Goal: Transaction & Acquisition: Purchase product/service

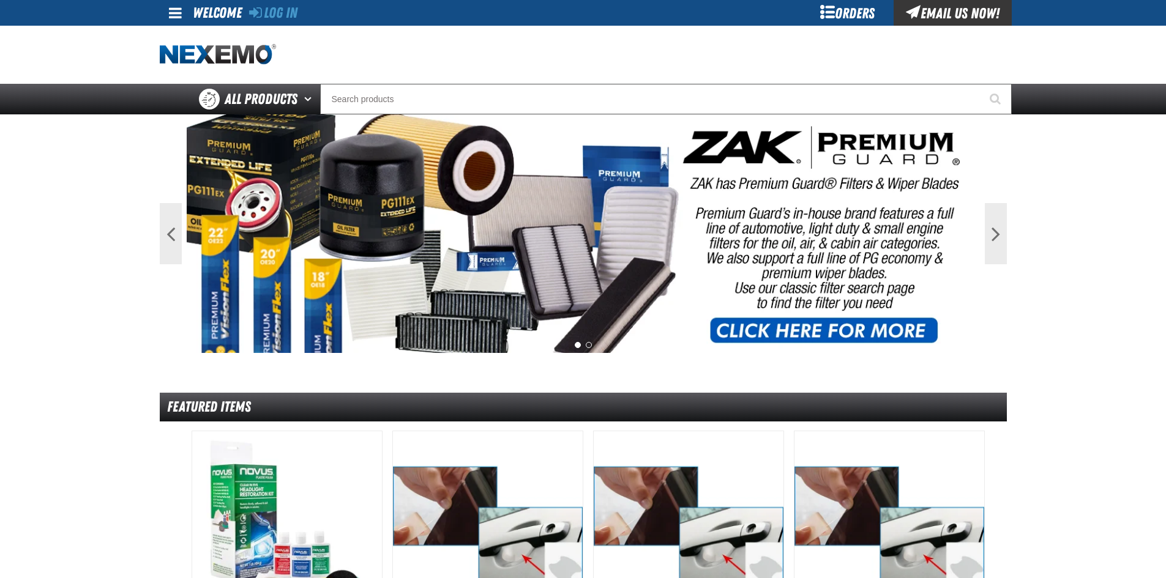
click at [854, 8] on div "Orders" at bounding box center [848, 13] width 92 height 26
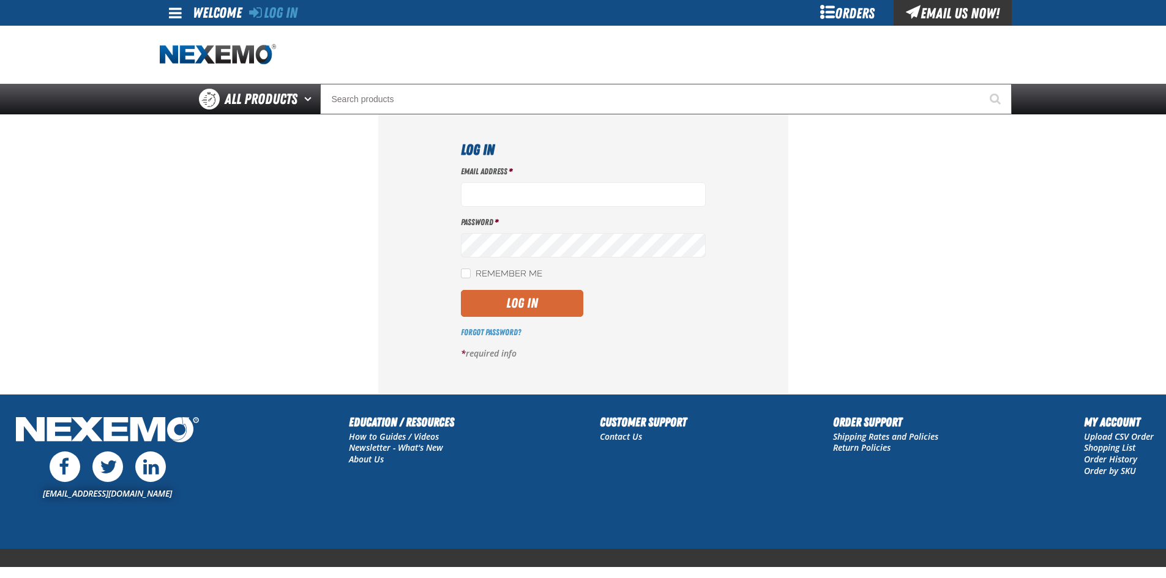
type input "bsmihula@vtaig.com"
click at [515, 296] on button "Log In" at bounding box center [522, 303] width 122 height 27
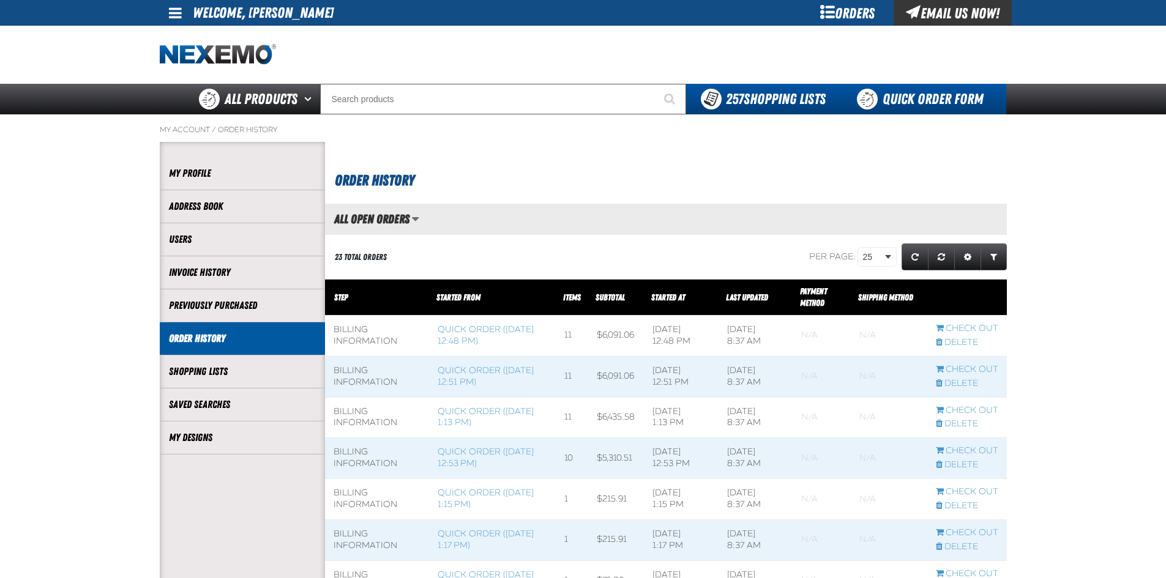
click at [897, 97] on link "Quick Order Form" at bounding box center [923, 99] width 166 height 31
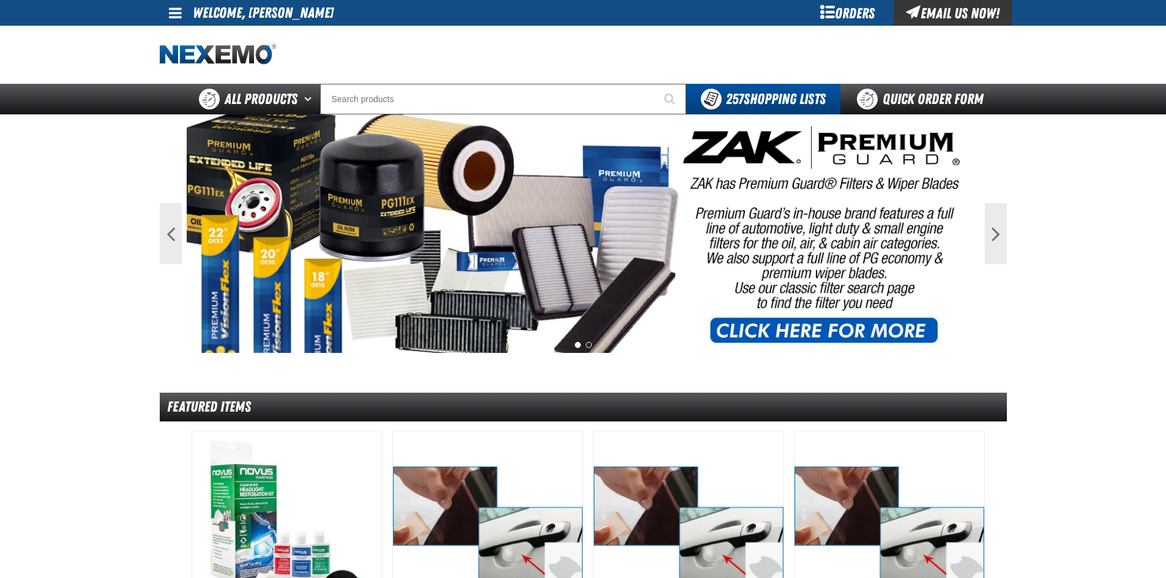
click at [853, 14] on div "Orders" at bounding box center [848, 13] width 92 height 26
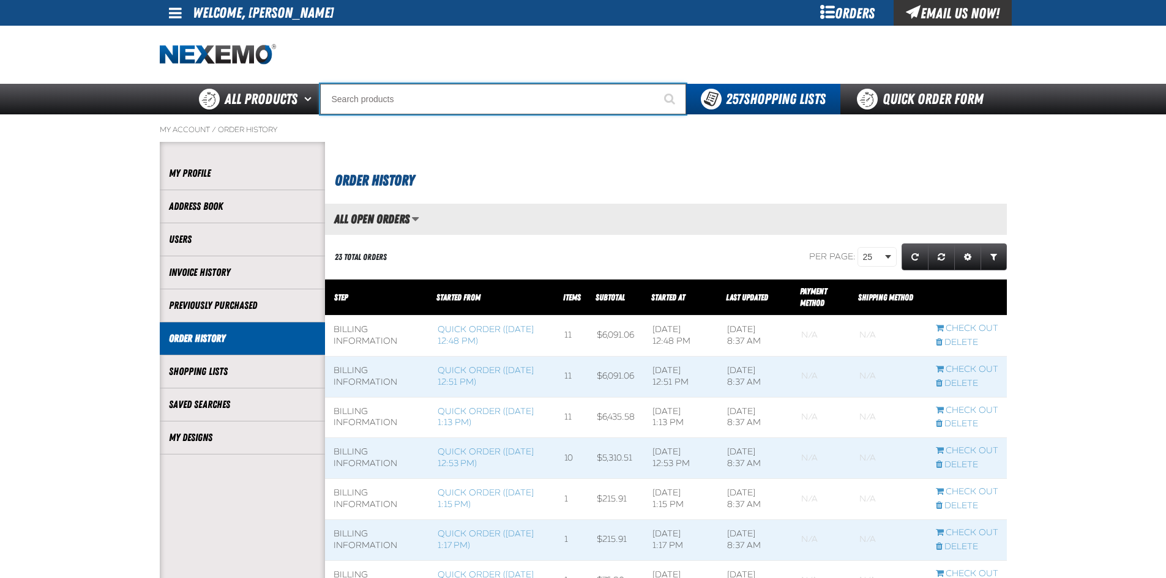
click at [364, 108] on input "Search" at bounding box center [503, 99] width 366 height 31
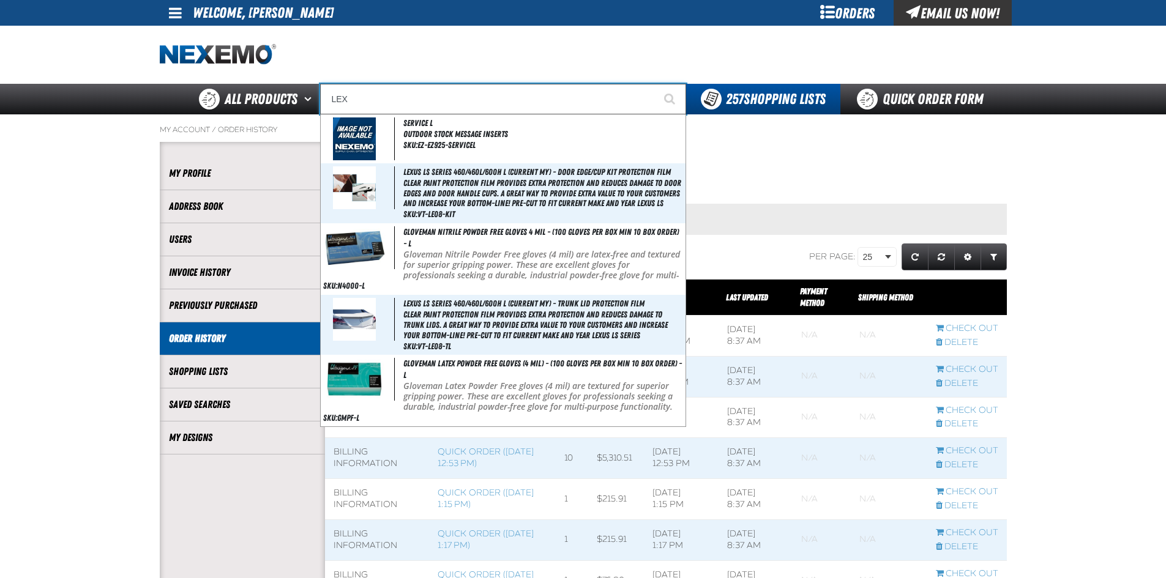
type input "LEXU"
type input "LEXUS"
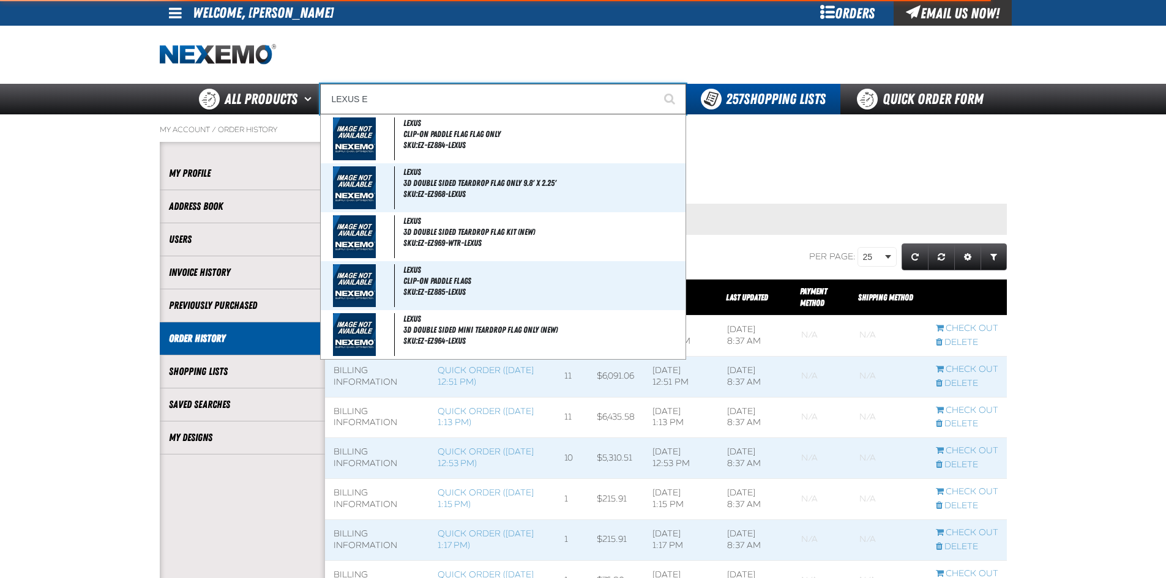
type input "LEXUS ES"
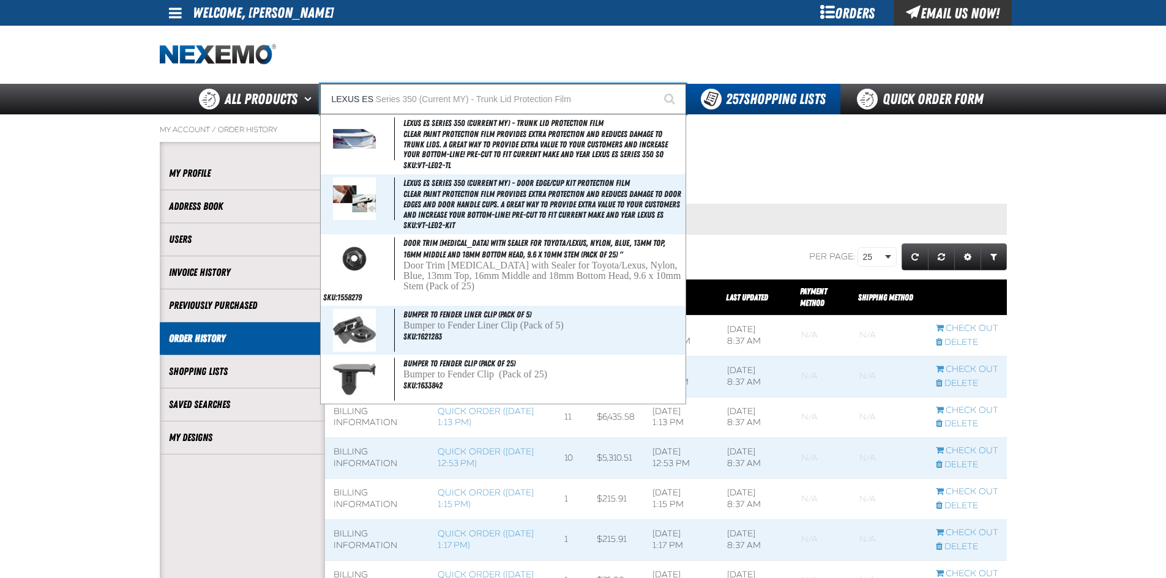
type input "LEXUS ES Series 350 (Current MY) - Trunk Lid Protection Film"
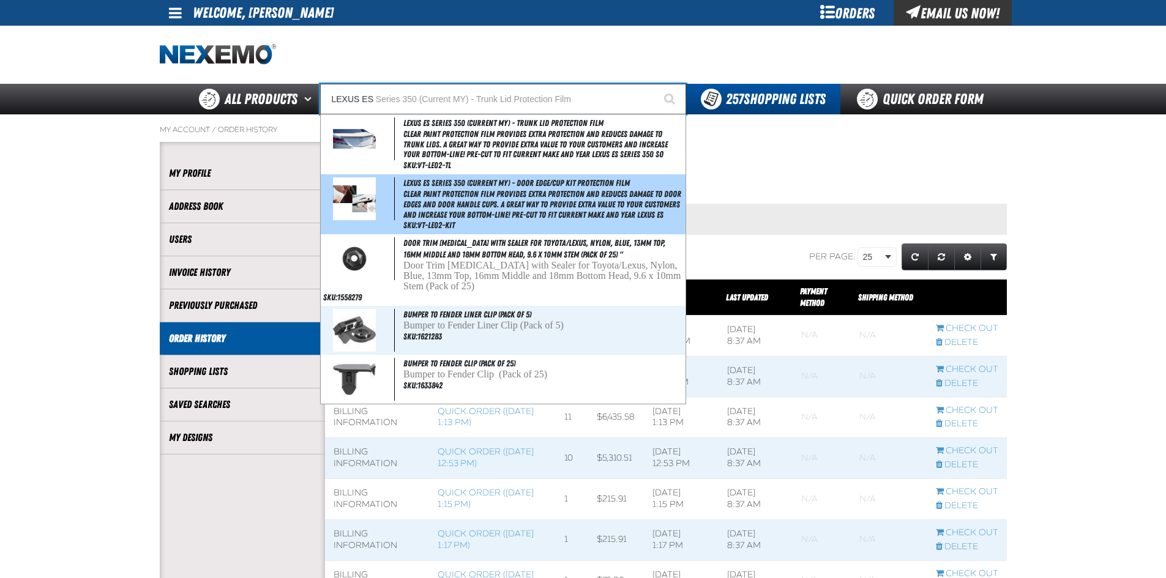
click at [443, 201] on span "Clear paint protection film provides extra protection and reduces damage to doo…" at bounding box center [542, 204] width 279 height 31
type input "Lexus ES Series 350 (Current MY) - Door Edge/Cup Kit Protection Film"
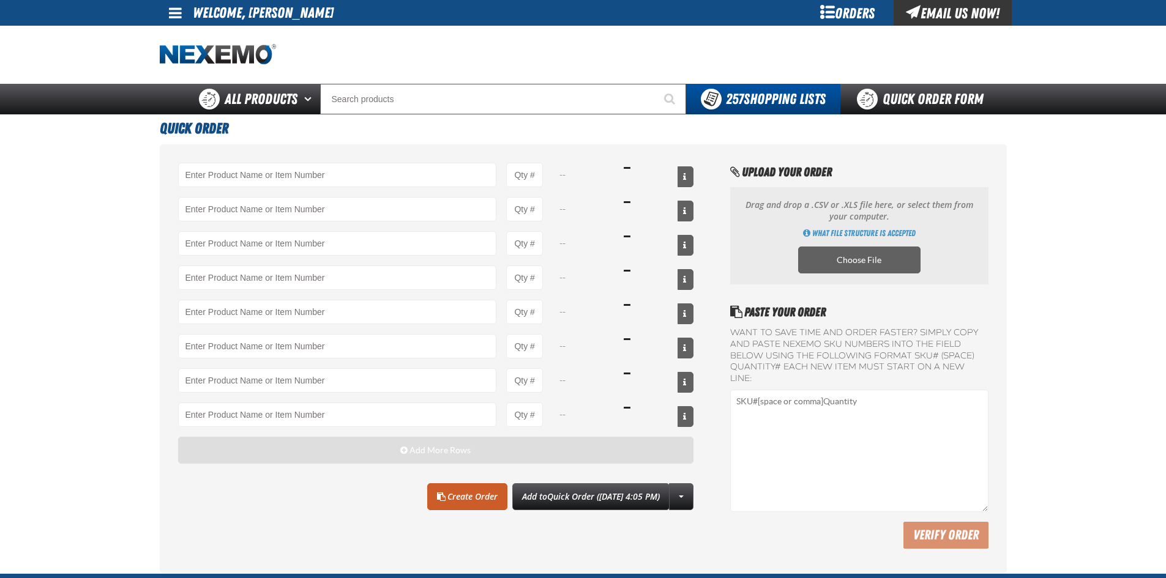
click at [353, 454] on button "Add More Rows" at bounding box center [436, 450] width 516 height 27
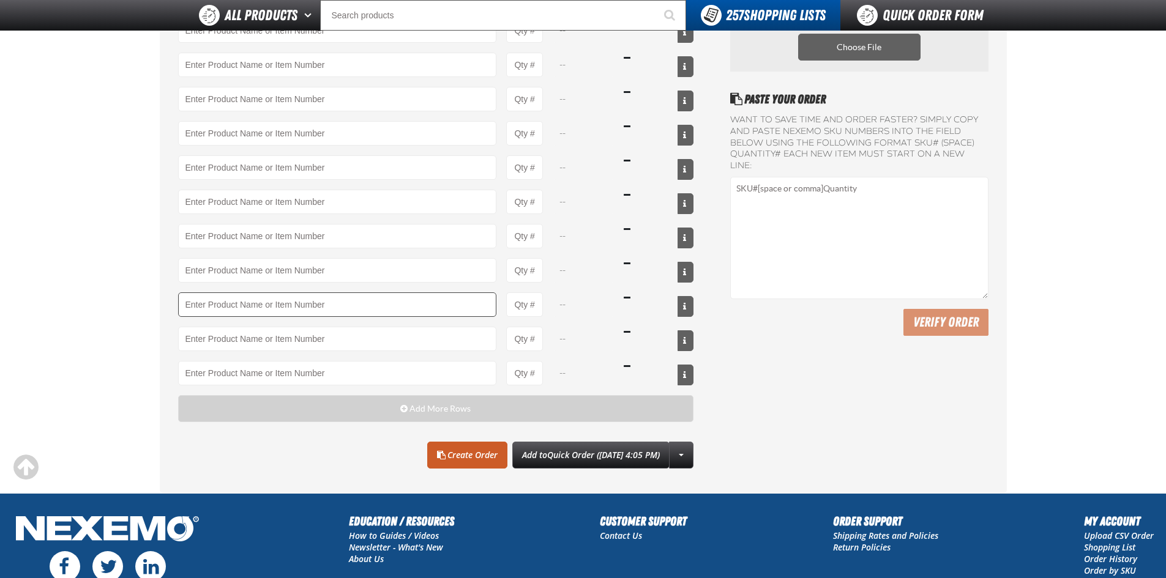
scroll to position [122, 0]
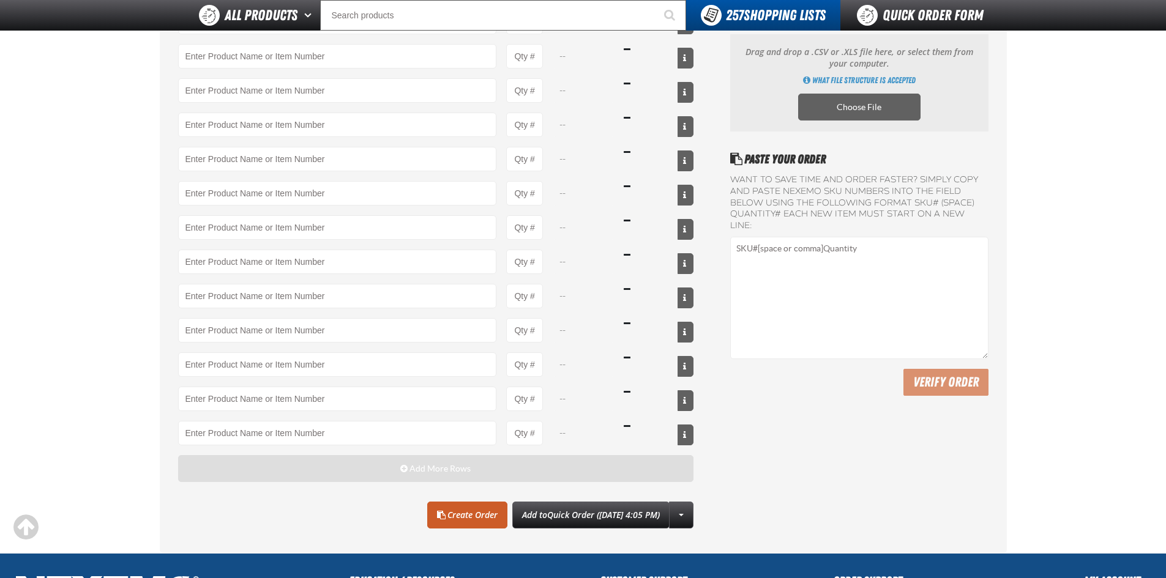
click at [359, 458] on button "Add More Rows" at bounding box center [436, 468] width 516 height 27
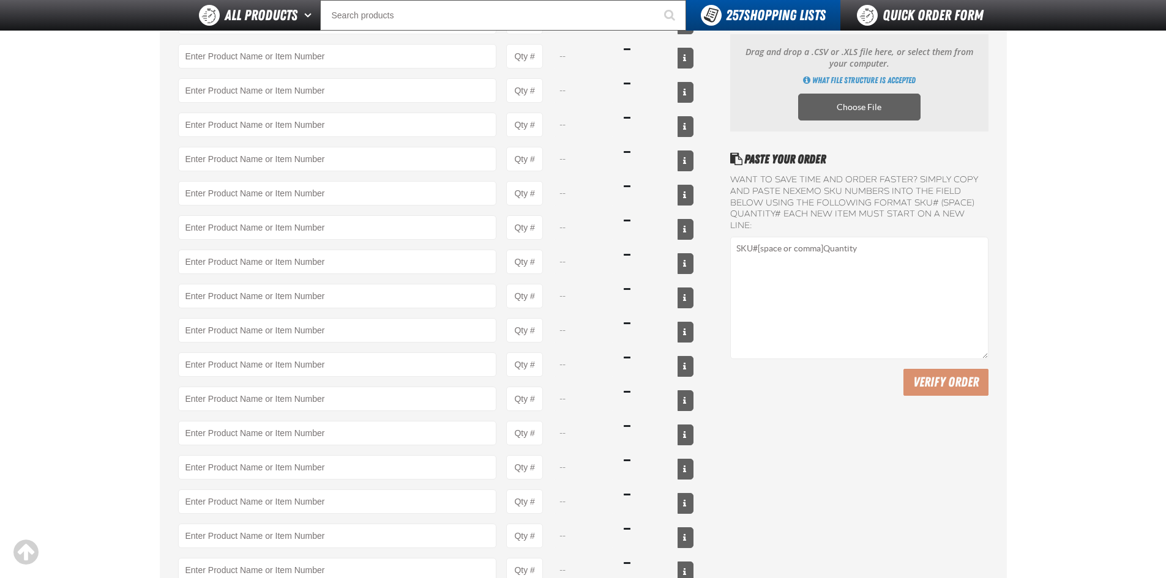
scroll to position [61, 0]
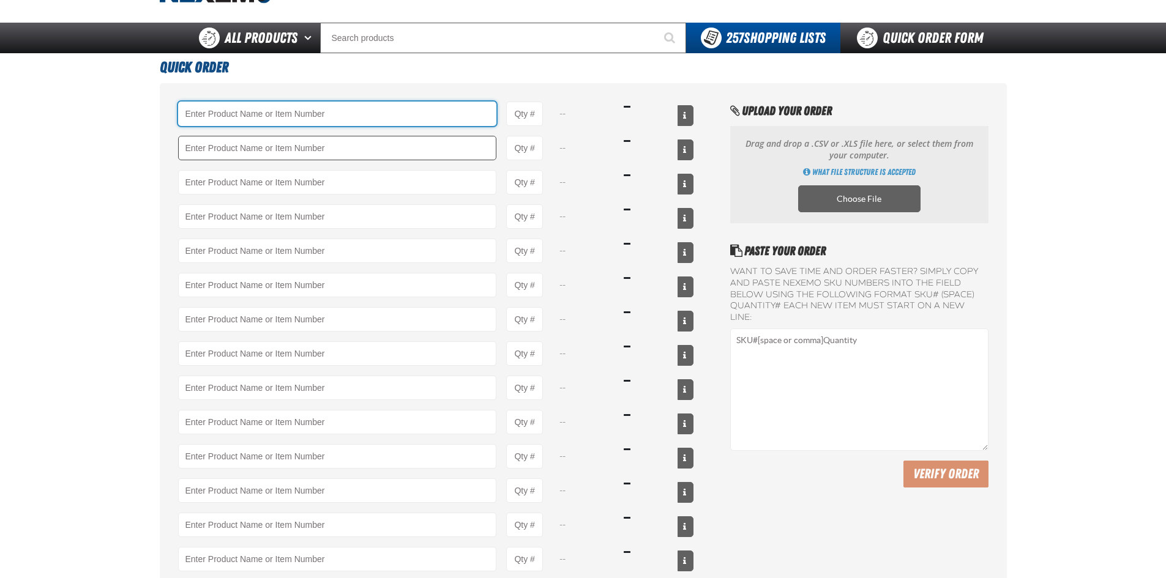
drag, startPoint x: 325, startPoint y: 112, endPoint x: 228, endPoint y: 146, distance: 103.0
click at [324, 113] on input "Product" at bounding box center [337, 114] width 319 height 24
click at [204, 117] on input "Product" at bounding box center [337, 114] width 319 height 24
paste input "VT-LE02-KIT"
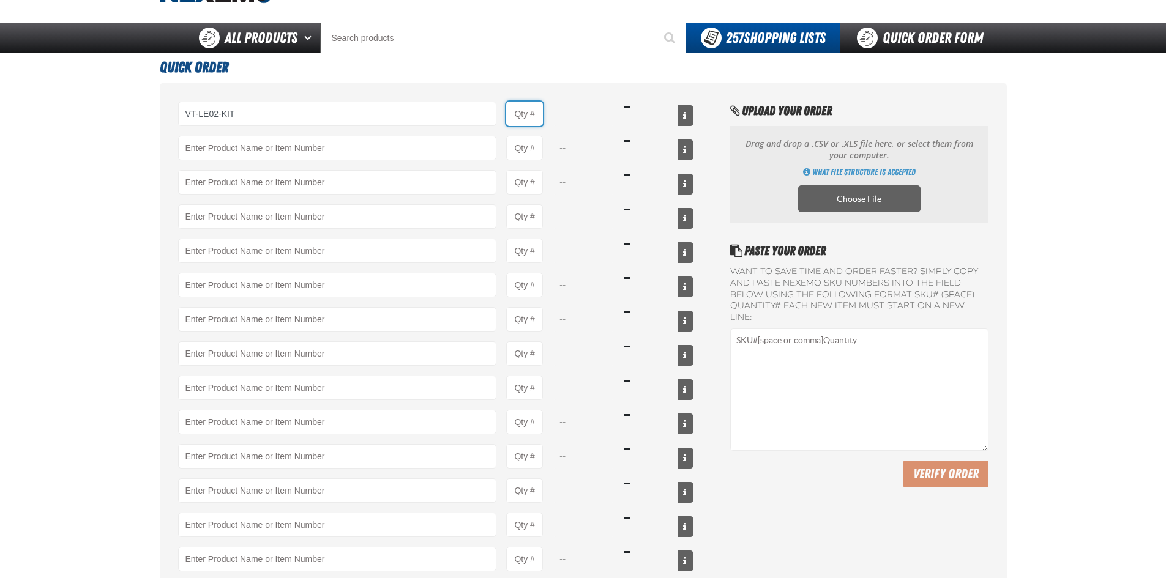
click at [535, 122] on input "Product Quantity" at bounding box center [524, 114] width 37 height 24
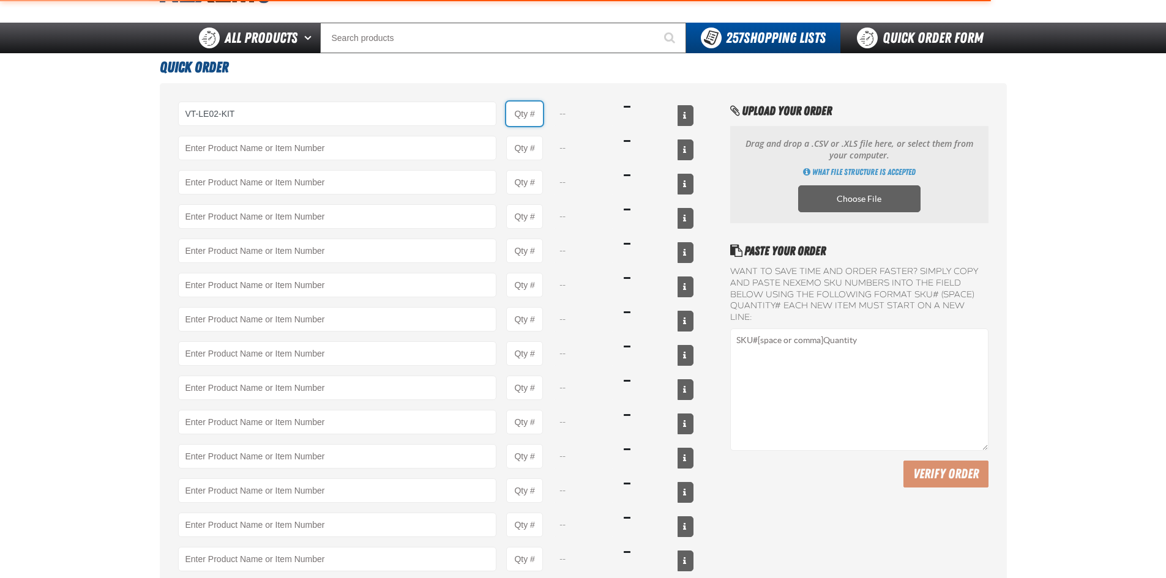
type input "VT-LE02-KIT - Lexus ES Series 350 (Current MY) - Door Edge/Cup Kit Protection F…"
type input "1"
select select "each"
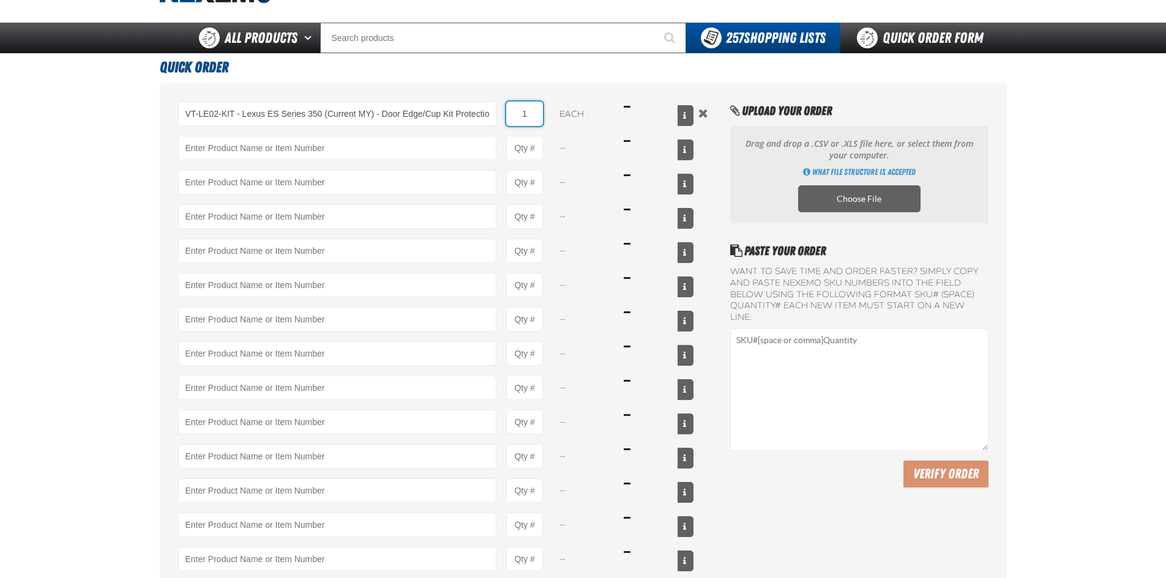
click at [539, 119] on input "1" at bounding box center [524, 114] width 37 height 24
type input "10"
click at [448, 140] on input "Product" at bounding box center [337, 148] width 319 height 24
click at [208, 150] on input "Product" at bounding box center [337, 148] width 319 height 24
paste input "VT-LE07-KIT"
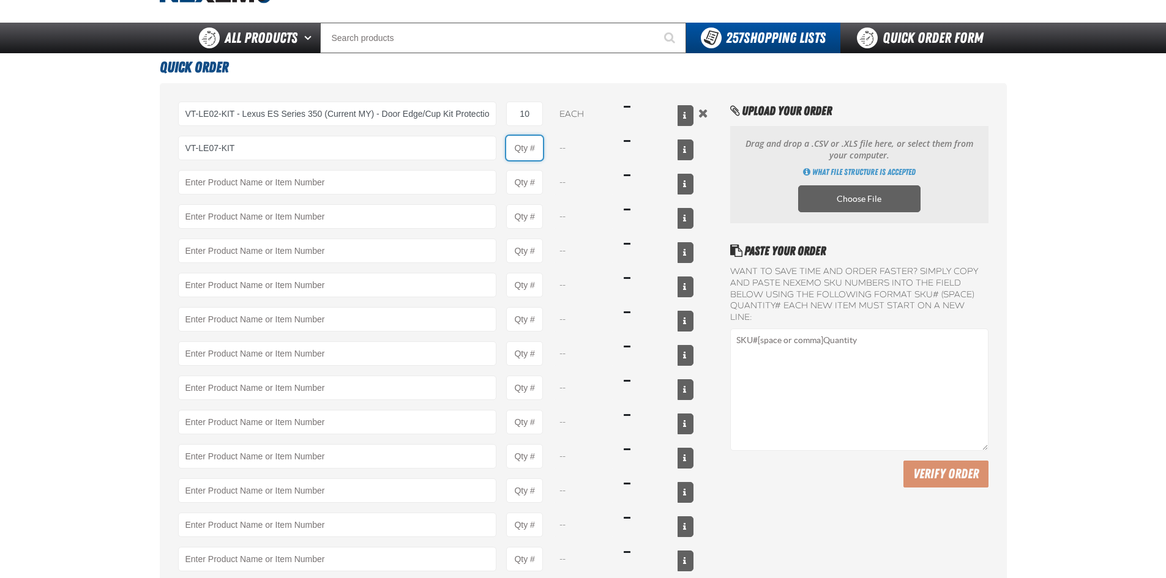
click at [536, 152] on input "Product Quantity" at bounding box center [524, 148] width 37 height 24
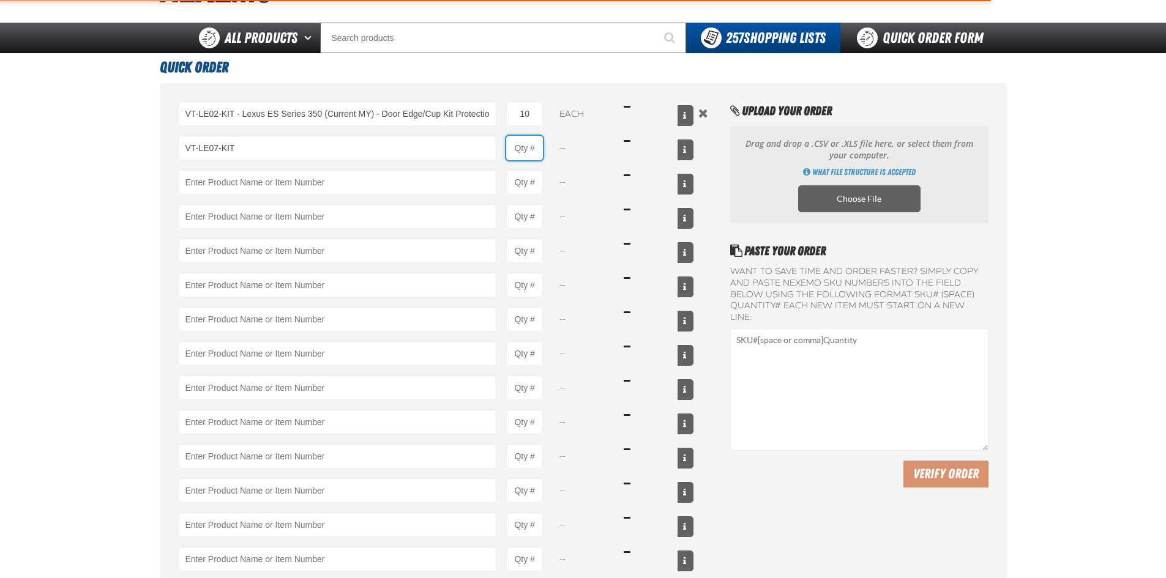
type input "VT-LE07-KIT - Lexus IS Series 250/350/ISF Sedan (Current MY) - Door Edge/Cup Ki…"
type input "1"
select select "each"
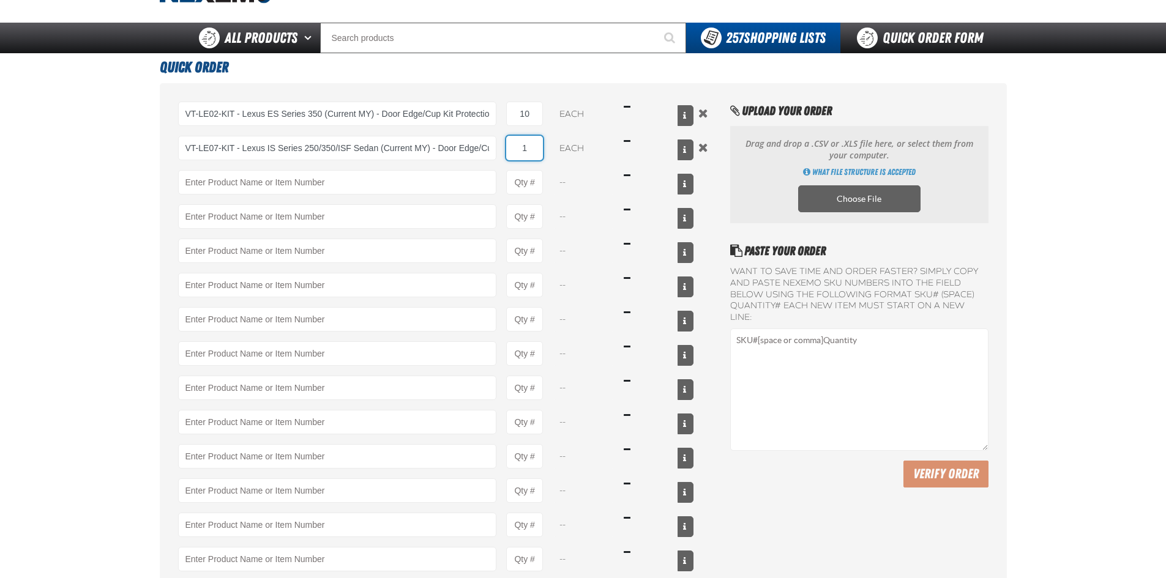
click at [534, 150] on input "1" at bounding box center [524, 148] width 37 height 24
type input "20"
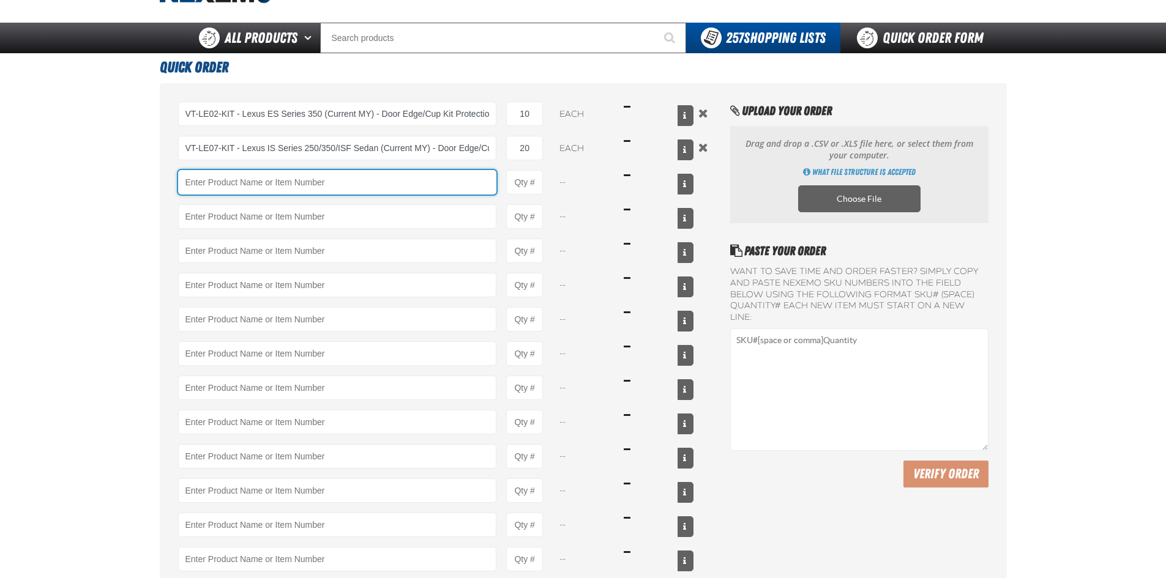
click at [335, 189] on input "Product" at bounding box center [337, 182] width 319 height 24
paste input "VT-LE09-KIT"
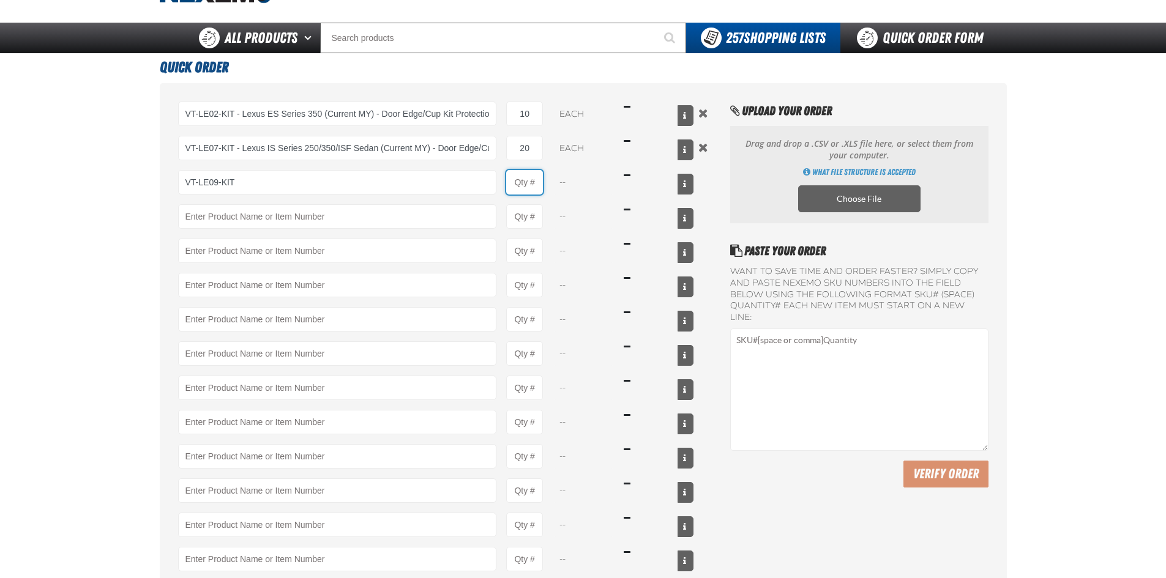
click at [528, 177] on input "Product Quantity" at bounding box center [524, 182] width 37 height 24
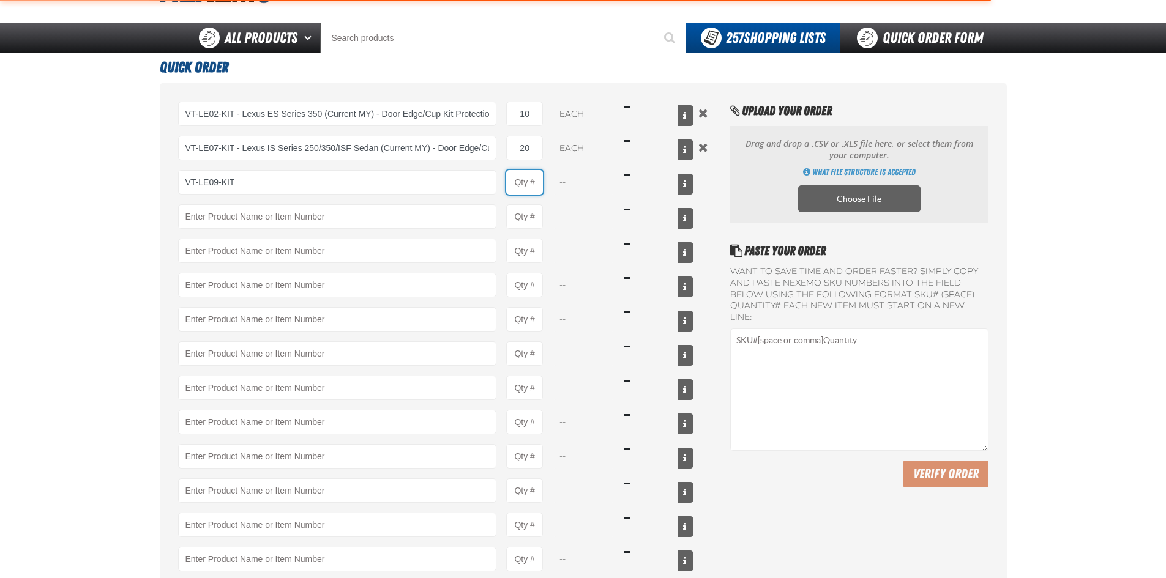
type input "VT-LE09-KIT - Lexus LX 570 (Current MY) - Door Edge/Cup Kit Protection Film"
type input "1"
select select "each"
click at [537, 181] on input "1" at bounding box center [524, 182] width 37 height 24
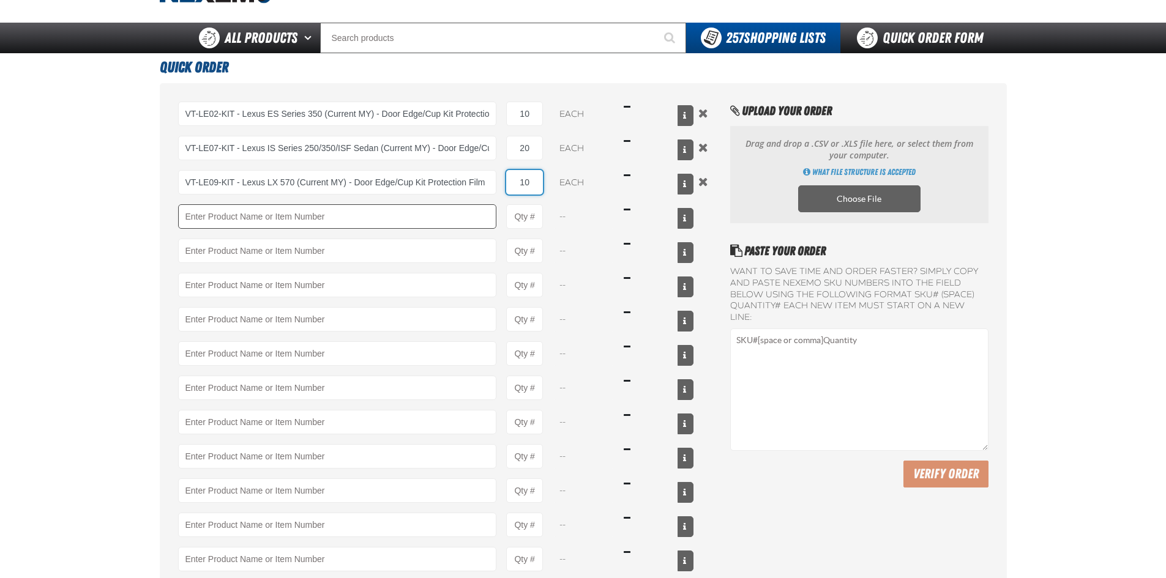
type input "10"
click at [312, 209] on input "Product" at bounding box center [337, 216] width 319 height 24
paste input "LE12-KIT"
click at [529, 218] on input "Product Quantity" at bounding box center [524, 216] width 37 height 24
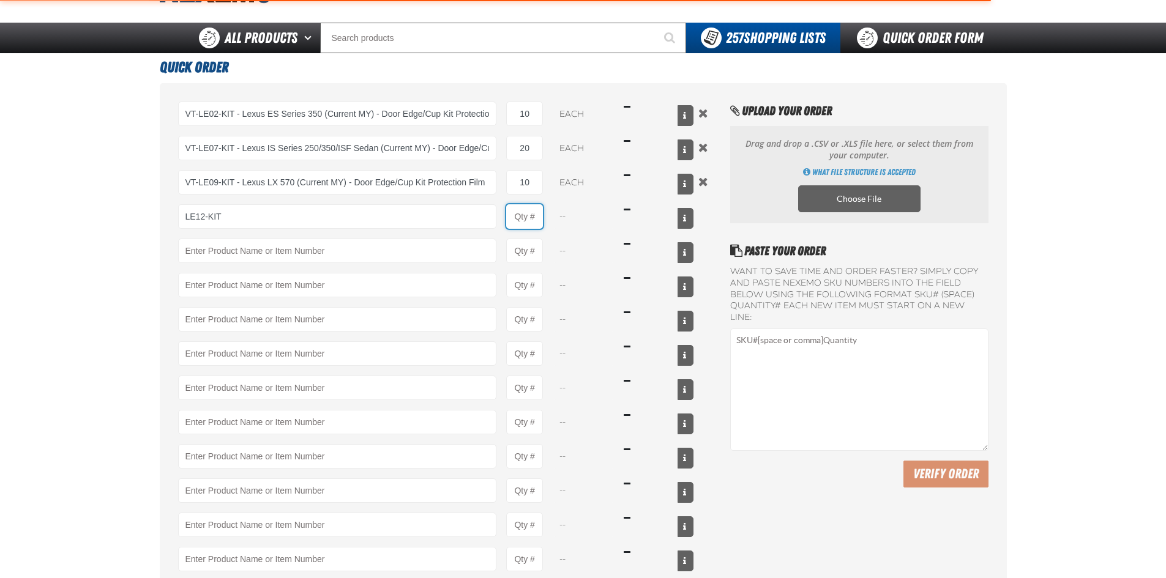
type input "LE12-KIT - Lexus NX (Current MY) - Door Edge/Cup Kit Protection Film"
type input "1"
select select "each"
click at [536, 215] on input "1" at bounding box center [524, 216] width 37 height 24
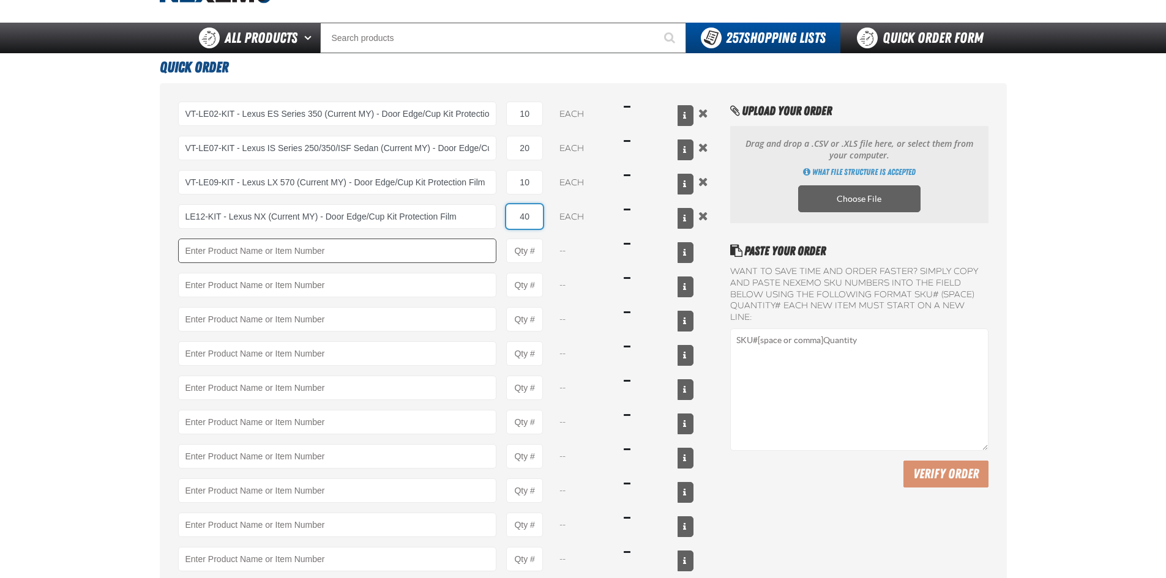
type input "40"
click at [425, 249] on input "Product" at bounding box center [337, 251] width 319 height 24
paste input "VT-LE10-KIT"
click at [530, 253] on input "Product Quantity" at bounding box center [524, 251] width 37 height 24
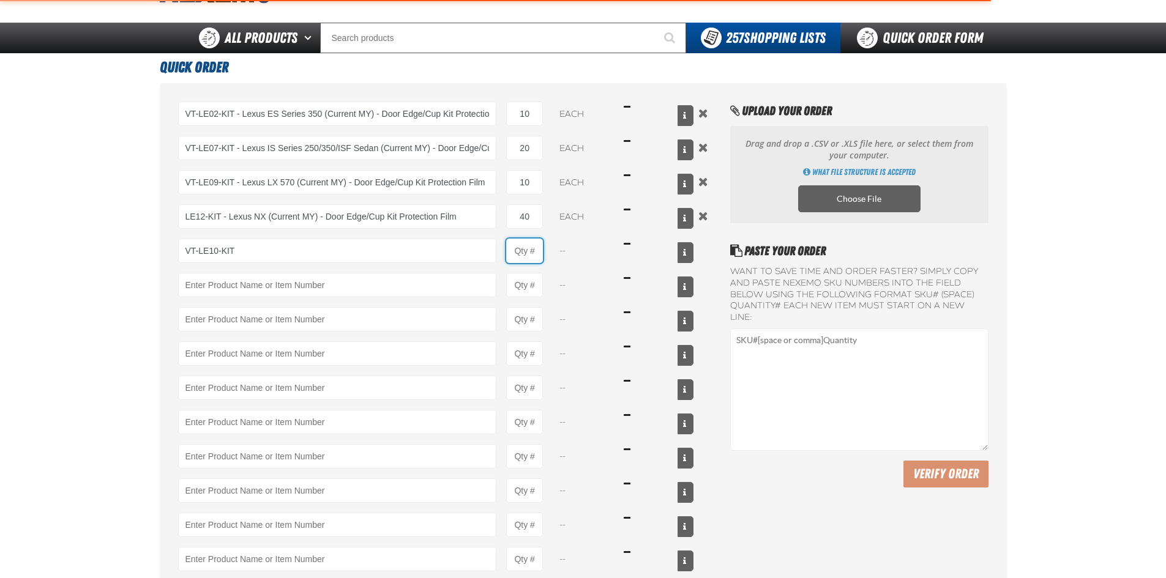
type input "VT-LE10-KIT - Lexus RX Series 350/400h (Current MY) - Door Edge/Cup Kit Protect…"
type input "1"
select select "each"
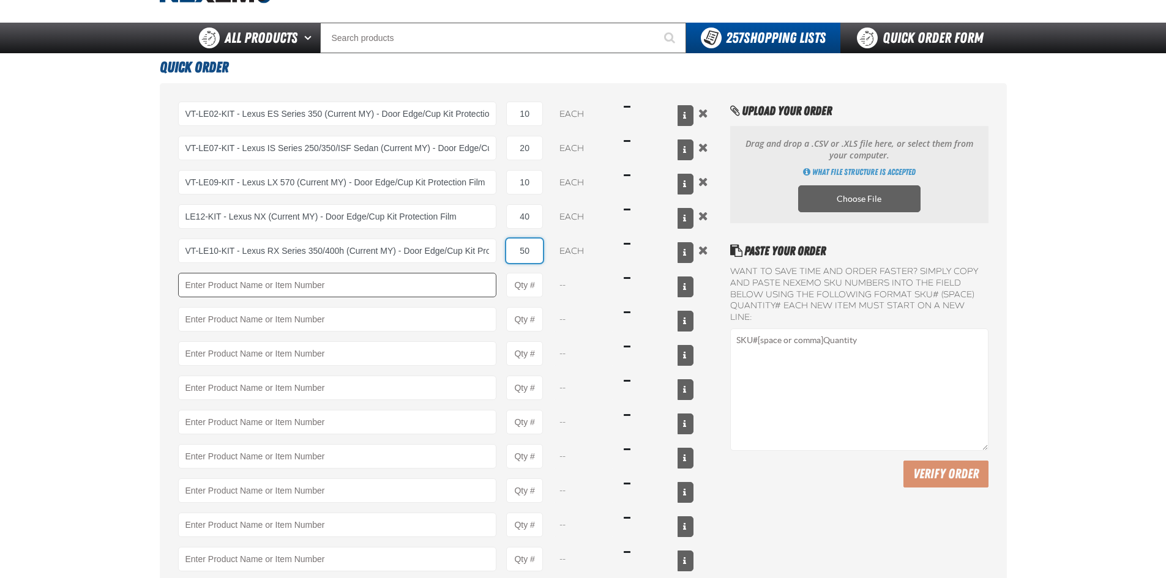
type input "50"
click at [322, 287] on input "Product" at bounding box center [337, 285] width 319 height 24
click at [279, 292] on input "Product" at bounding box center [337, 285] width 319 height 24
click at [528, 286] on input "Product Quantity" at bounding box center [524, 285] width 37 height 24
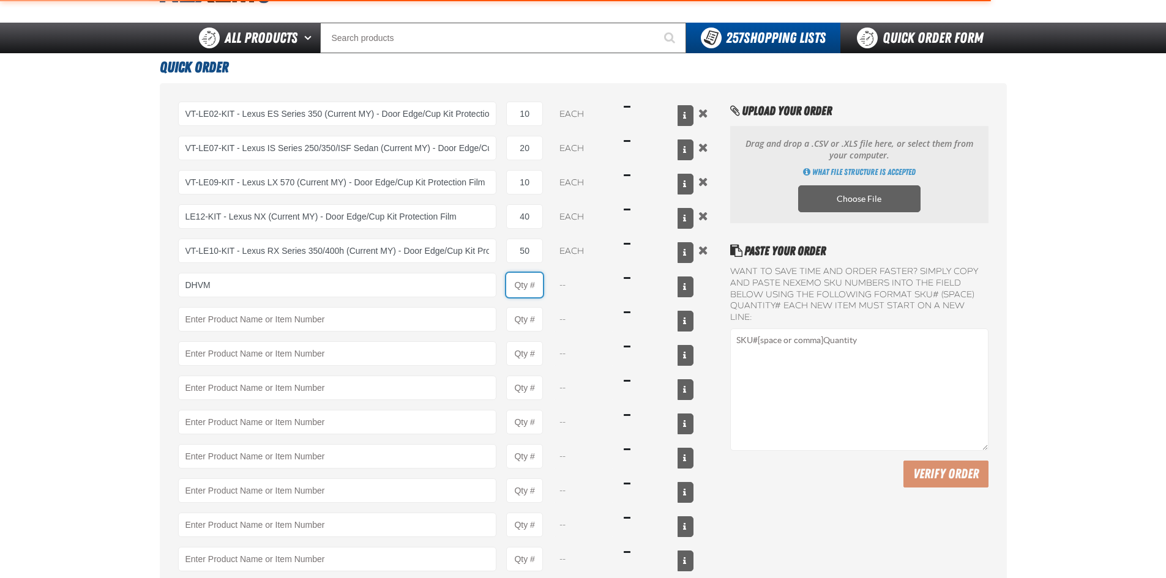
type input "DHVM - Ultragard Diamonite Orange Gloves - Medium (7/8 mil). - (100 gloves per …"
type input "1"
select select "box"
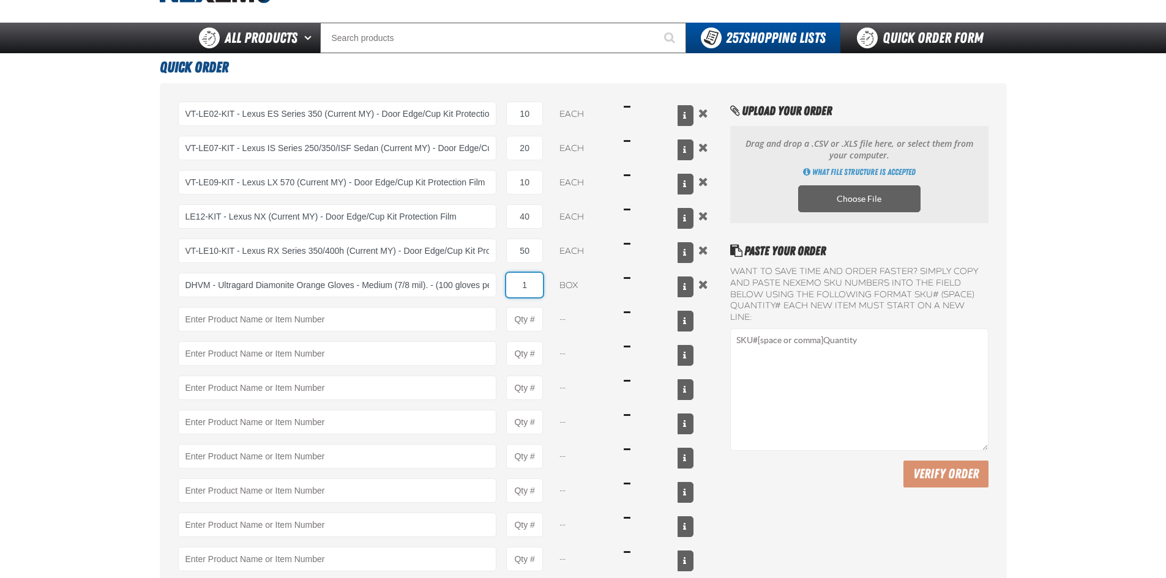
click at [537, 286] on input "1" at bounding box center [524, 285] width 37 height 24
type input "10"
click at [293, 310] on input "Product" at bounding box center [337, 319] width 319 height 24
click at [272, 320] on input "Product" at bounding box center [337, 319] width 319 height 24
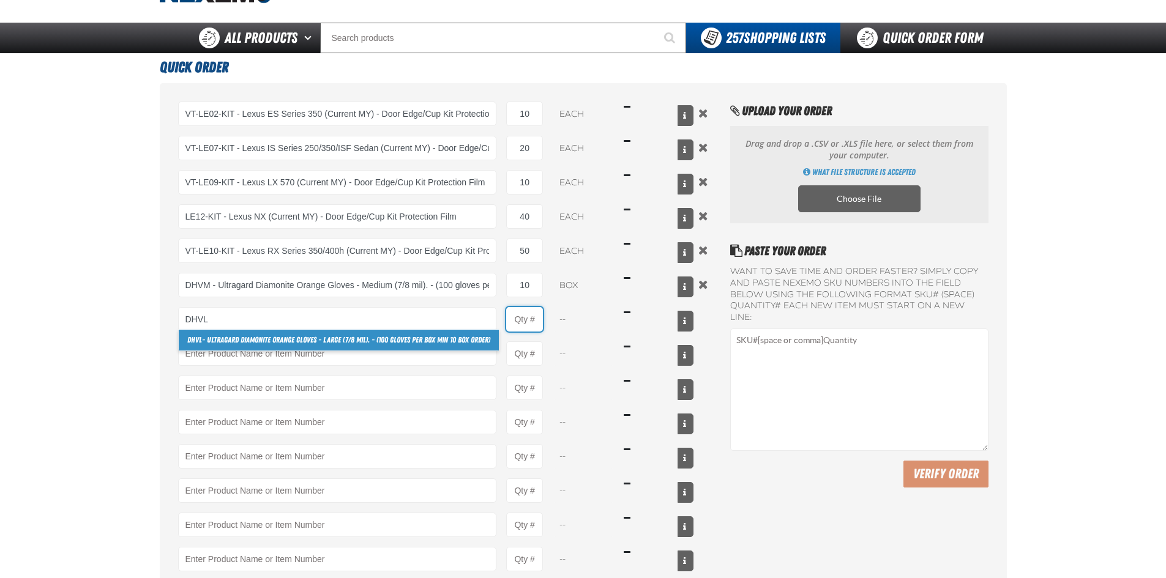
click at [534, 319] on input "Product Quantity" at bounding box center [524, 319] width 37 height 24
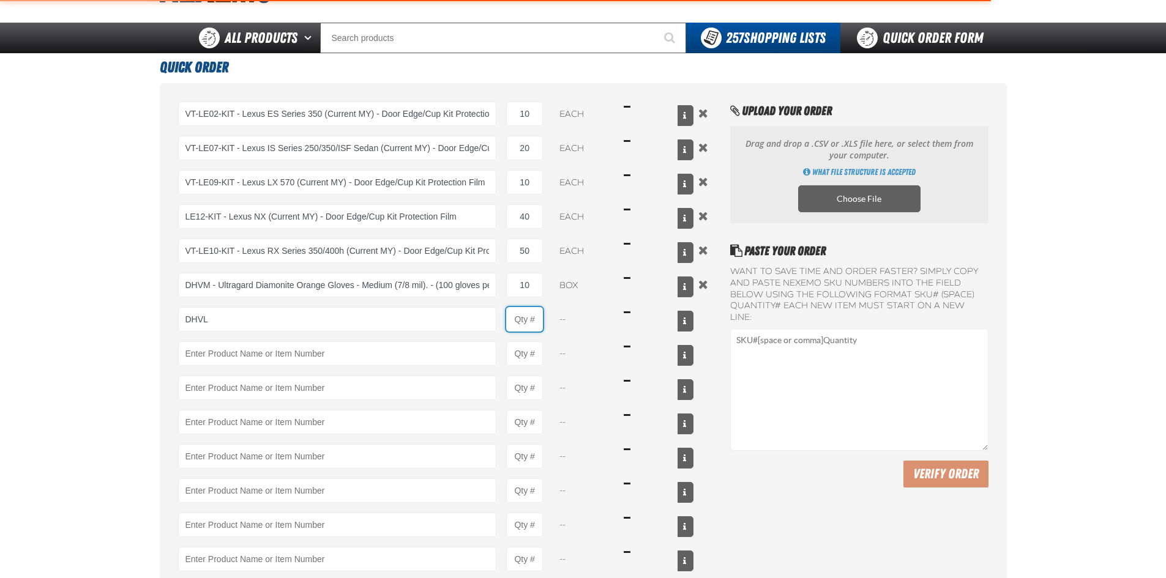
type input "DHVL - Ultragard Diamonite Orange Gloves - Large (7/8 mil). - (100 gloves per b…"
type input "1"
select select "box"
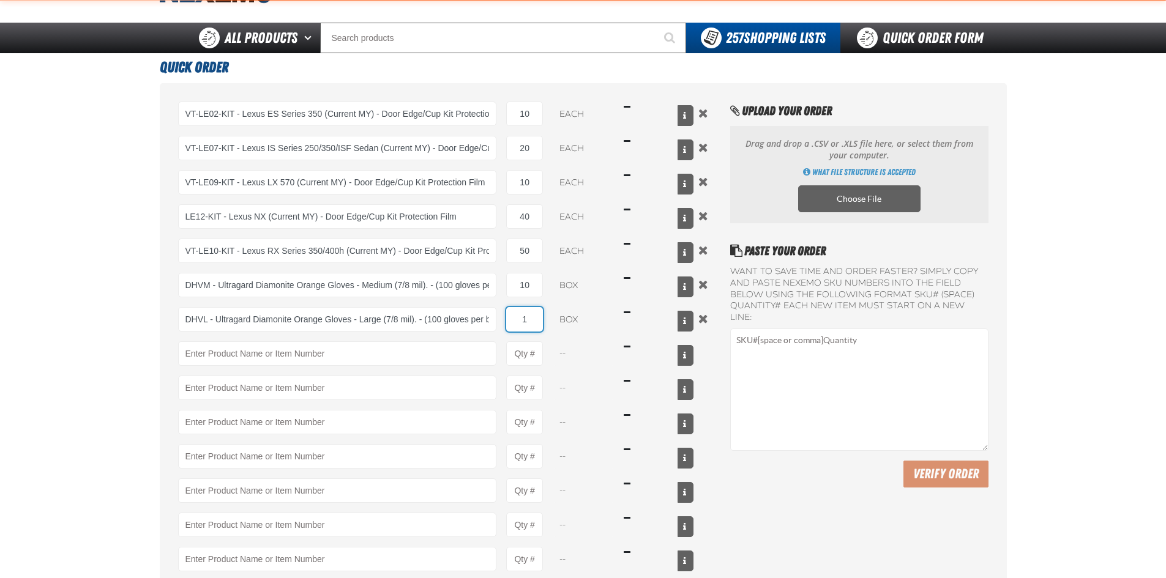
click at [541, 320] on input "1" at bounding box center [524, 319] width 37 height 24
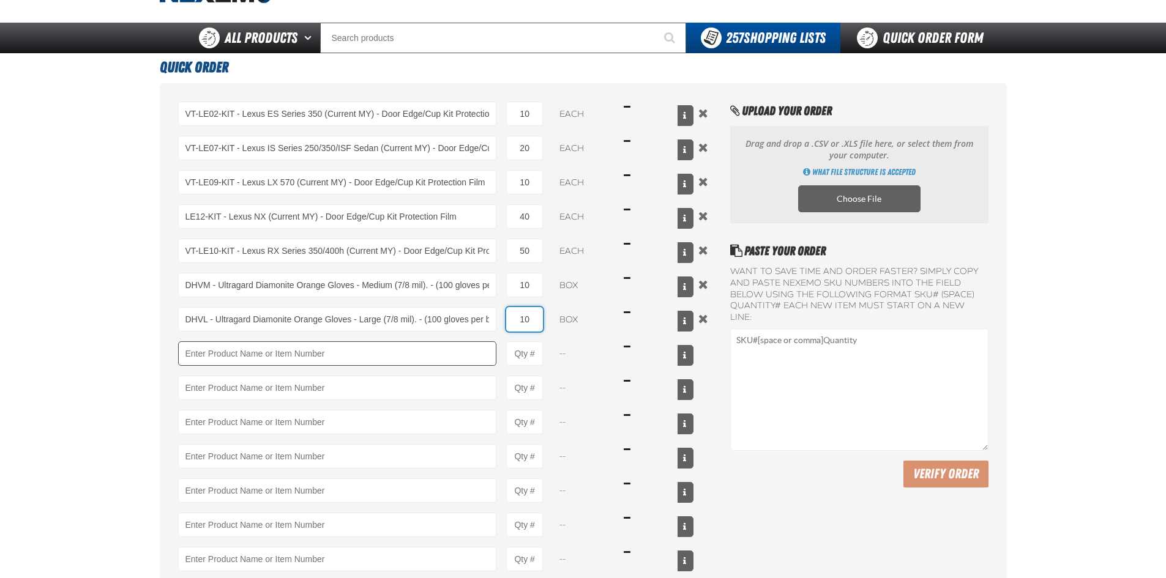
type input "10"
click at [323, 356] on input "Product" at bounding box center [337, 354] width 319 height 24
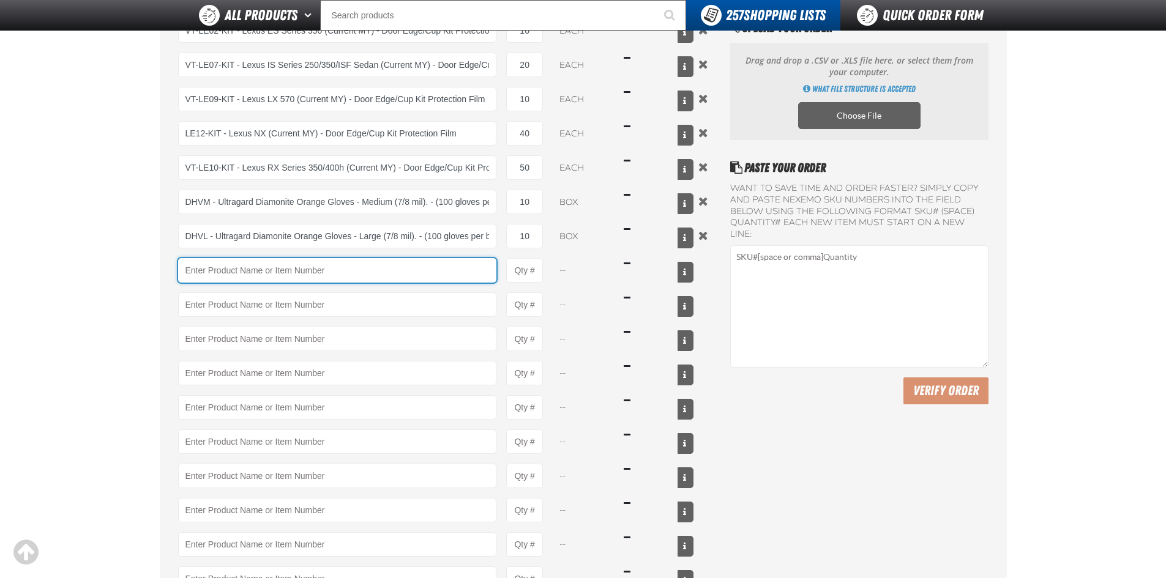
scroll to position [184, 0]
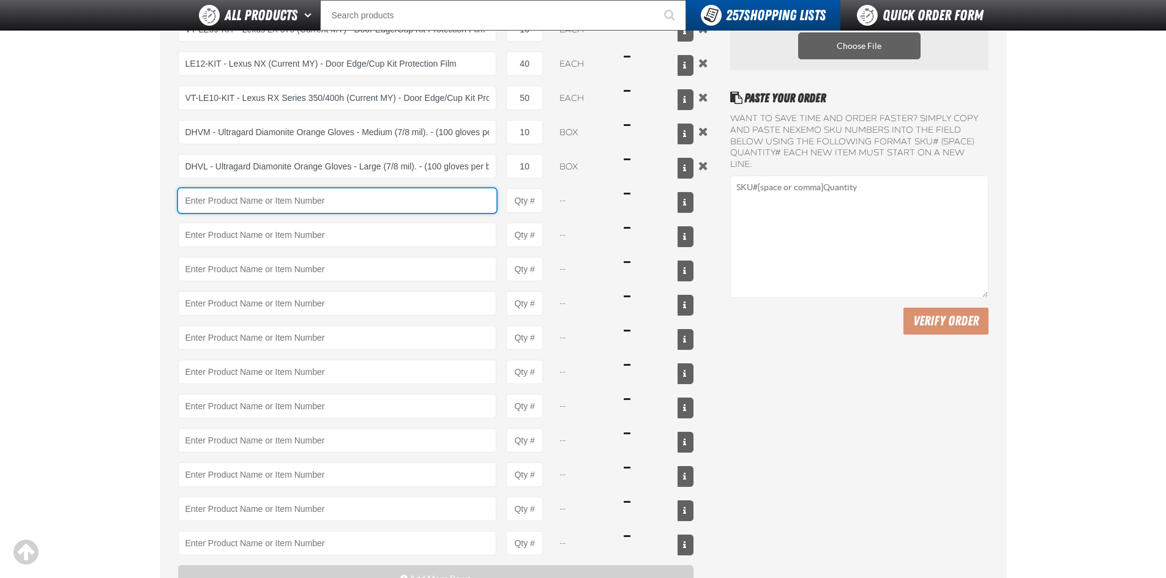
click at [218, 204] on input "Product" at bounding box center [337, 201] width 319 height 24
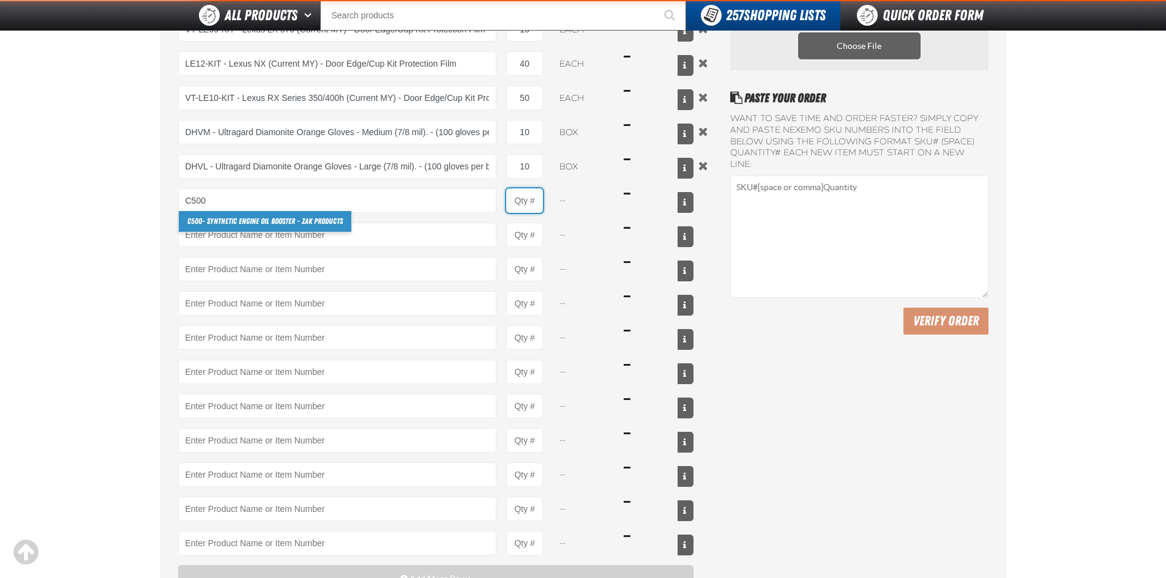
click at [538, 198] on input "Product Quantity" at bounding box center [524, 201] width 37 height 24
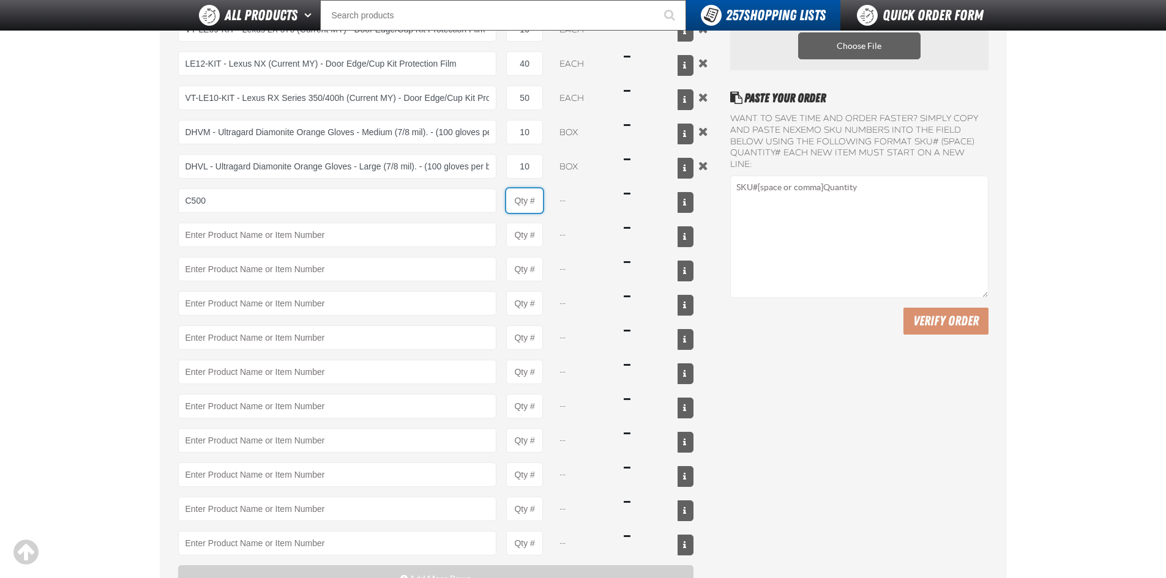
type input "C500 - Synthetic Engine Oil Booster - ZAK Products"
type input "1"
select select "bottle"
click at [540, 201] on input "1" at bounding box center [524, 201] width 37 height 24
type input "120"
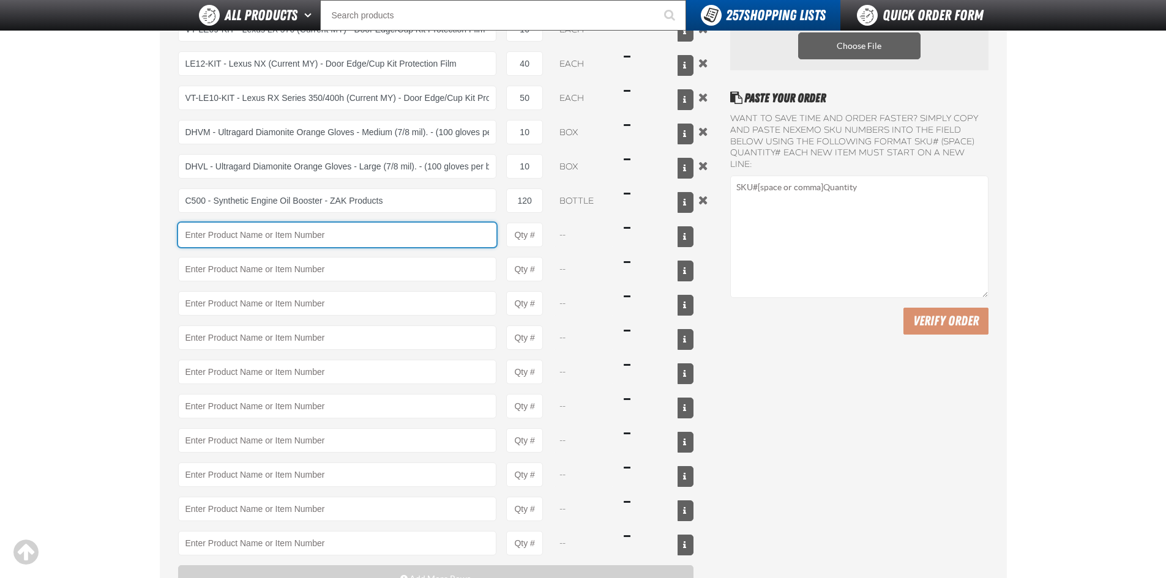
click at [412, 240] on input "Product" at bounding box center [337, 235] width 319 height 24
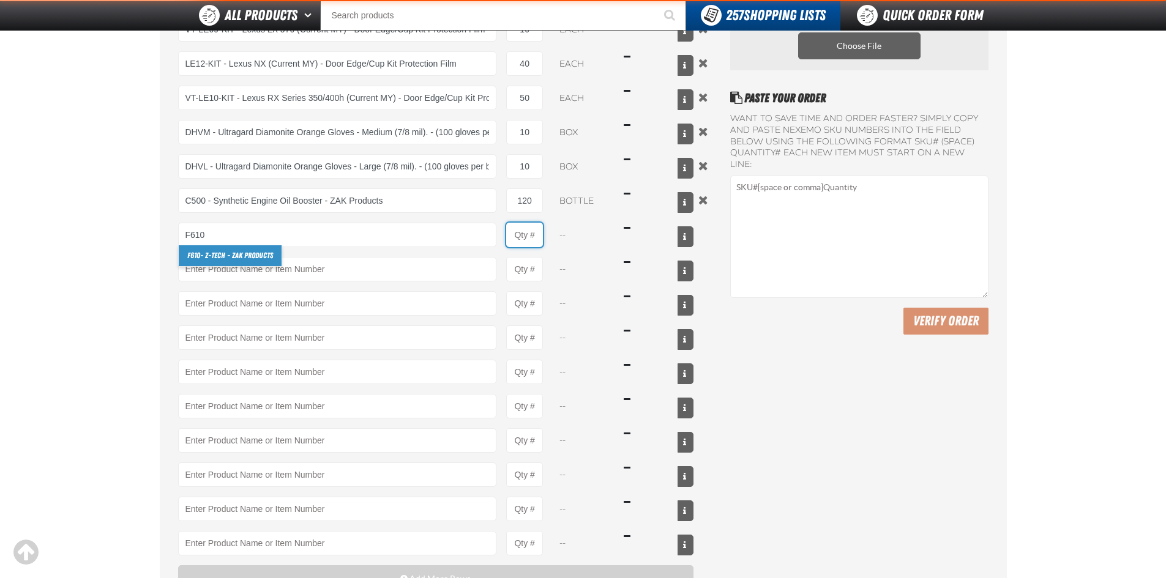
click at [533, 236] on input "Product Quantity" at bounding box center [524, 235] width 37 height 24
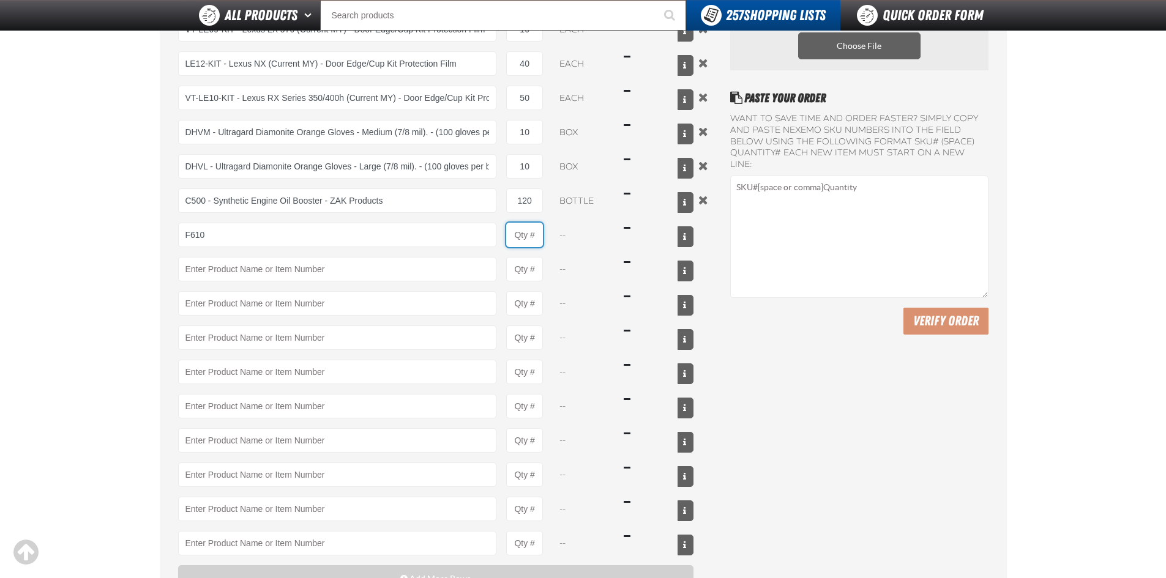
type input "F610 - Z-Tech - ZAK Products"
type input "1"
select select "bottle"
click at [541, 235] on input "1" at bounding box center [524, 235] width 37 height 24
type input "72"
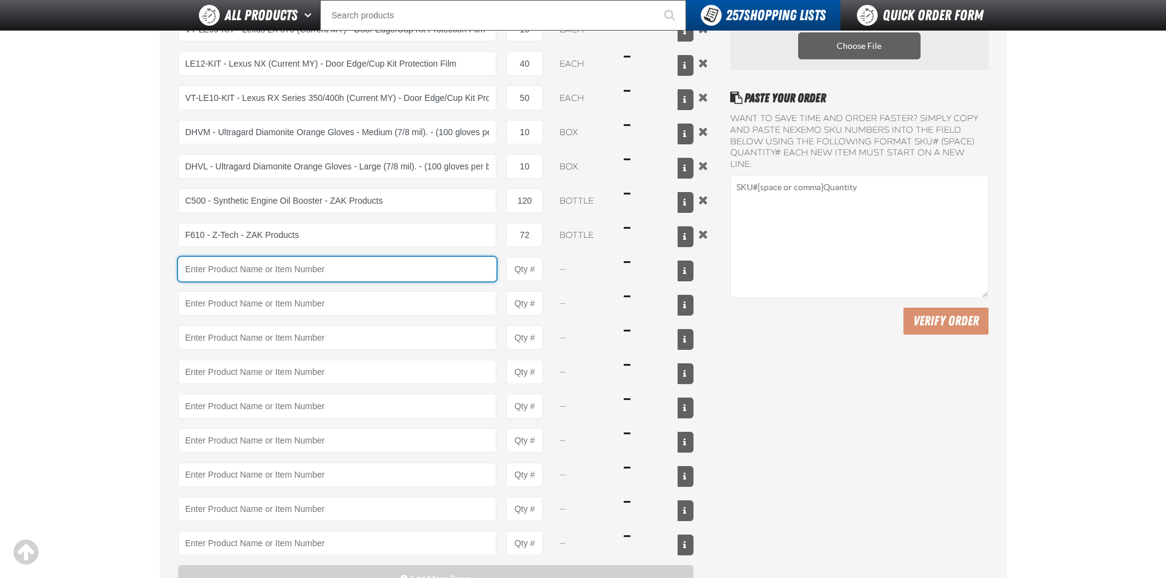
click at [481, 271] on input "Product" at bounding box center [337, 269] width 319 height 24
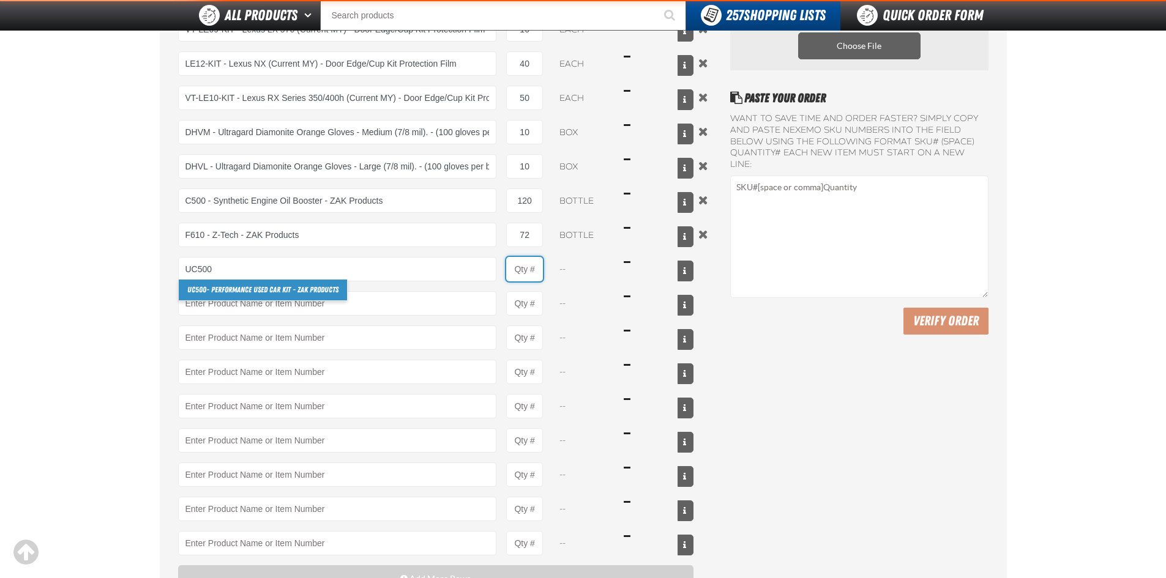
click at [530, 275] on input "Product Quantity" at bounding box center [524, 269] width 37 height 24
type input "UC500 - Performance Used Car Kit - ZAK Products"
type input "1"
select select "kit"
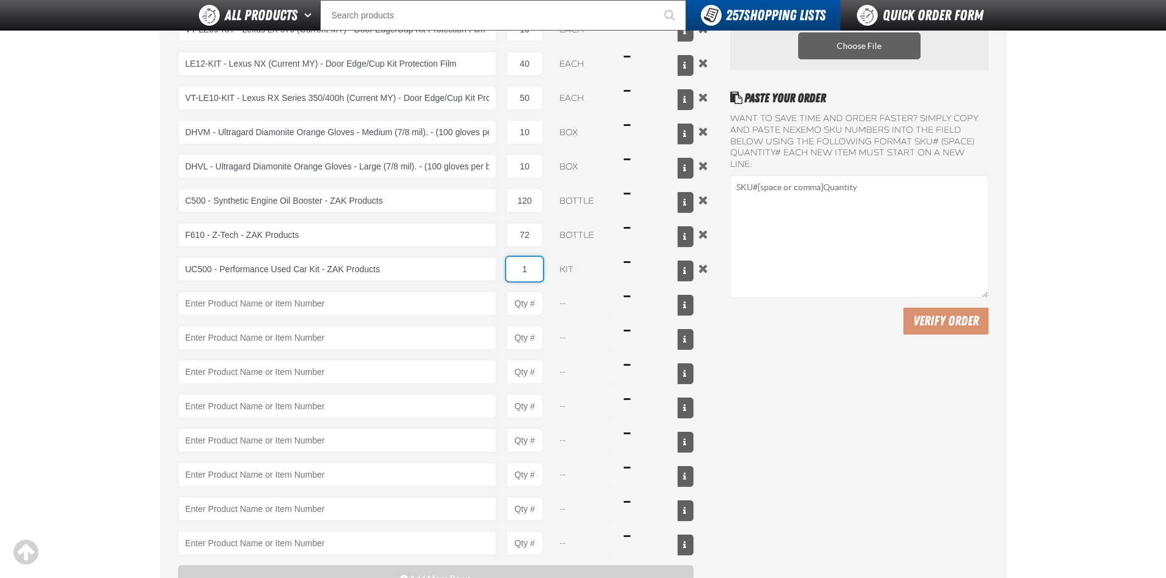
click at [539, 270] on input "1" at bounding box center [524, 269] width 37 height 24
type input "12"
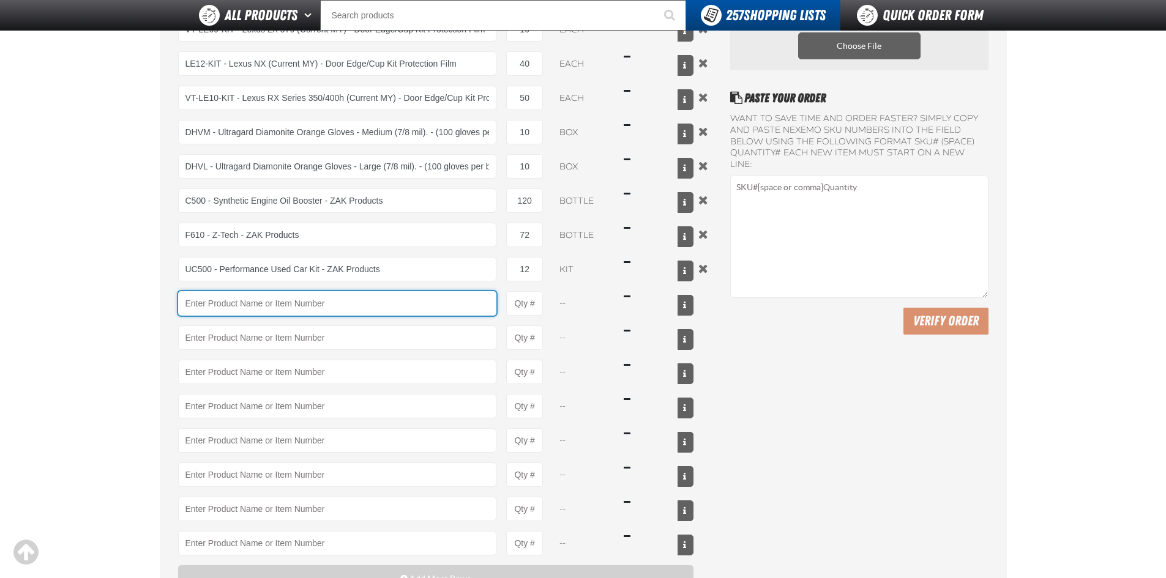
click at [471, 298] on input "Product" at bounding box center [337, 303] width 319 height 24
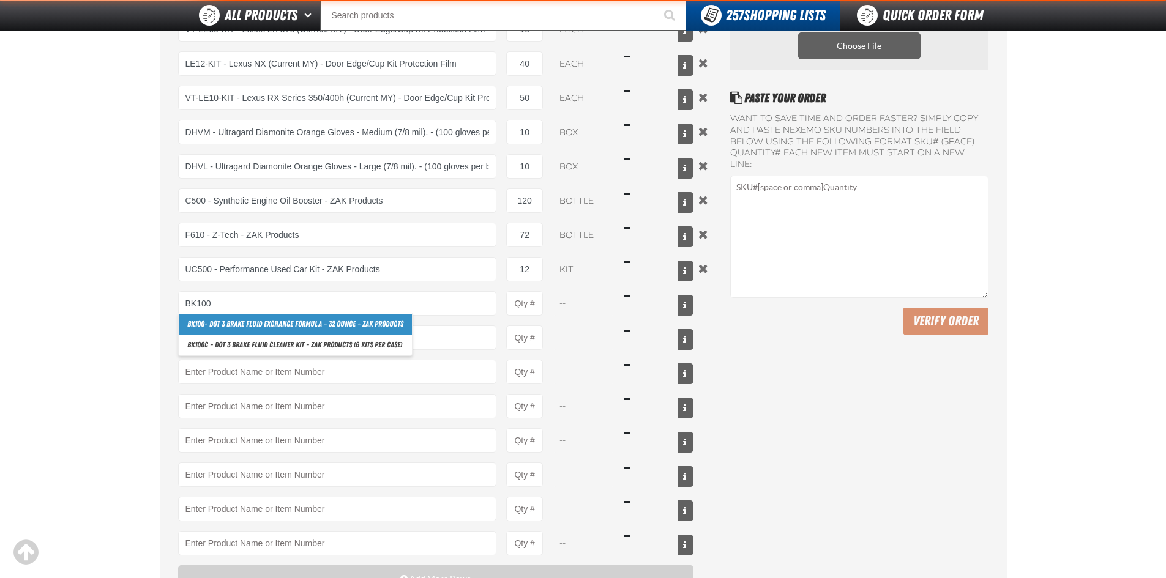
click at [545, 304] on div "BK100 BK100 - DOT 3 Brake Fluid Exchange Formula - 32 Ounce - ZAK Products BK10…" at bounding box center [436, 303] width 516 height 24
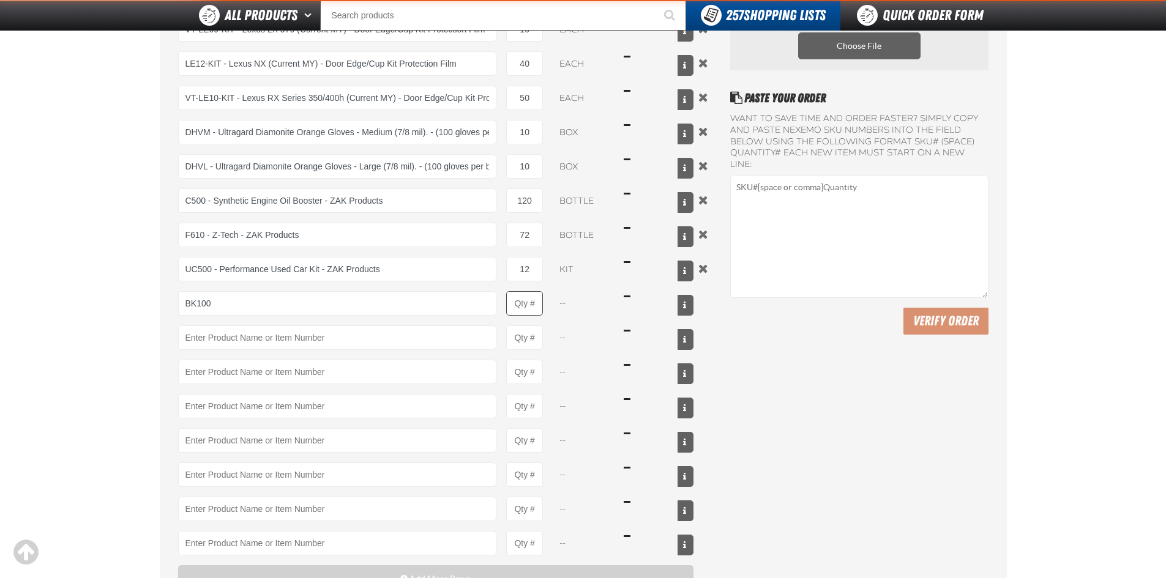
type input "BK100 - DOT 3 Brake Fluid Exchange Formula - 32 Ounce - ZAK Products"
type input "1"
select select "bottle"
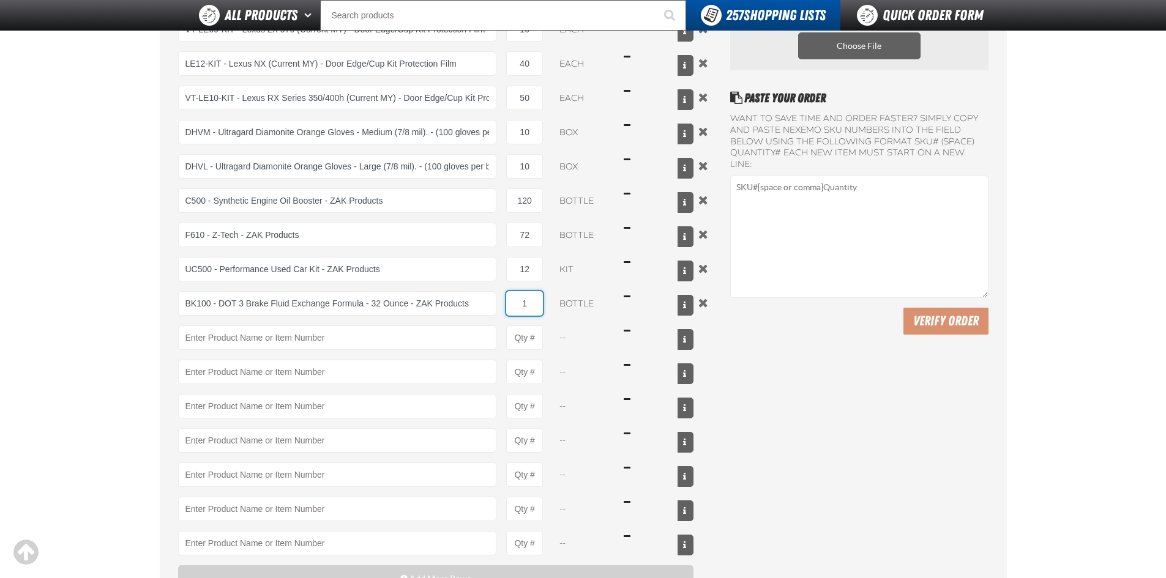
click at [537, 305] on input "1" at bounding box center [524, 303] width 37 height 24
type input "36"
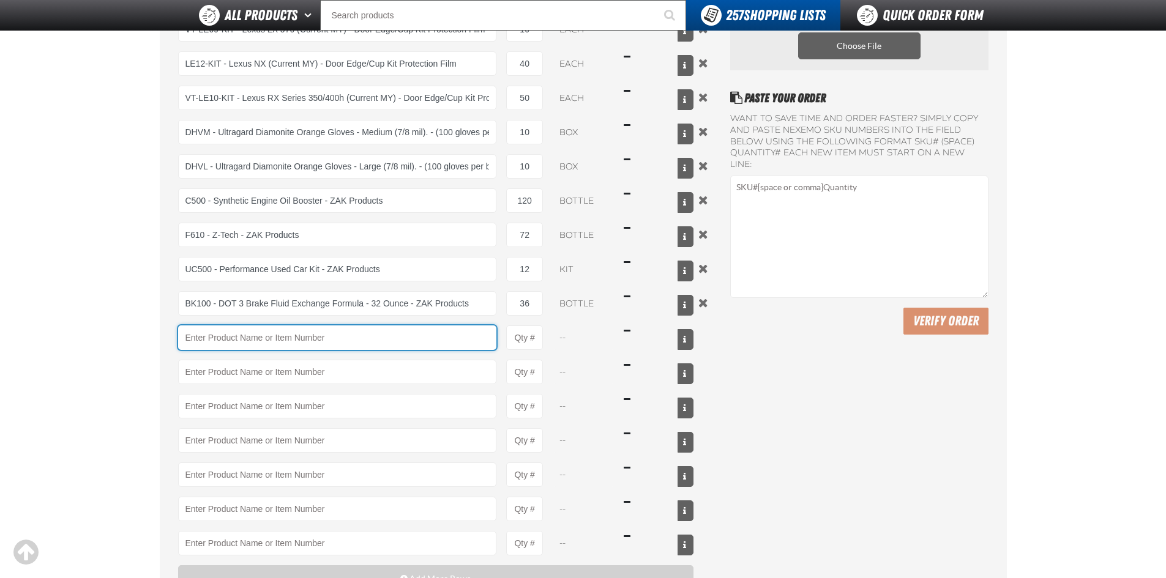
click at [446, 332] on input "Product" at bounding box center [337, 338] width 319 height 24
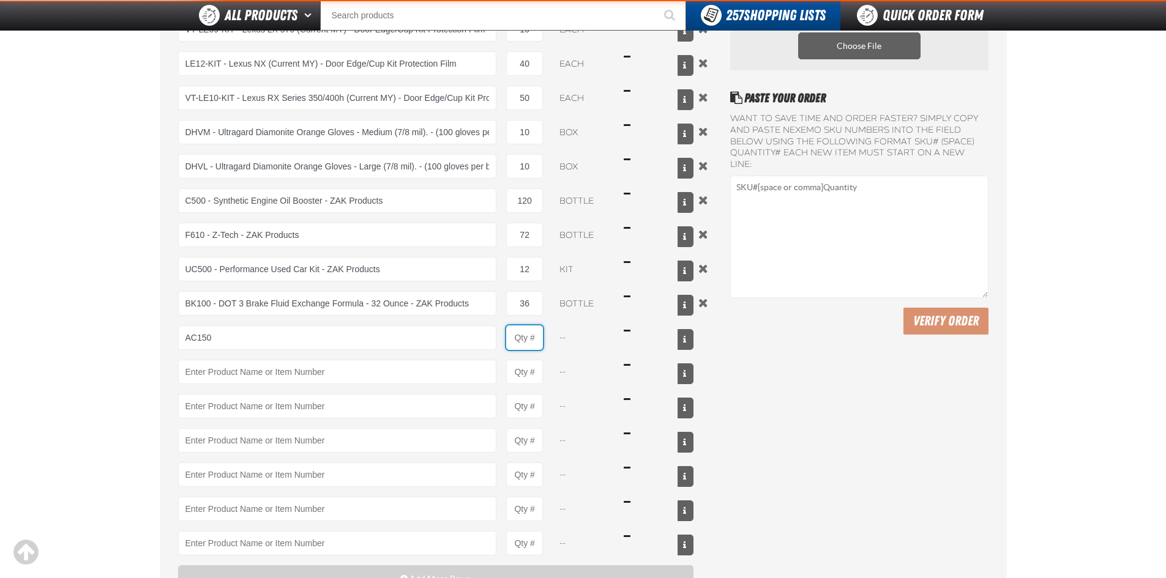
click at [530, 332] on input "Product Quantity" at bounding box center [524, 338] width 37 height 24
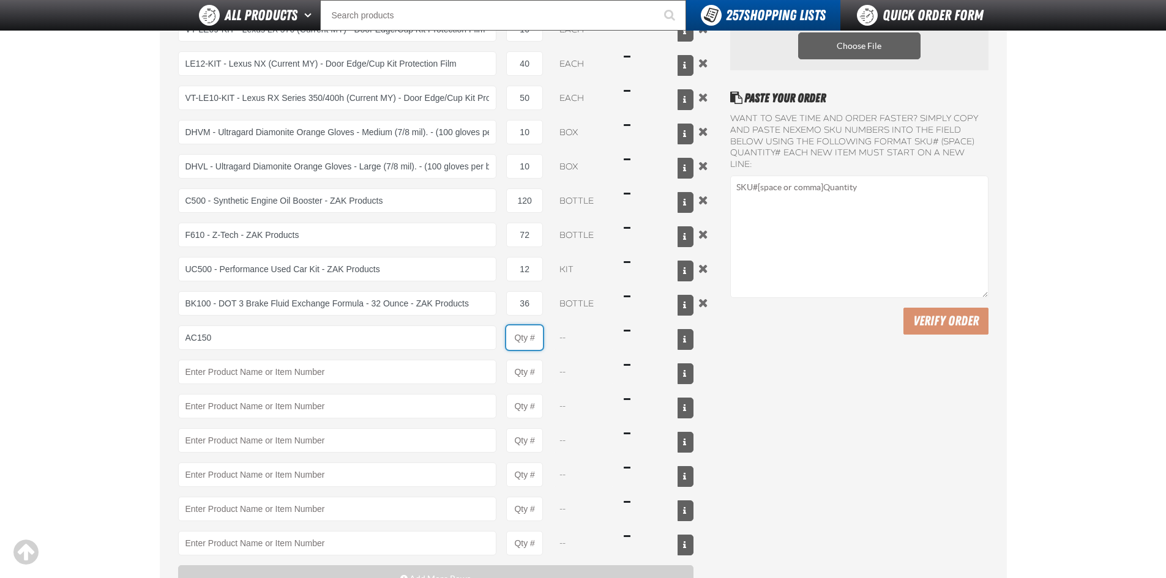
type input "AC150 - Evaporator Core Cleaner - ZAK Products"
type input "1"
select select "can"
click at [539, 342] on input "1" at bounding box center [524, 338] width 37 height 24
type input "24"
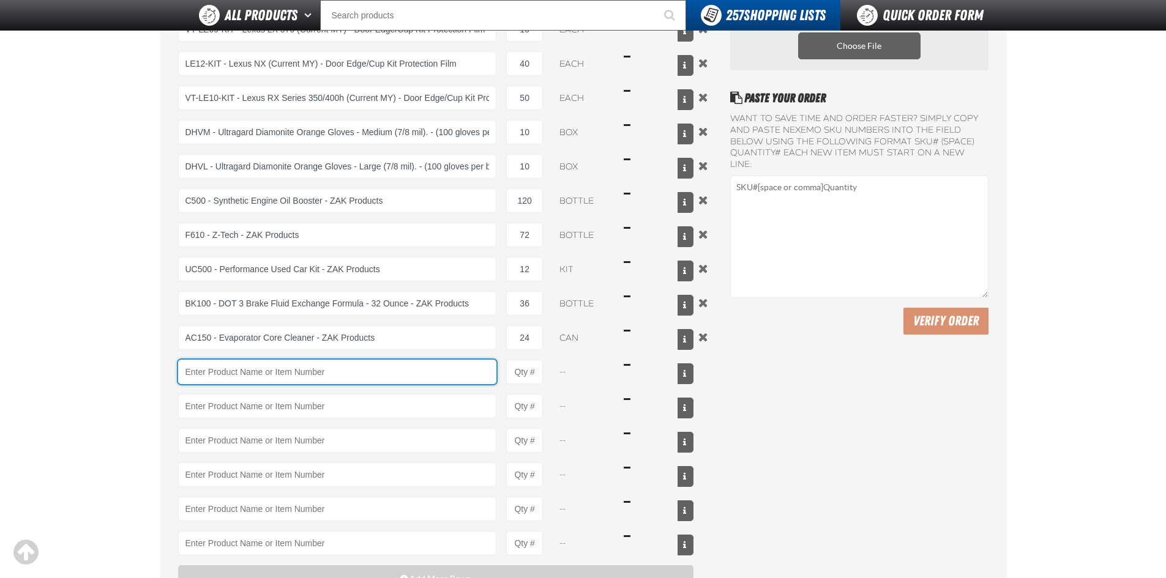
click at [479, 370] on input "Product" at bounding box center [337, 372] width 319 height 24
click at [476, 372] on input "Product" at bounding box center [337, 372] width 319 height 24
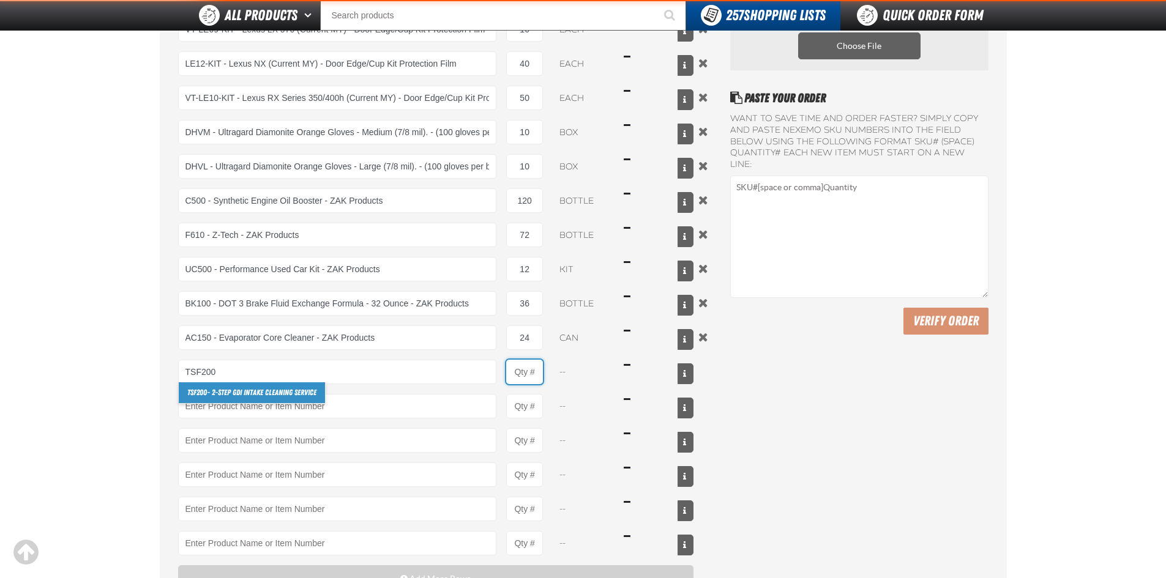
click at [538, 367] on input "Product Quantity" at bounding box center [524, 372] width 37 height 24
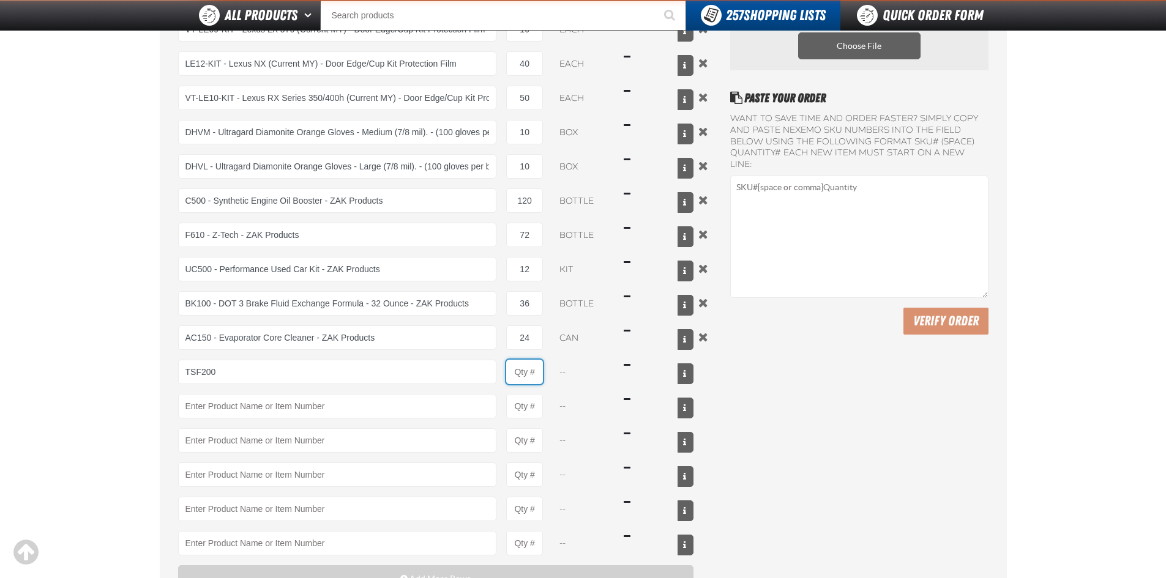
type input "TSF200 - 2-Step GDI Intake Cleaning Service"
type input "1"
select select "kit"
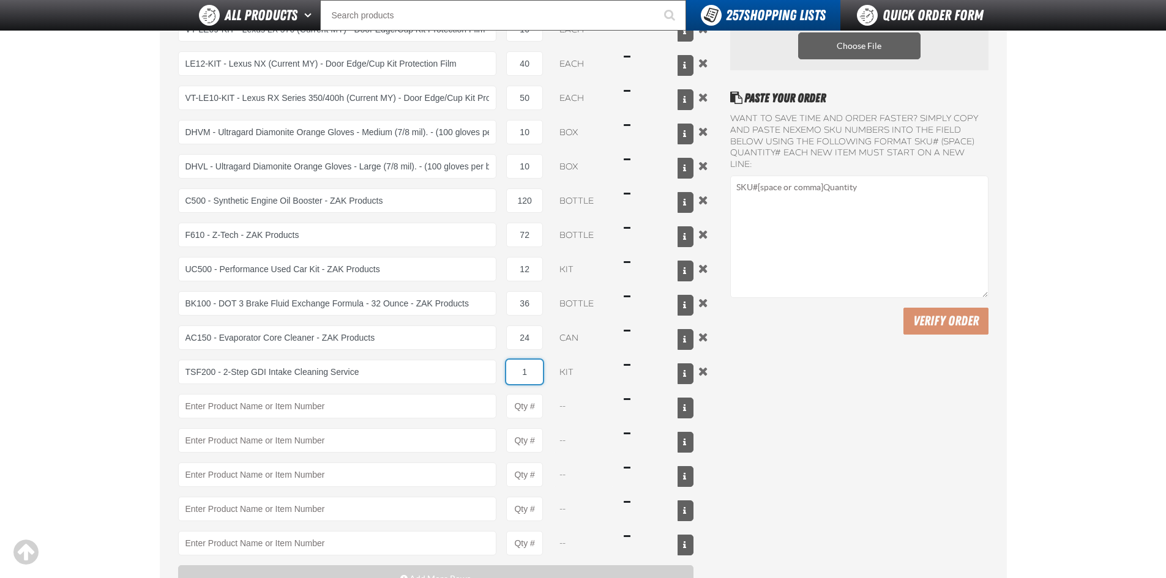
click at [537, 374] on input "1" at bounding box center [524, 372] width 37 height 24
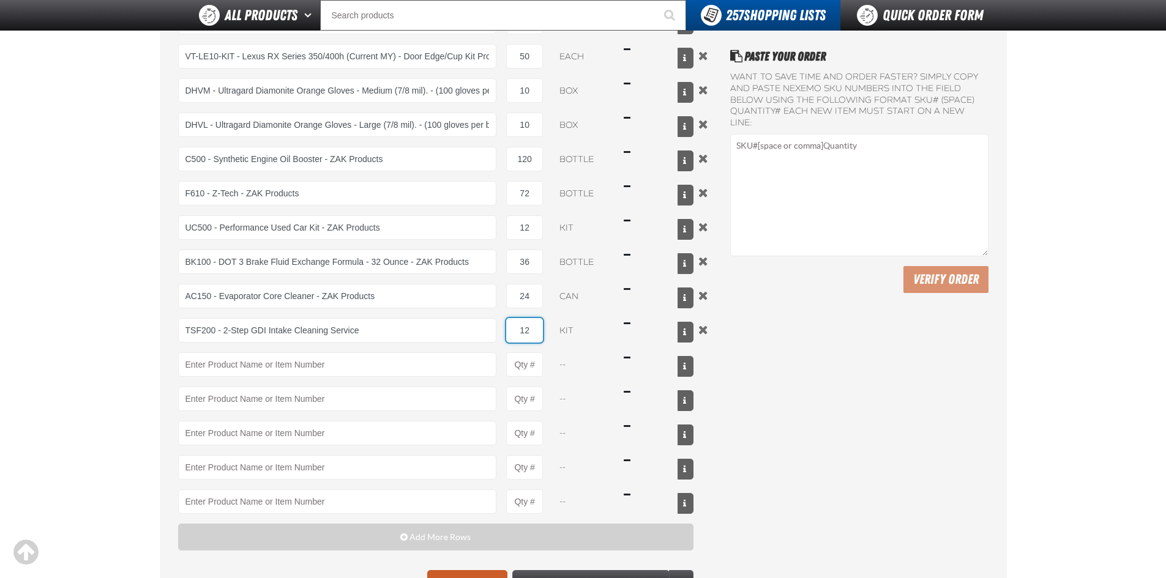
scroll to position [245, 0]
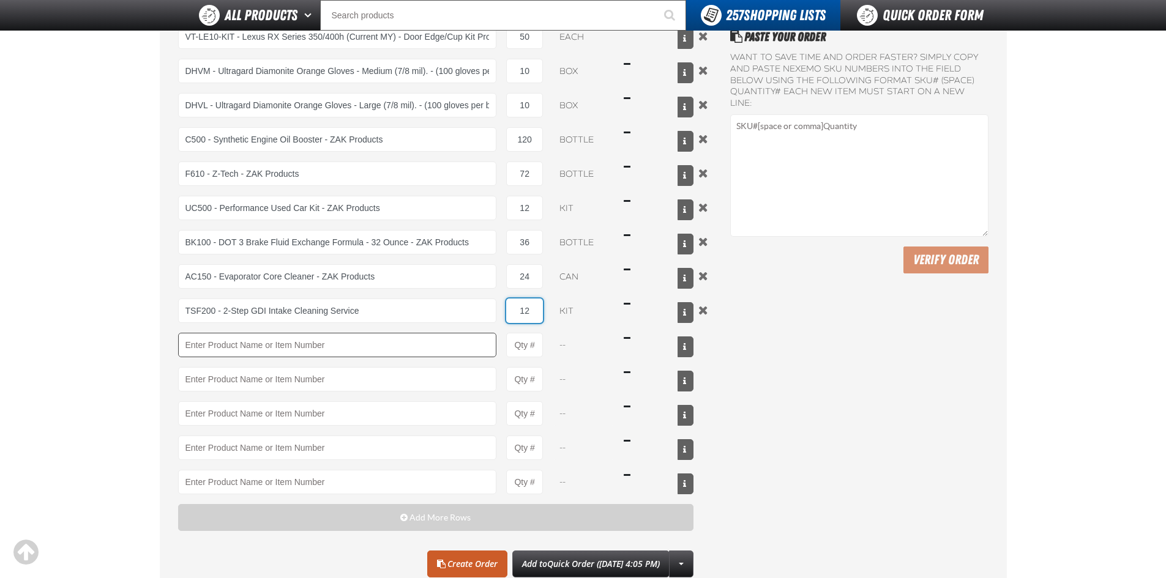
type input "12"
click at [393, 346] on input "Product" at bounding box center [337, 345] width 319 height 24
click at [532, 344] on input "Product Quantity" at bounding box center [524, 345] width 37 height 24
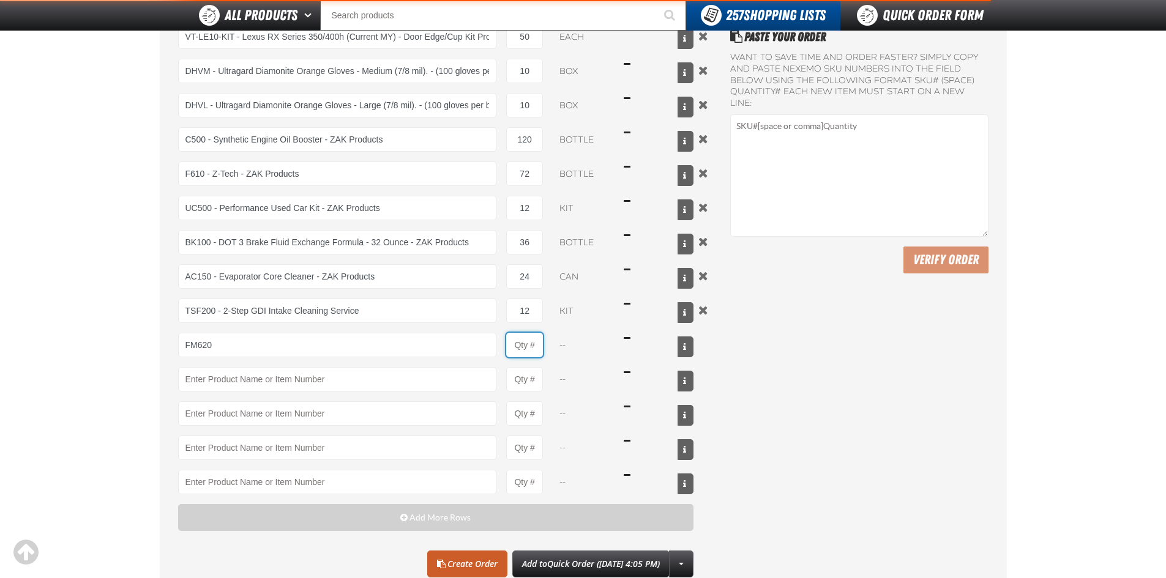
type input "FM620 - Fuel Injection Cleaner - ZAK Products"
type input "1"
select select "bottle"
click at [536, 345] on input "1" at bounding box center [524, 345] width 37 height 24
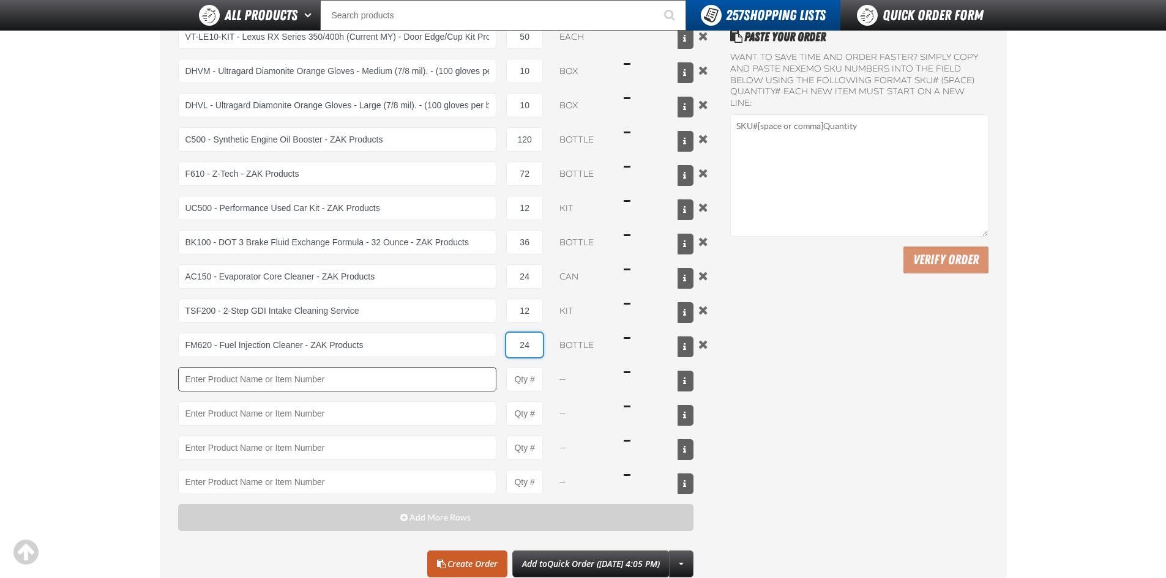
type input "24"
click at [447, 378] on input "Product" at bounding box center [337, 379] width 319 height 24
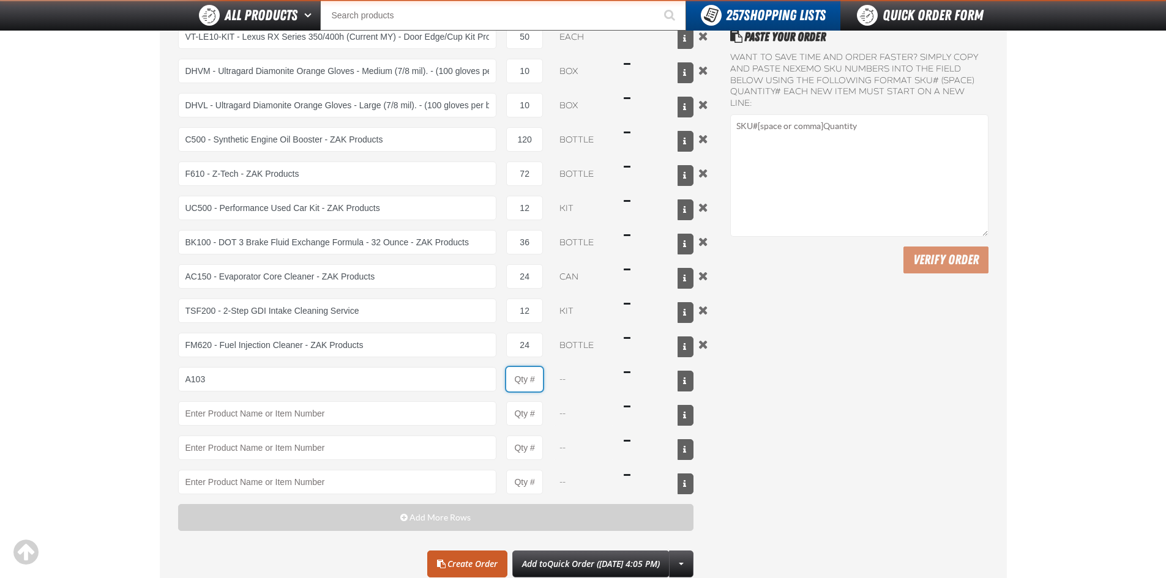
click at [530, 378] on input "Product Quantity" at bounding box center [524, 379] width 37 height 24
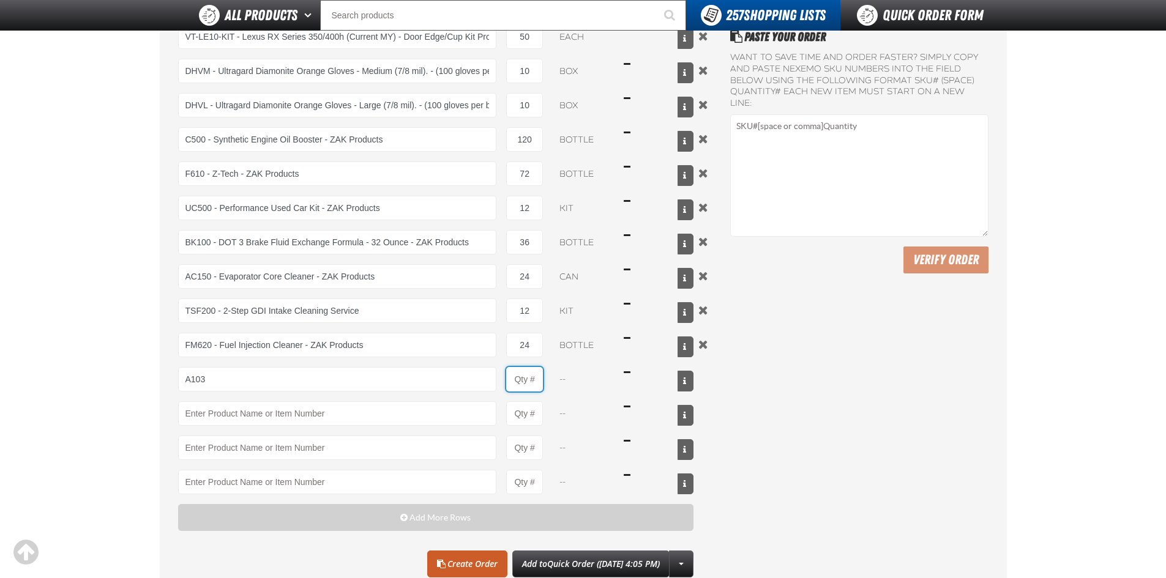
type input "A103 - Throttle Body and Intake Cleaner - ZAK Products"
type input "1"
select select "can"
click at [538, 378] on input "1" at bounding box center [524, 379] width 37 height 24
type input "24"
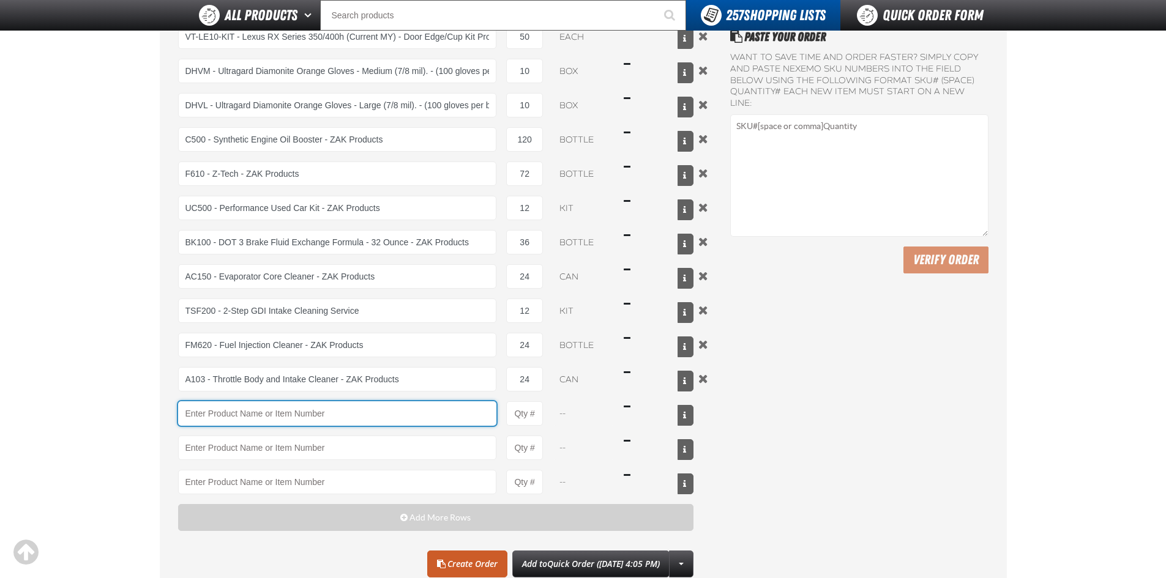
click at [425, 419] on input "Product" at bounding box center [337, 414] width 319 height 24
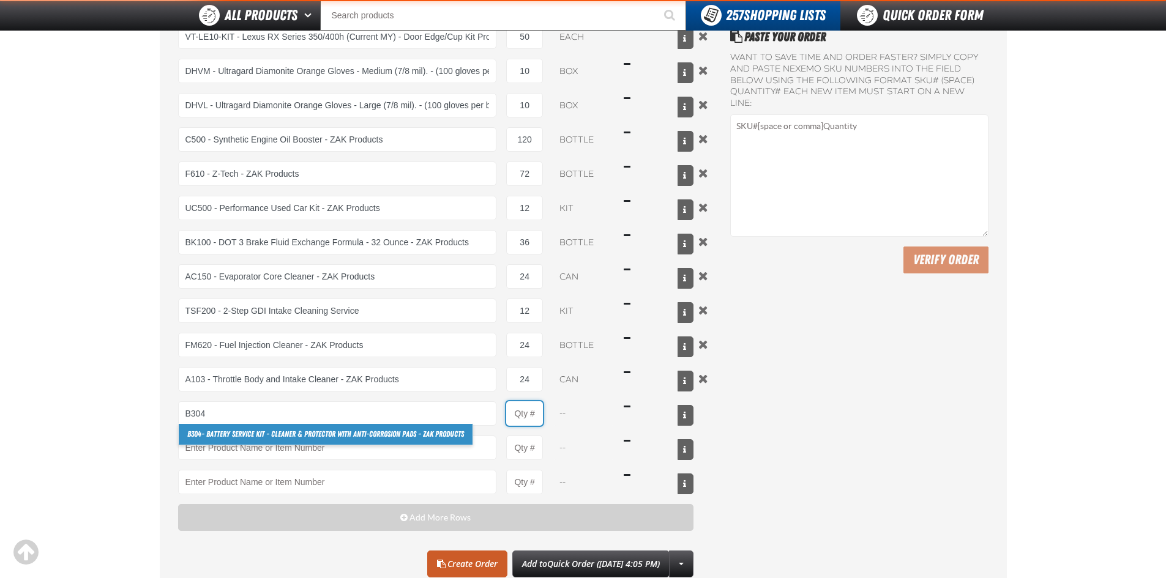
click at [529, 414] on input "Product Quantity" at bounding box center [524, 414] width 37 height 24
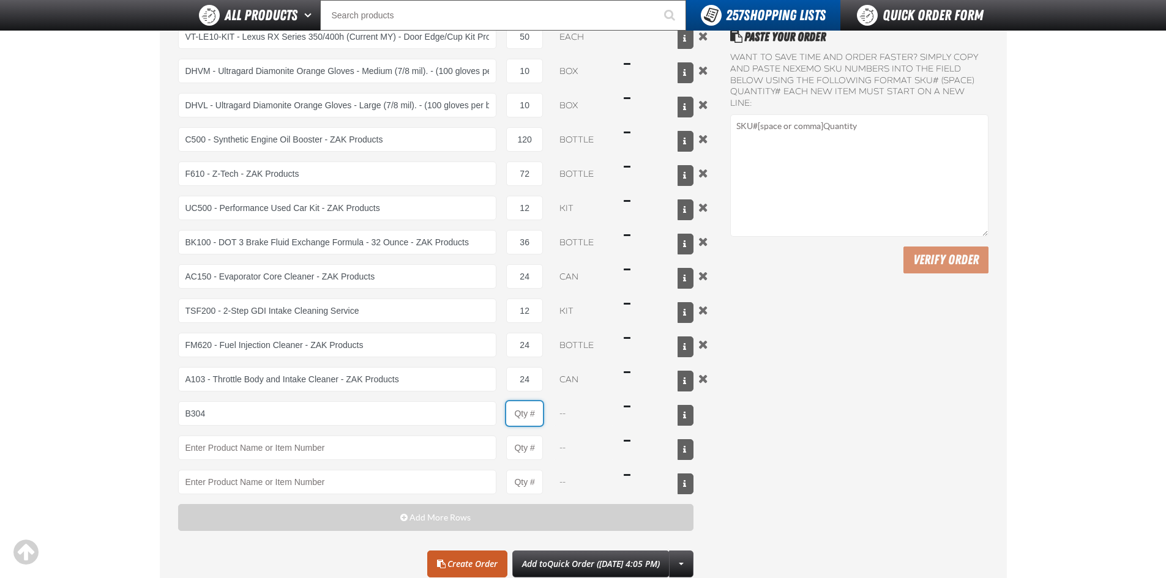
type input "B304 - Battery Service Kit - Cleaner &amp; Protector with Anti-Corrosion Pads -…"
type input "1"
select select "kit"
click at [537, 412] on input "1" at bounding box center [524, 414] width 37 height 24
type input "48"
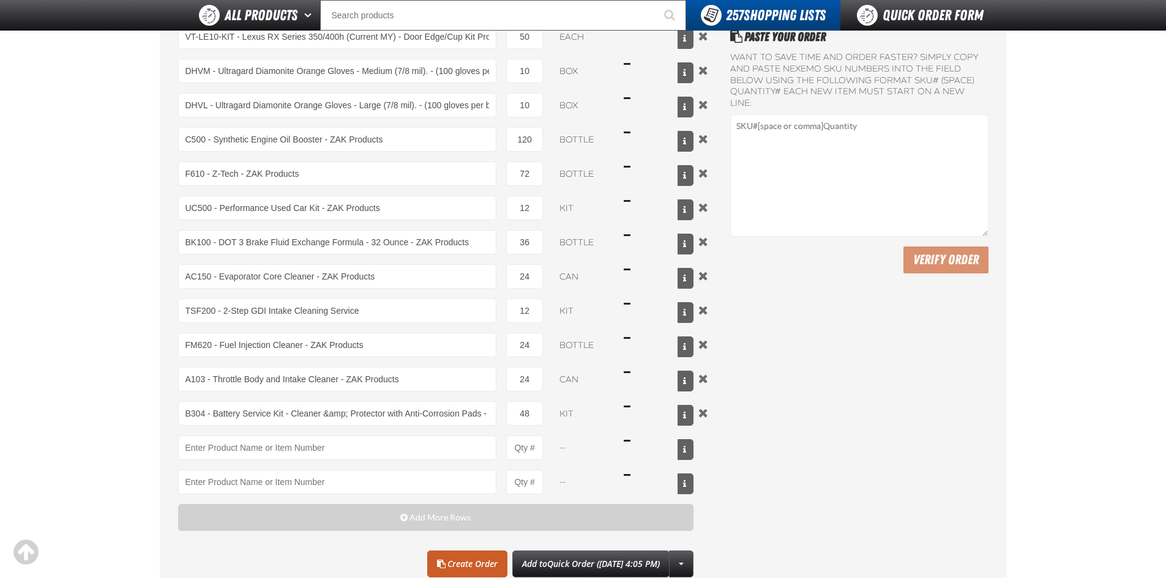
click at [80, 432] on main "Quick Order VT-LE02-KIT - Lexus ES Series 350 (Current MY) - Door Edge/Cup Kit …" at bounding box center [583, 220] width 1166 height 763
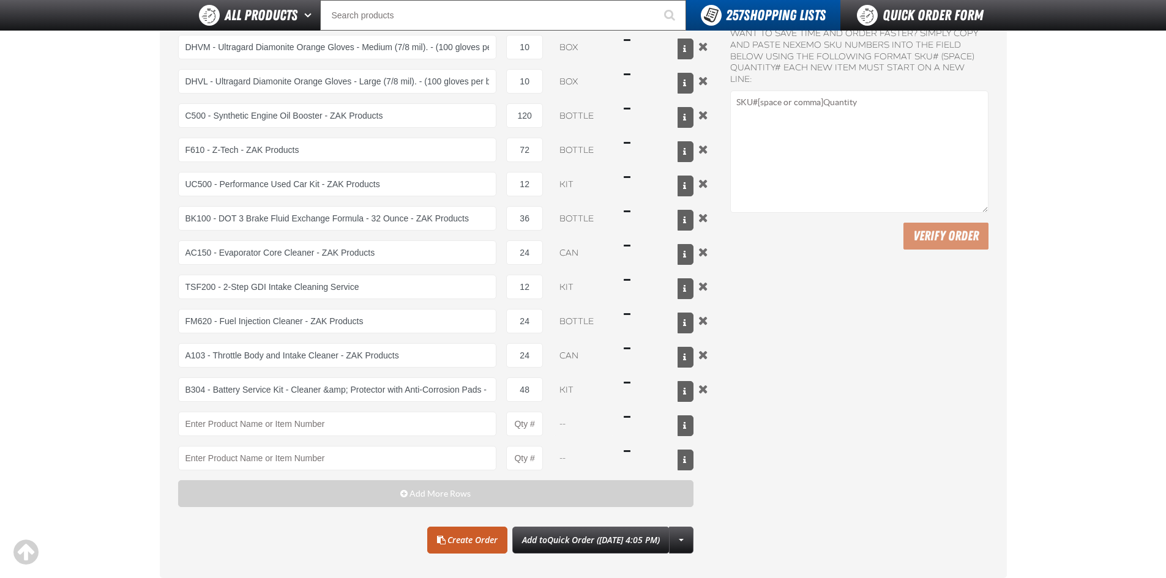
scroll to position [367, 0]
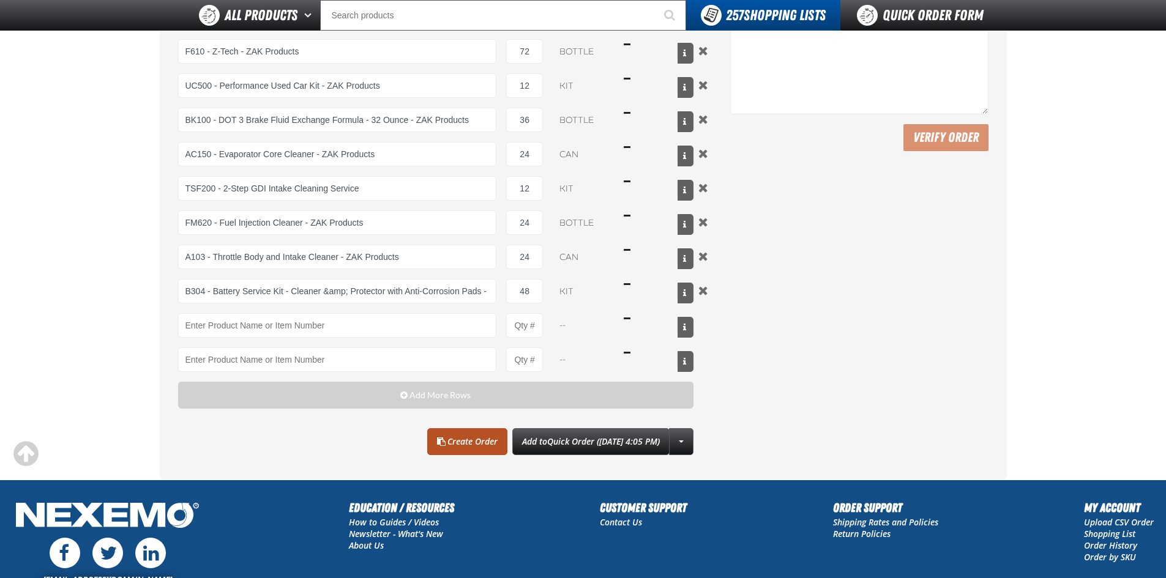
click at [459, 441] on link "Create Order" at bounding box center [467, 442] width 80 height 27
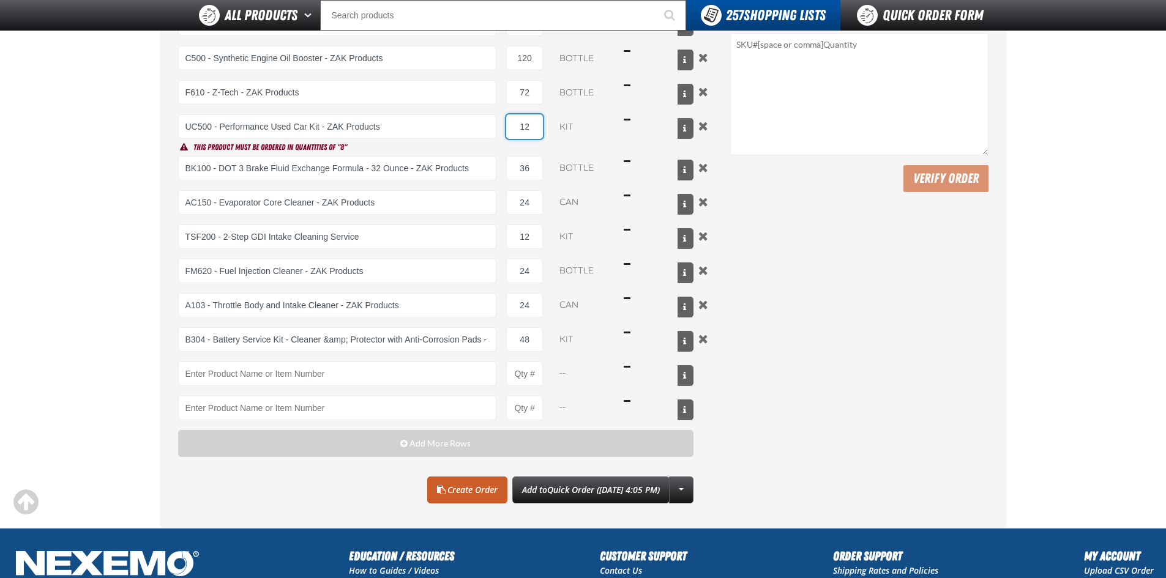
scroll to position [245, 0]
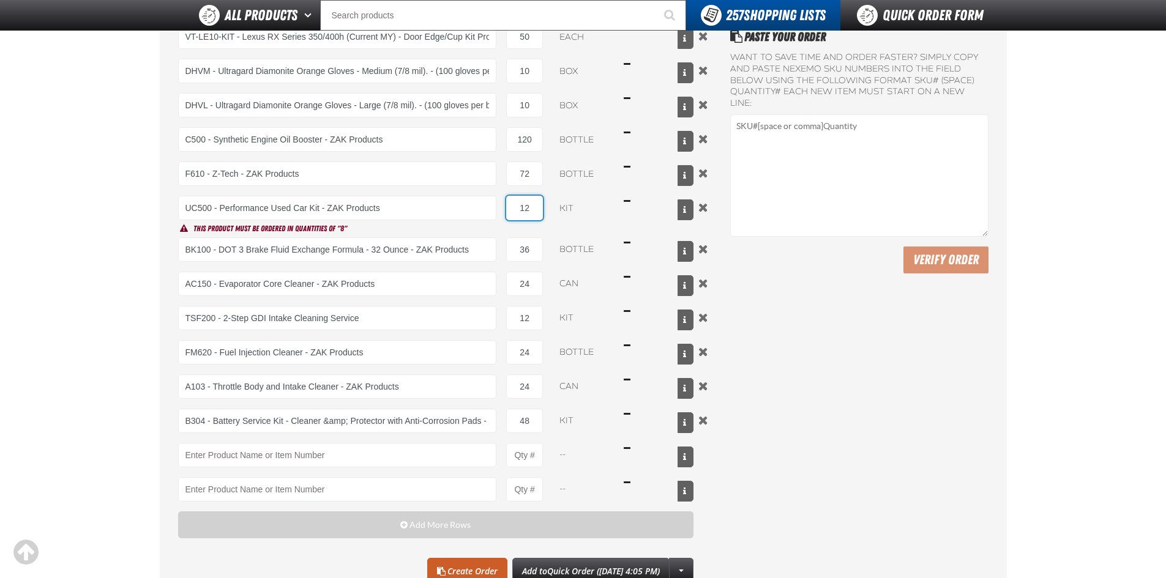
type input "1"
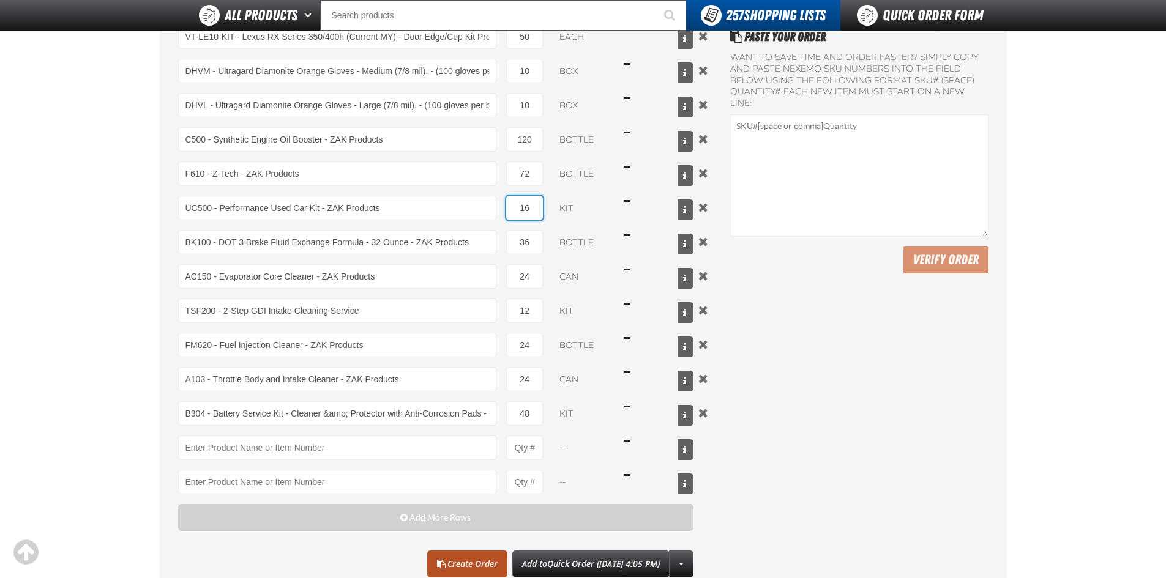
type input "16"
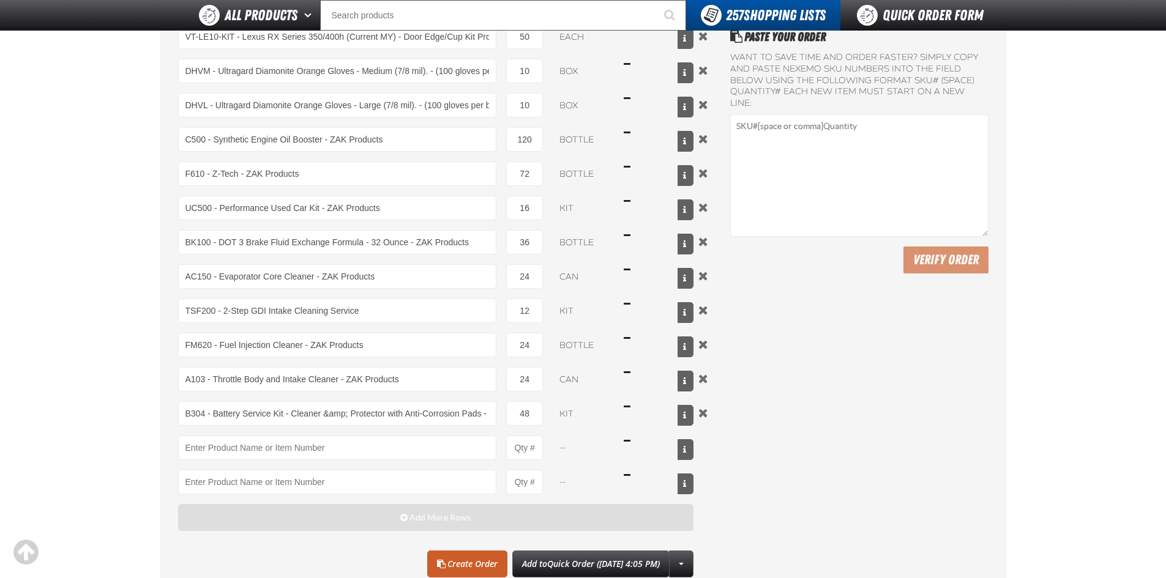
drag, startPoint x: 452, startPoint y: 567, endPoint x: 303, endPoint y: 517, distance: 157.0
click at [451, 567] on link "Create Order" at bounding box center [467, 564] width 80 height 27
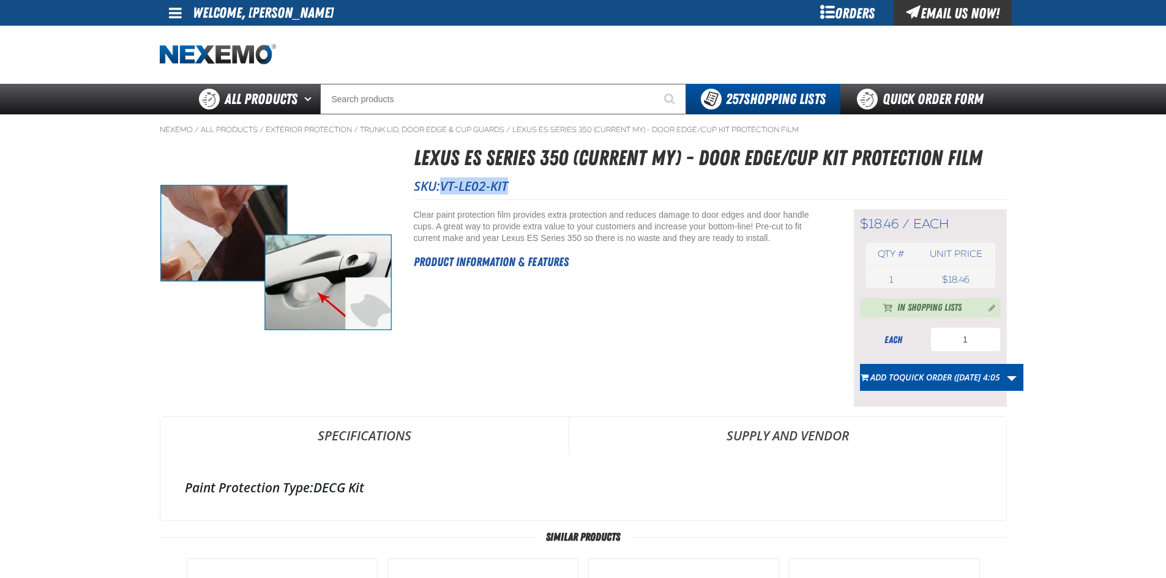
drag, startPoint x: 443, startPoint y: 184, endPoint x: 522, endPoint y: 190, distance: 79.3
click at [522, 190] on p "SKU: VT-LE02-KIT" at bounding box center [710, 186] width 593 height 17
copy span "VT-LE02-KIT"
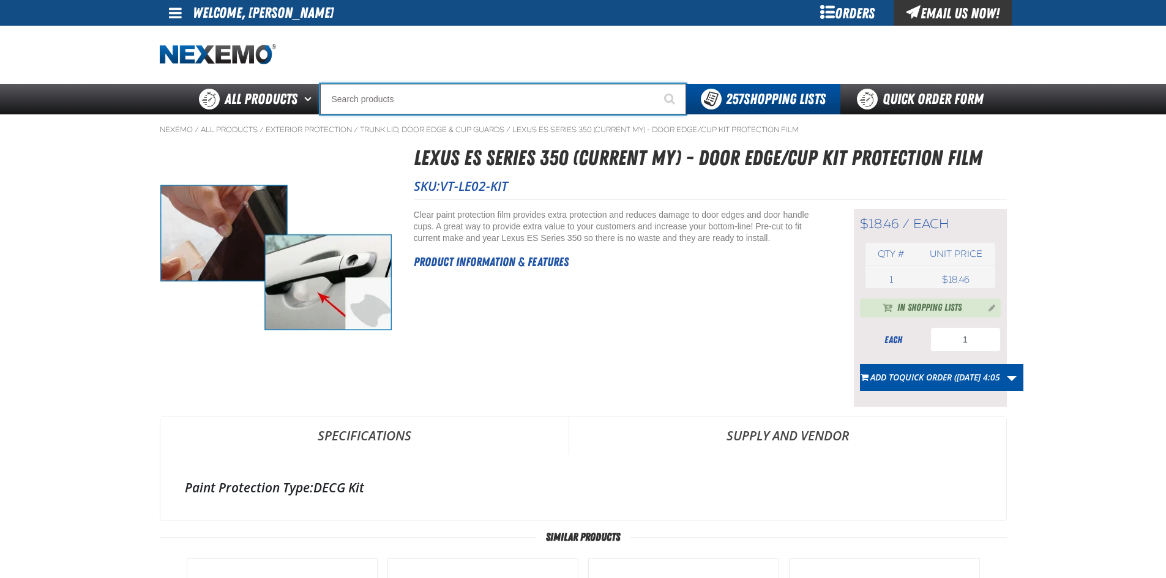
click at [378, 95] on input "Search" at bounding box center [503, 99] width 366 height 31
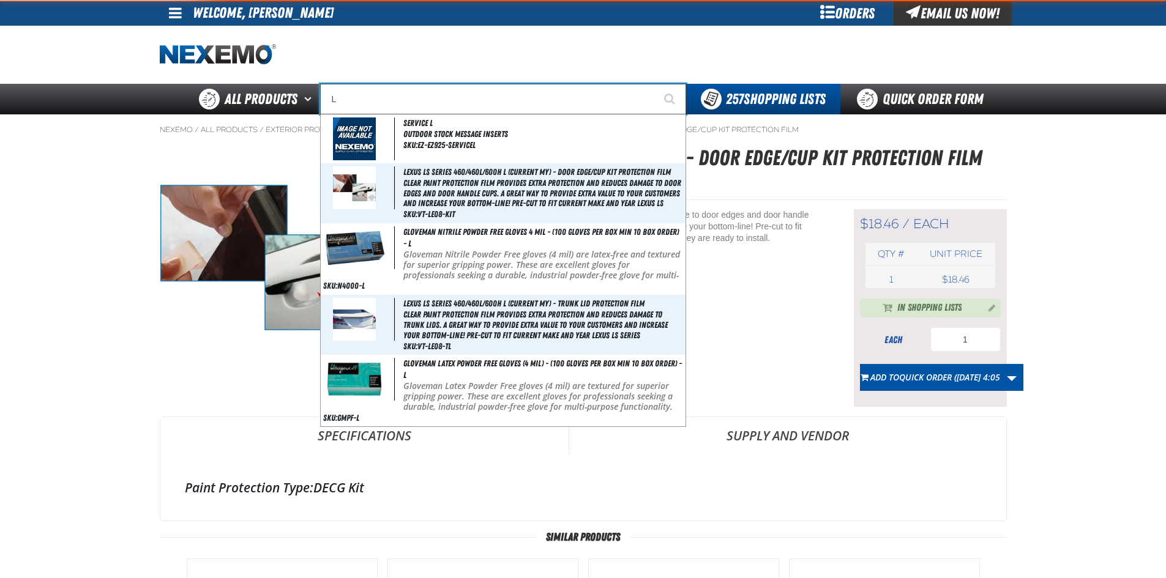
type input "LE"
type input "LEASE"
type input "LEX"
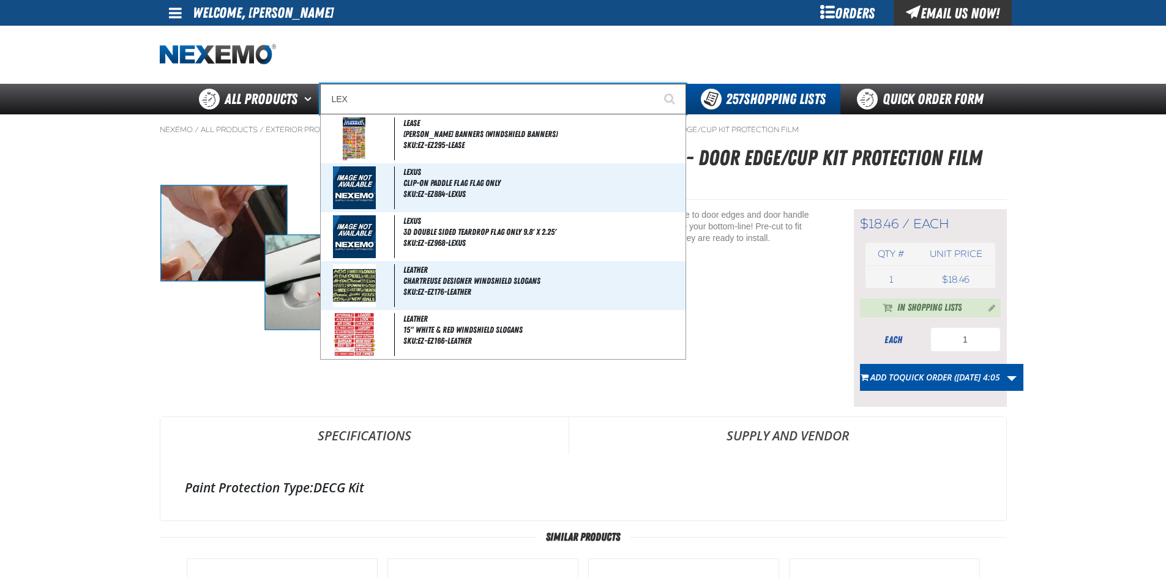
type input "LEXUS"
type input "LEXU"
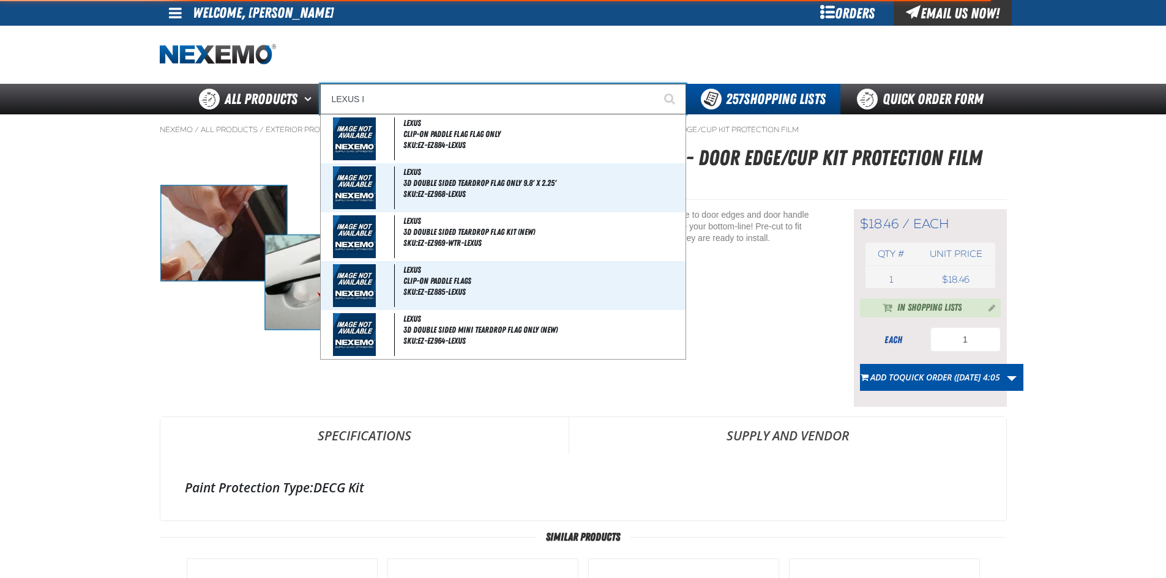
type input "LEXUS IS"
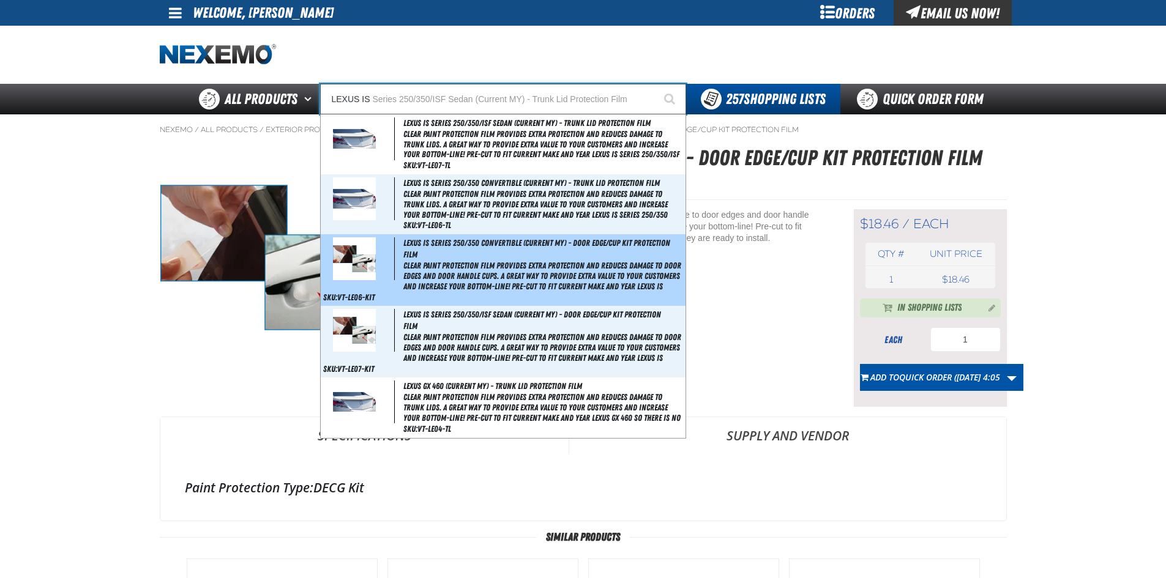
type input "LEXUS IS Series 250/350/ISF Sedan (Current MY) - Trunk Lid Protection Film"
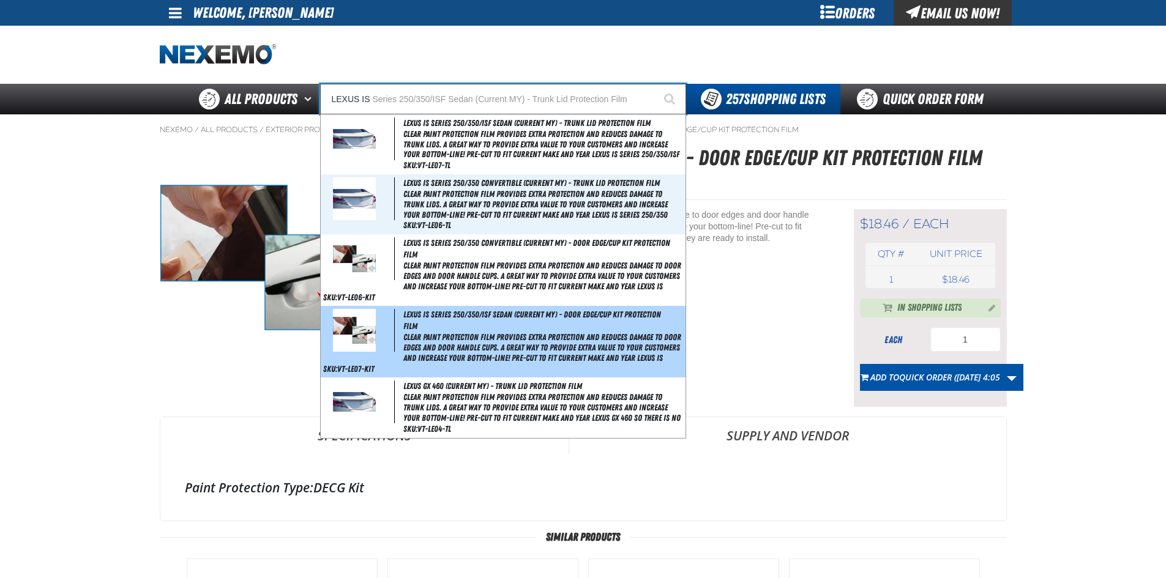
click at [490, 327] on div "Lexus IS Series 250/350/ISF Sedan (Current MY) - Door Edge/Cup Kit Protection F…" at bounding box center [503, 342] width 365 height 72
type input "Lexus IS Series 250/350/ISF Sedan (Current MY) - Door Edge/Cup Kit Protection F…"
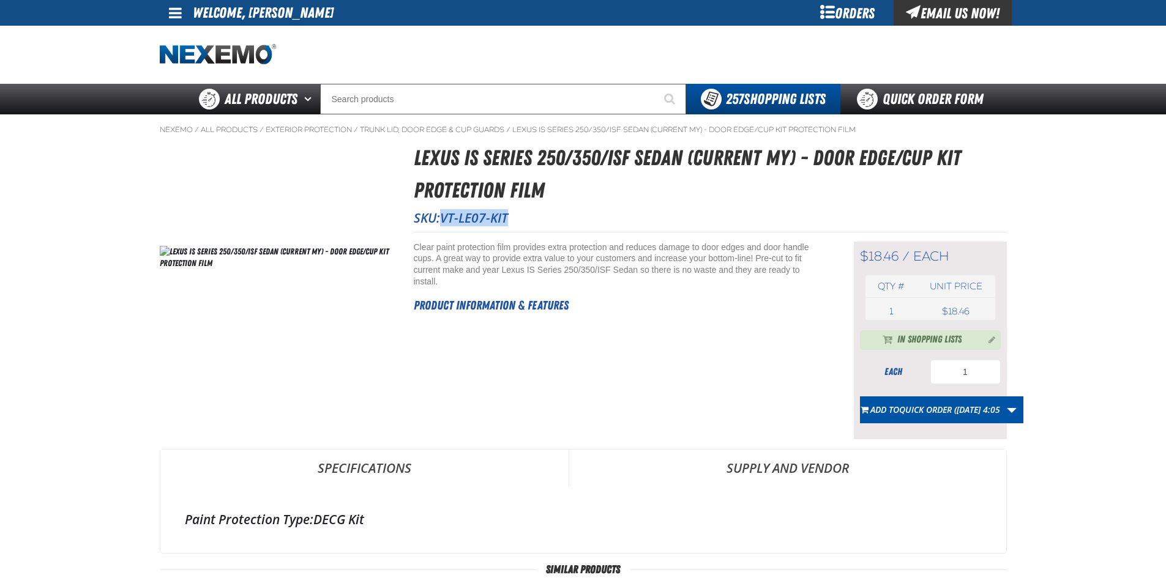
drag, startPoint x: 446, startPoint y: 220, endPoint x: 511, endPoint y: 219, distance: 64.9
click at [508, 219] on span "VT-LE07-KIT" at bounding box center [474, 217] width 68 height 17
copy span "VT-LE07-KIT"
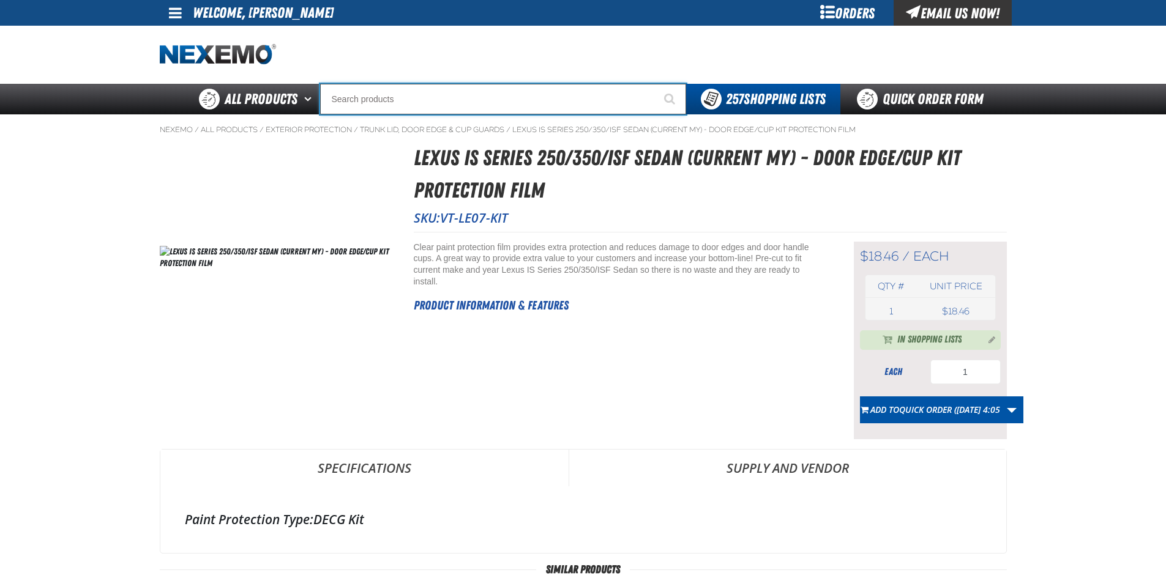
click at [435, 109] on input "Search" at bounding box center [503, 99] width 366 height 31
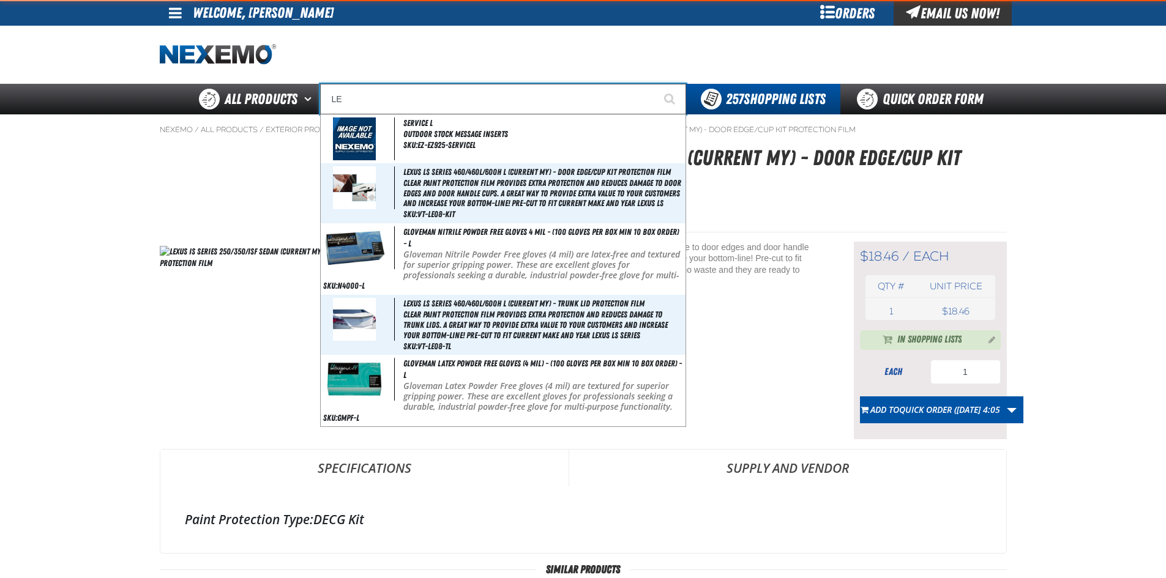
type input "LEX"
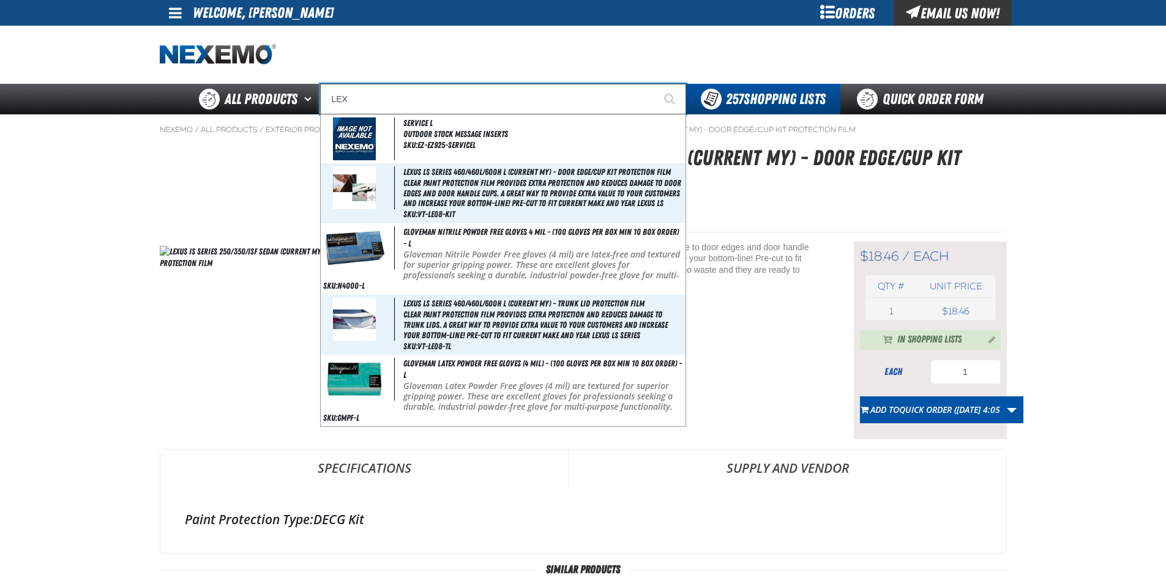
type input "LEXUS"
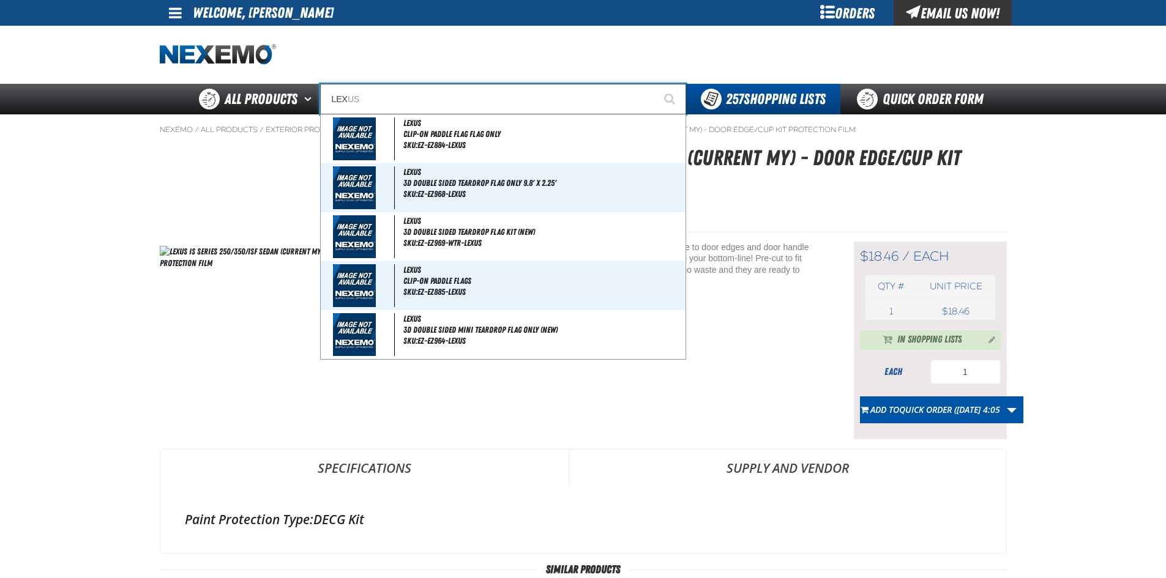
type input "LEXU"
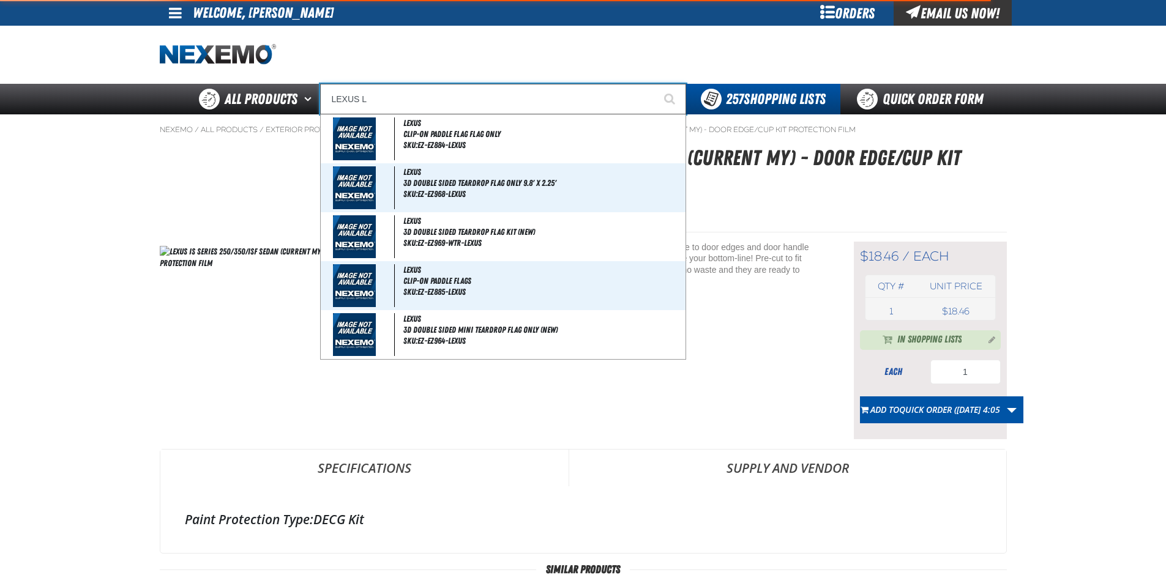
type input "LEXUS LX"
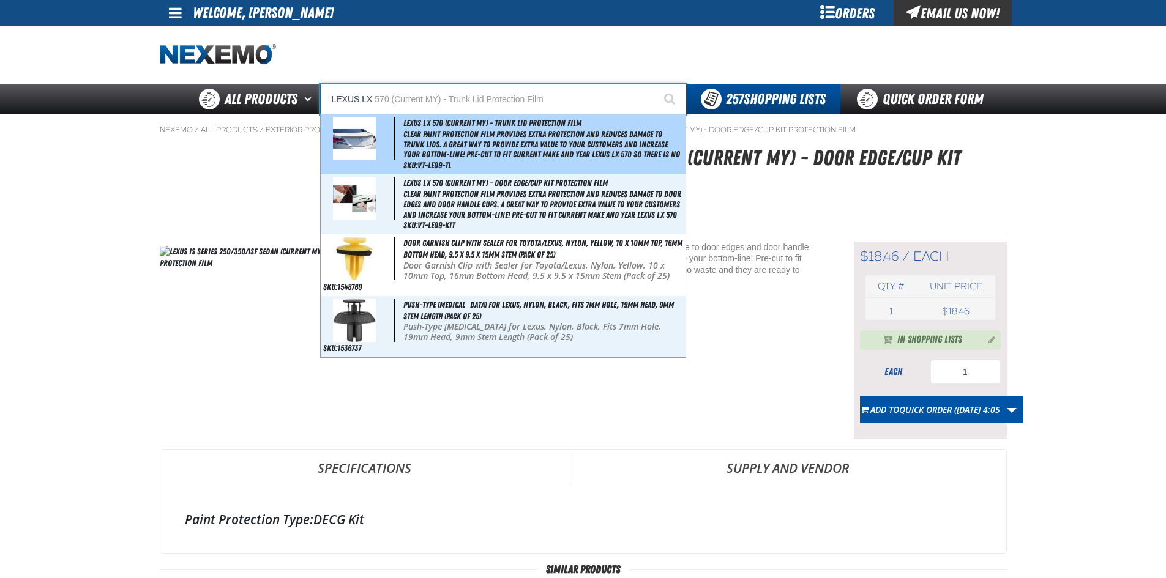
type input "LEXUS LX 570 (Current MY) - Trunk Lid Protection Film"
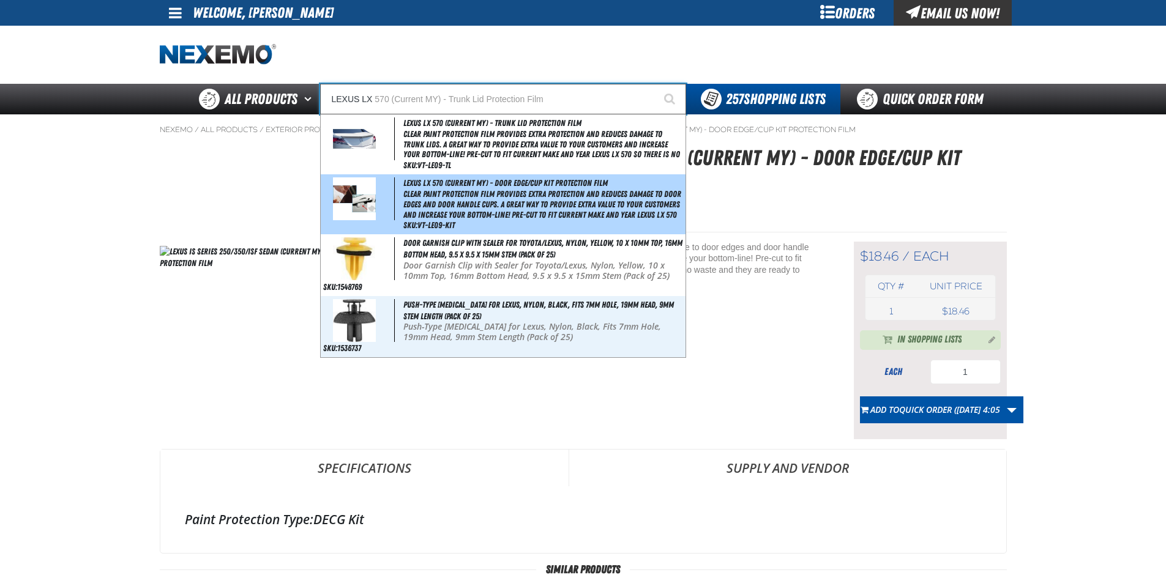
click at [523, 185] on span "Lexus LX 570 (Current MY) - Door Edge/Cup Kit Protection Film" at bounding box center [505, 183] width 204 height 10
type input "Lexus LX 570 (Current MY) - Door Edge/Cup Kit Protection Film"
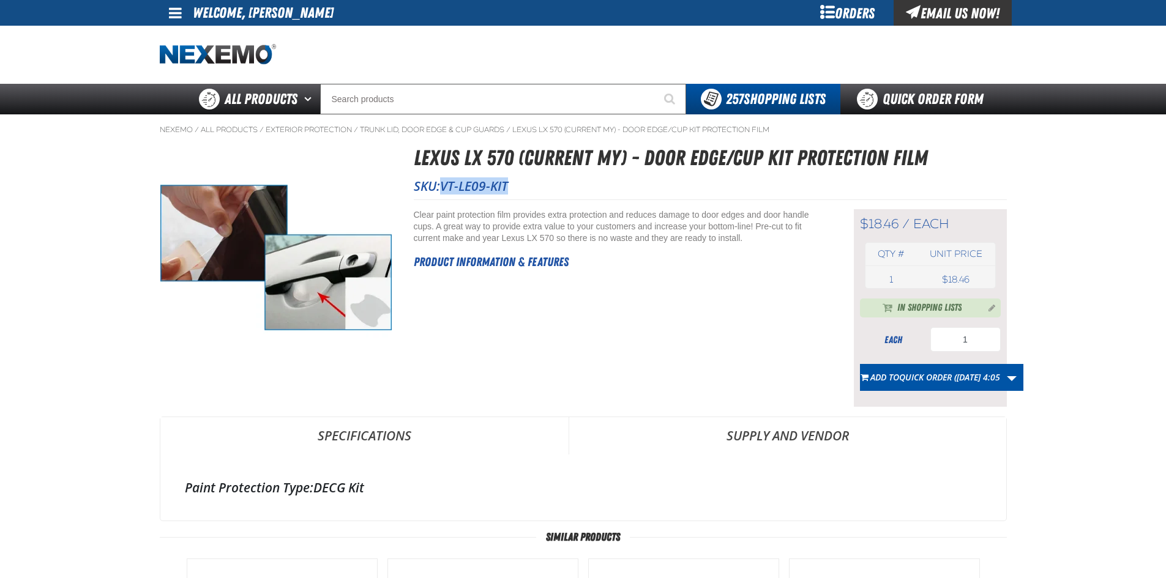
drag, startPoint x: 446, startPoint y: 189, endPoint x: 513, endPoint y: 187, distance: 67.3
click at [513, 187] on p "SKU: VT-LE09-KIT" at bounding box center [710, 186] width 593 height 17
copy span "VT-LE09-KIT"
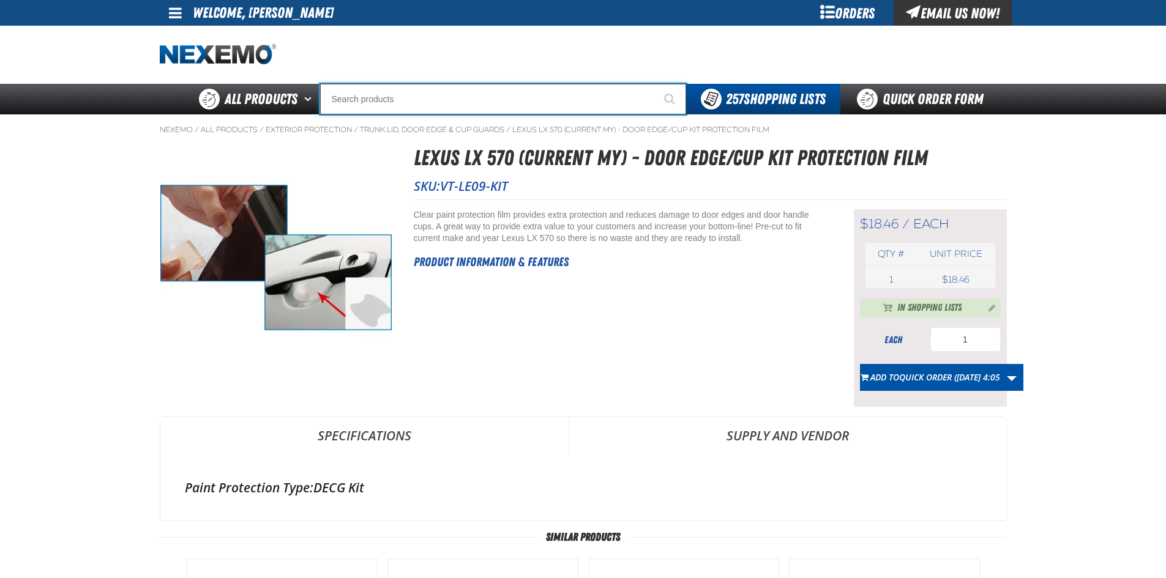
click at [381, 100] on input "Search" at bounding box center [503, 99] width 366 height 31
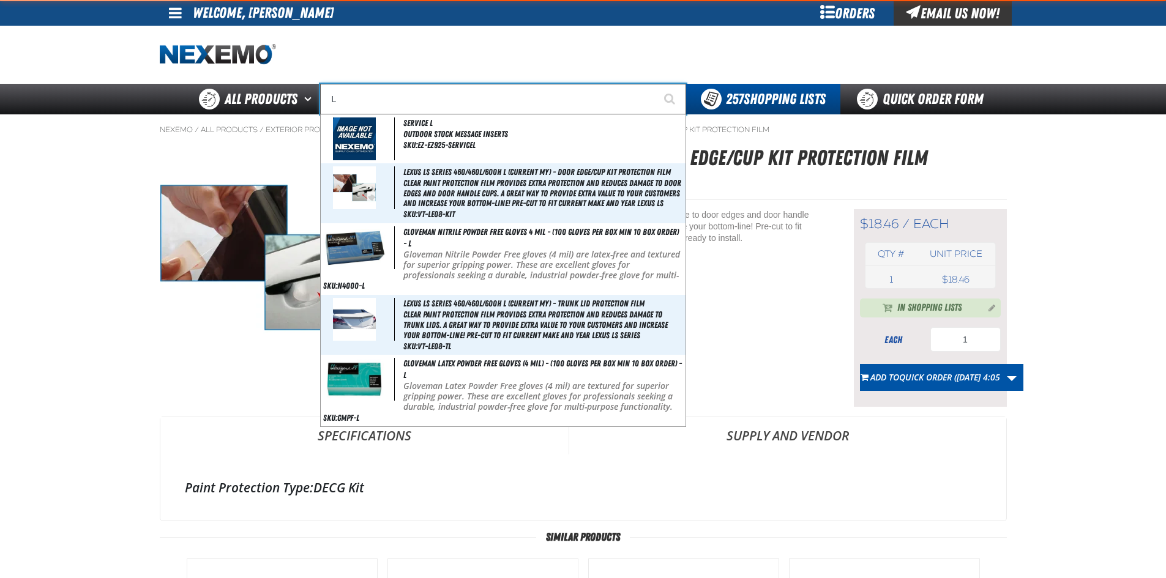
type input "LE"
type input "LEASE"
type input "LEX"
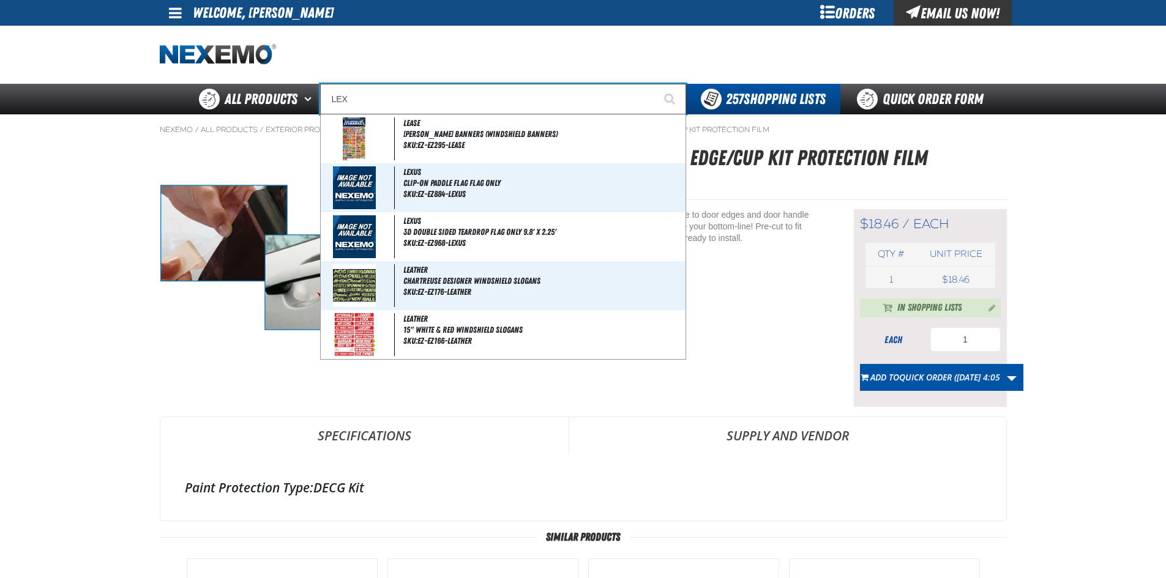
type input "LEXUS"
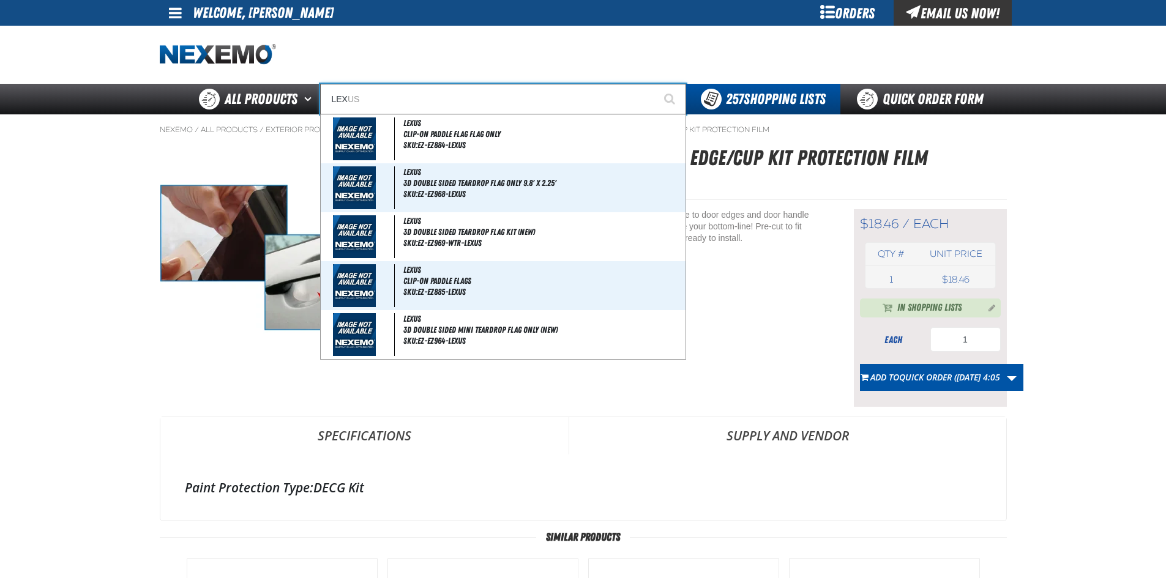
type input "LEXU"
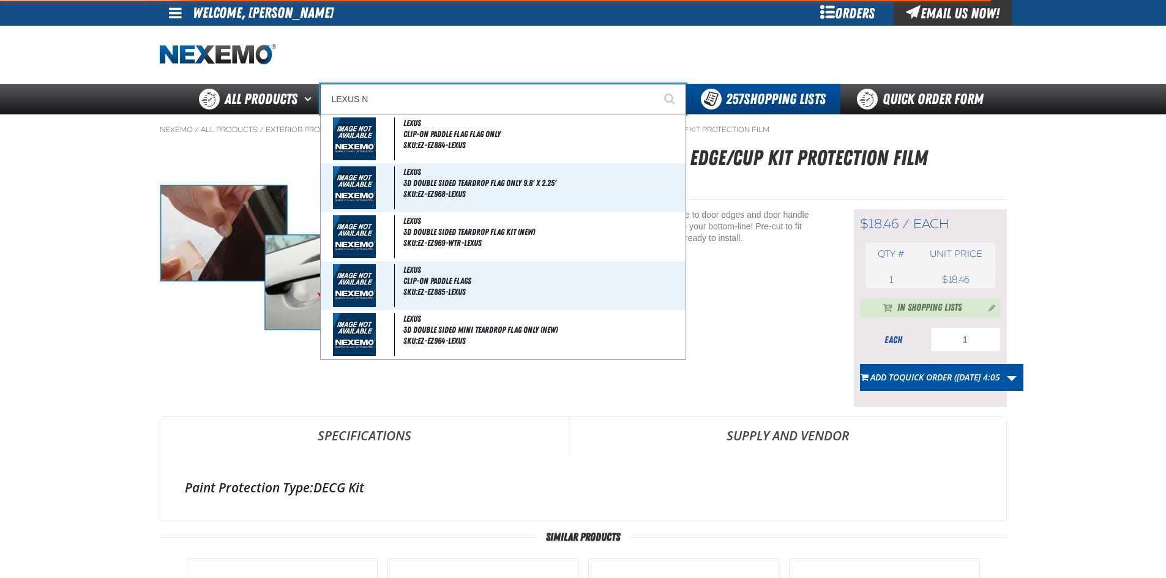
type input "LEXUS NX"
type input "LEXUS NX (Current MY) - Door Edge/Cup Kit Protection Film"
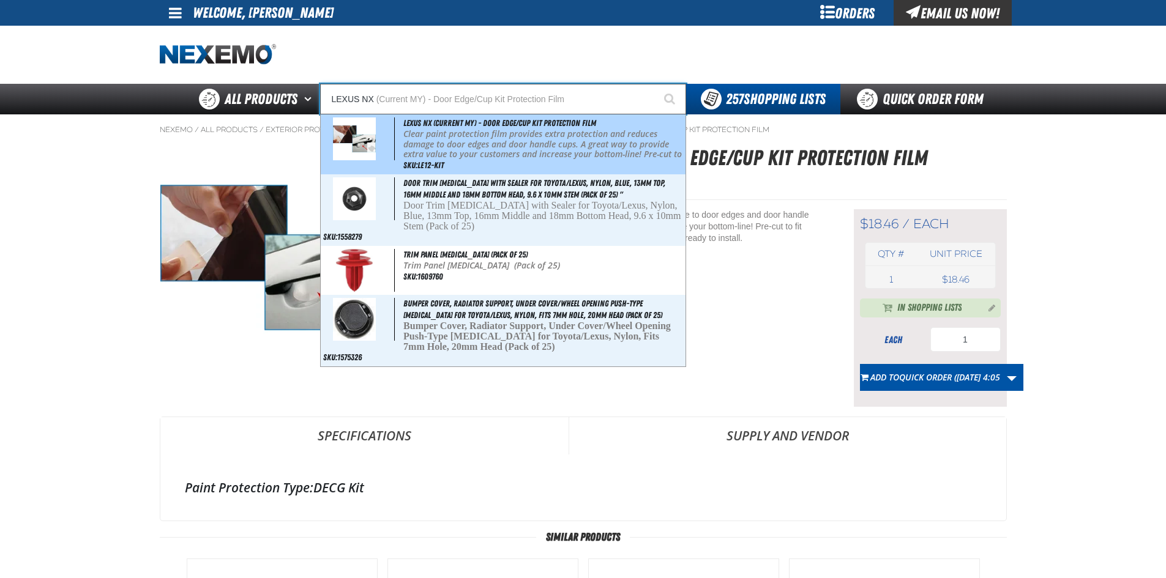
click at [444, 144] on p "Clear paint protection film provides extra protection and reduces damage to doo…" at bounding box center [542, 154] width 279 height 51
type input "Lexus NX (Current MY) - Door Edge/Cup Kit Protection Film"
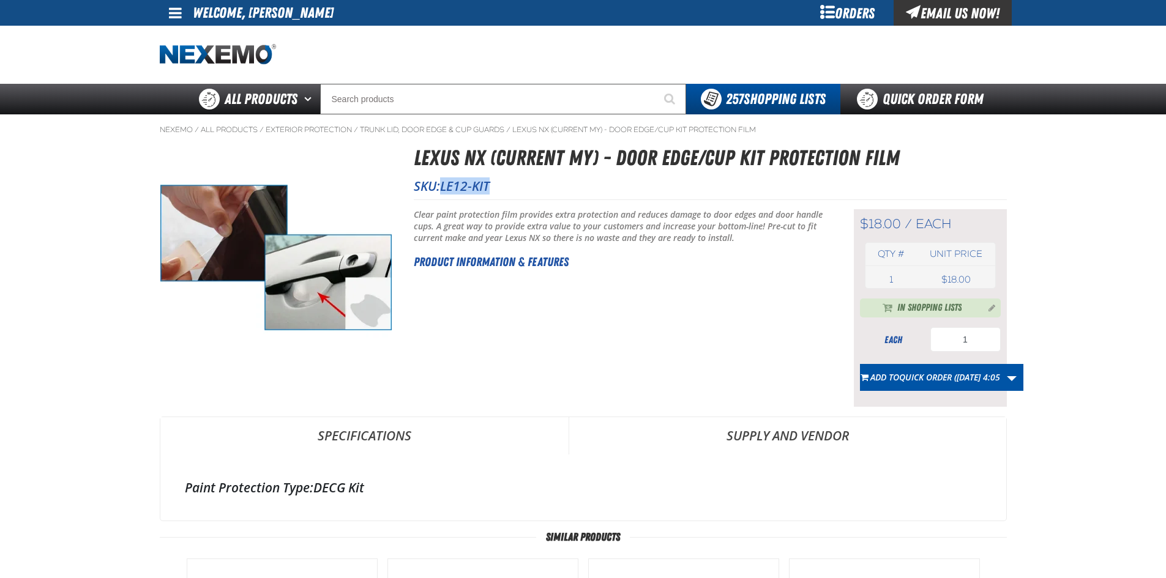
drag, startPoint x: 443, startPoint y: 188, endPoint x: 493, endPoint y: 185, distance: 50.3
click at [493, 185] on p "SKU: LE12-KIT" at bounding box center [710, 186] width 593 height 17
copy span "LE12-KIT"
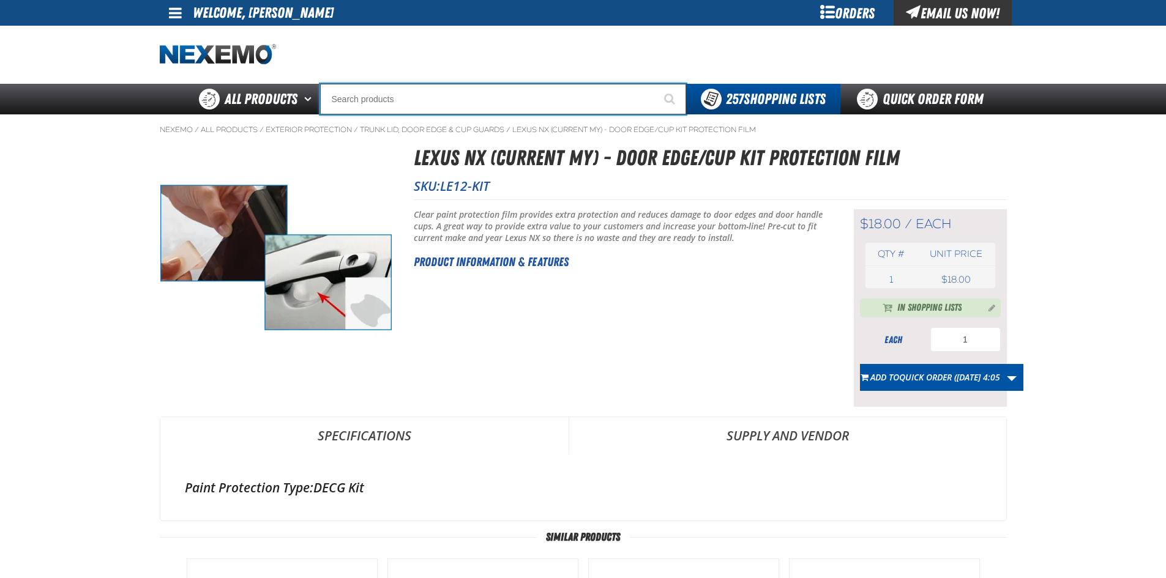
click at [356, 100] on input "Search" at bounding box center [503, 99] width 366 height 31
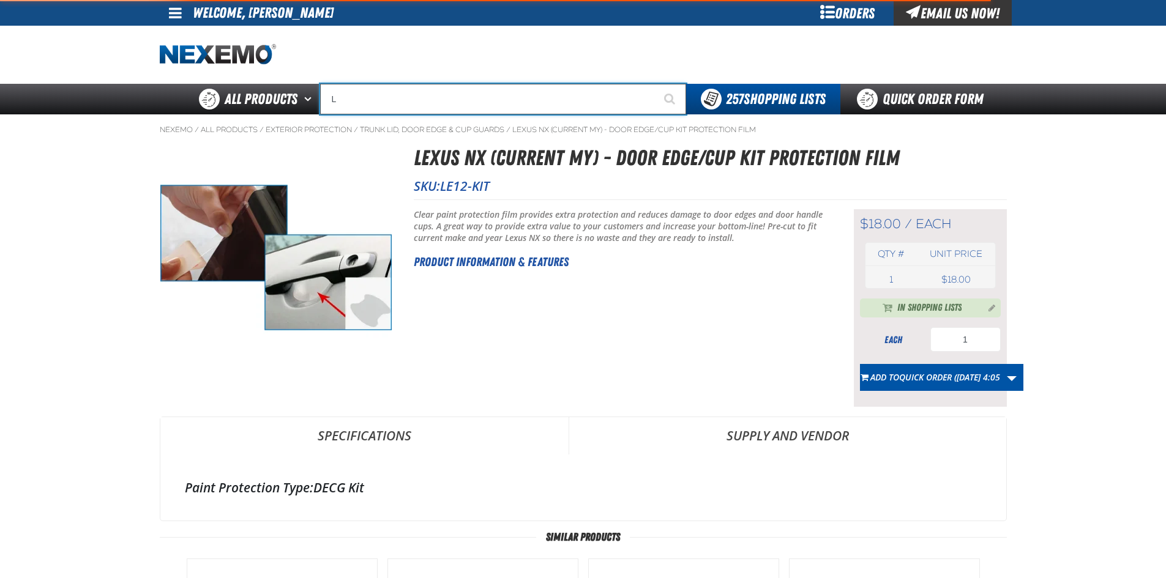
type input "LE"
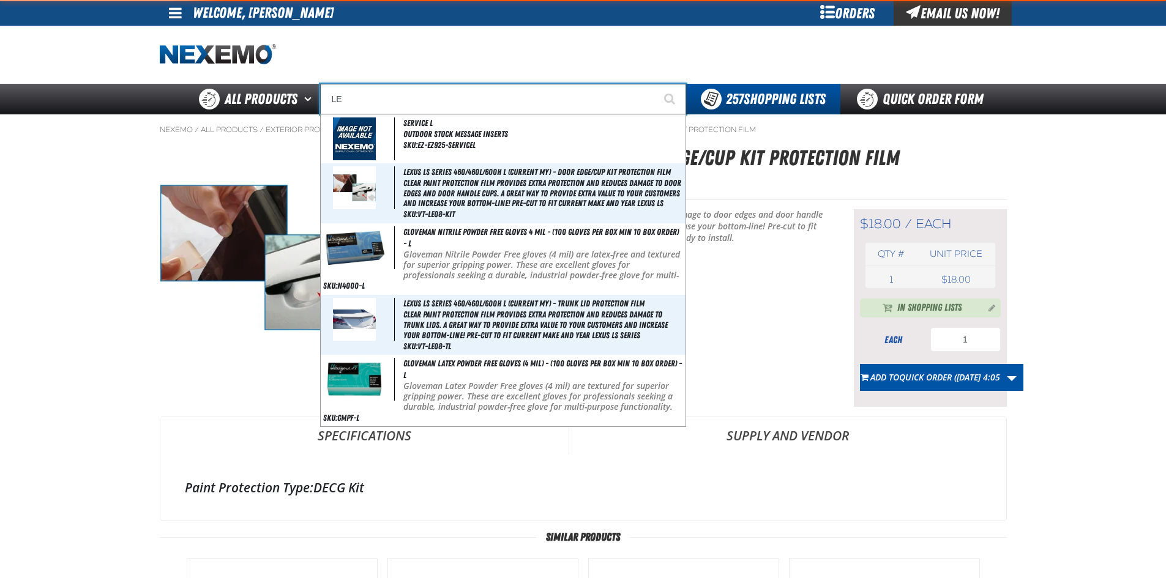
type input "LEASE"
type input "LEX"
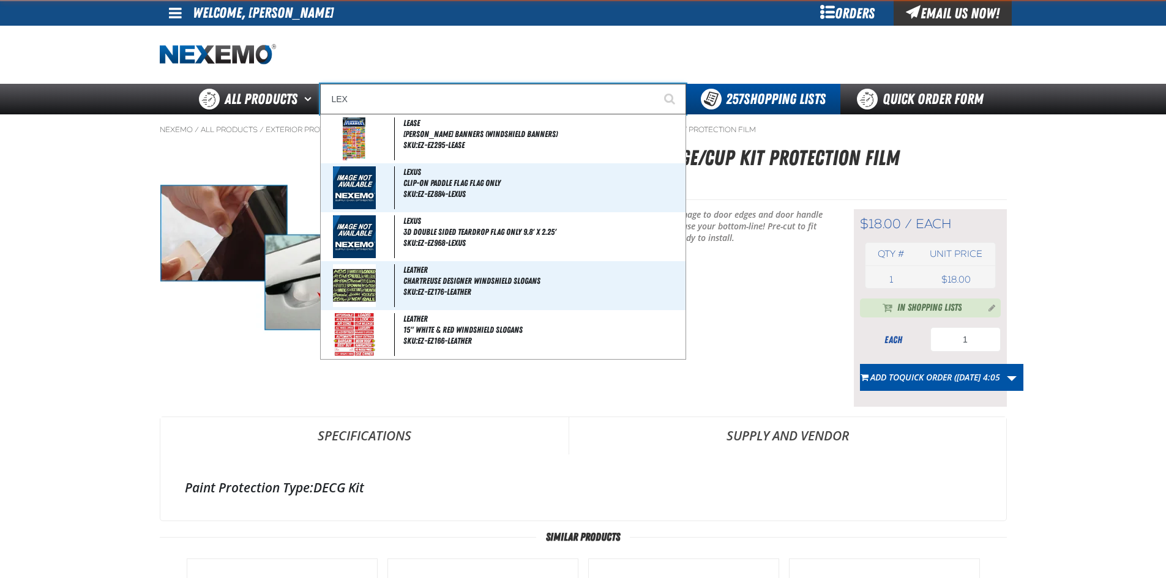
type input "LEXUS"
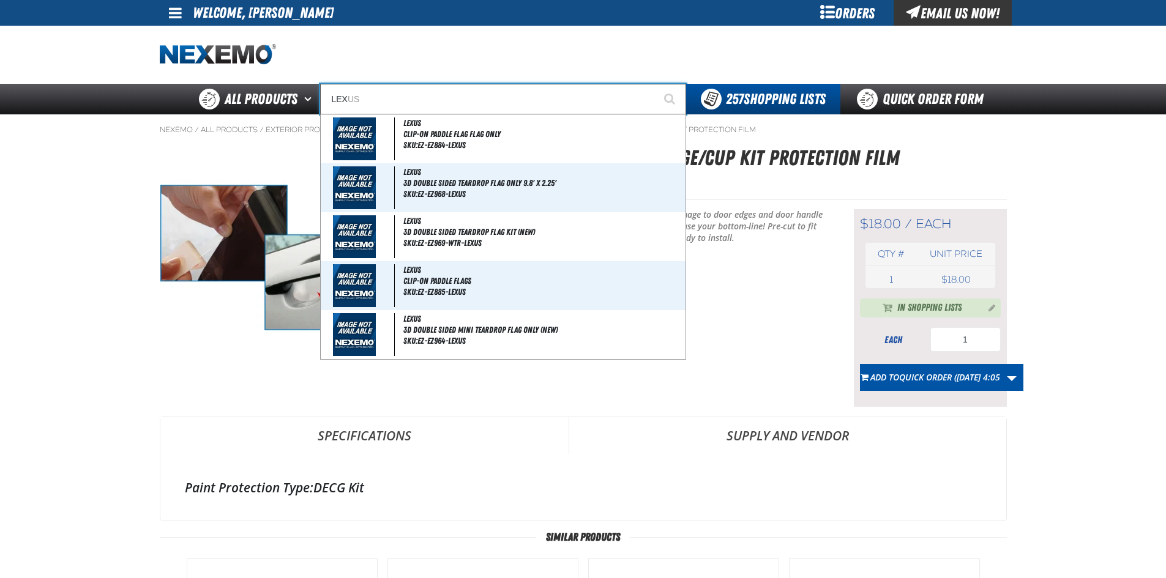
type input "LEXU"
type input "LEXUS R"
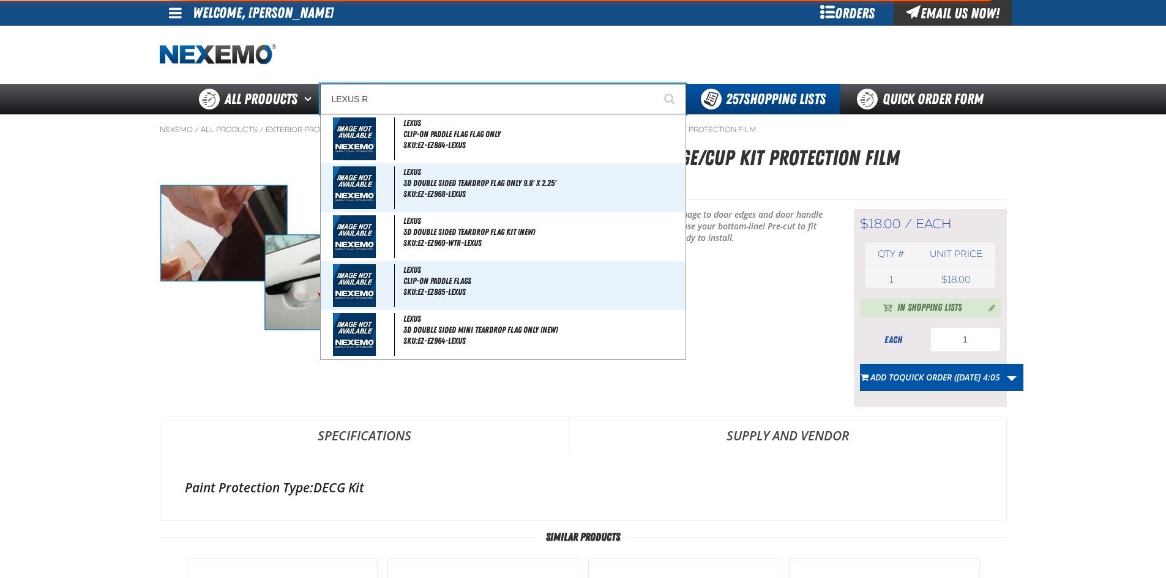
type input "LEXUS RC (Current MY) - Door Edge/Cup Kit Protection Film"
type input "LEXUS RX"
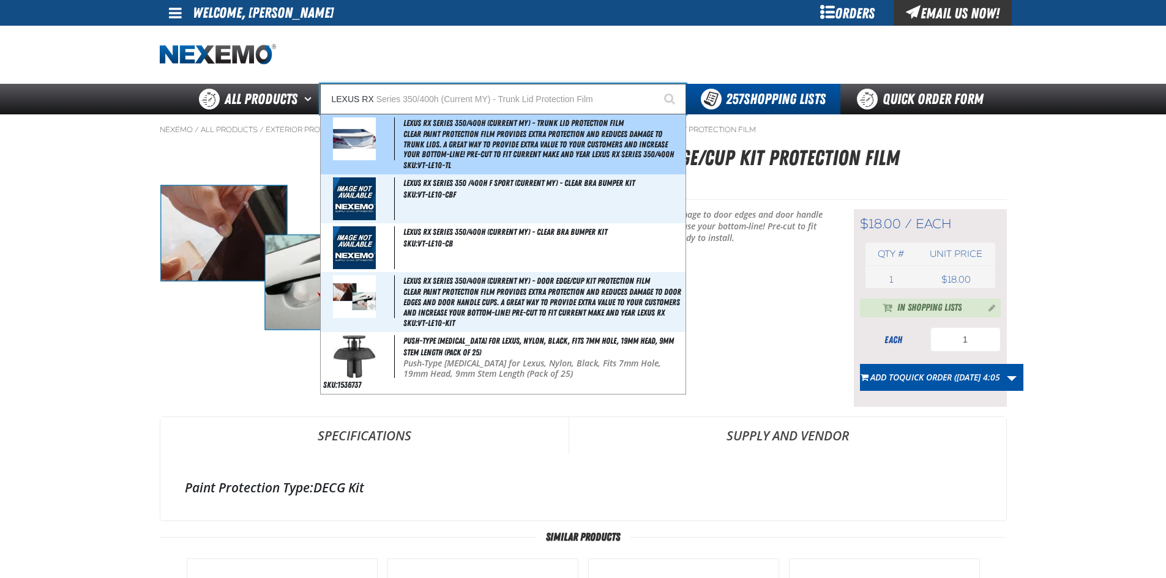
type input "LEXUS RX Series 350/400h (Current MY) - Trunk Lid Protection Film"
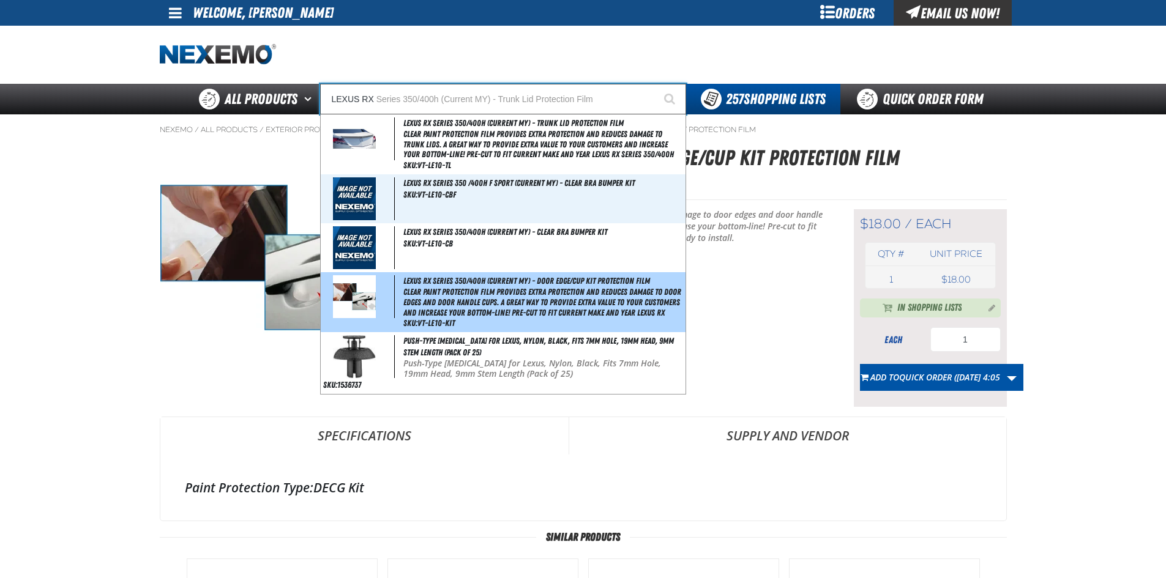
click at [434, 304] on span "Clear paint protection film provides extra protection and reduces damage to doo…" at bounding box center [542, 302] width 279 height 31
type input "Lexus RX Series 350/400h (Current MY) - Door Edge/Cup Kit Protection Film"
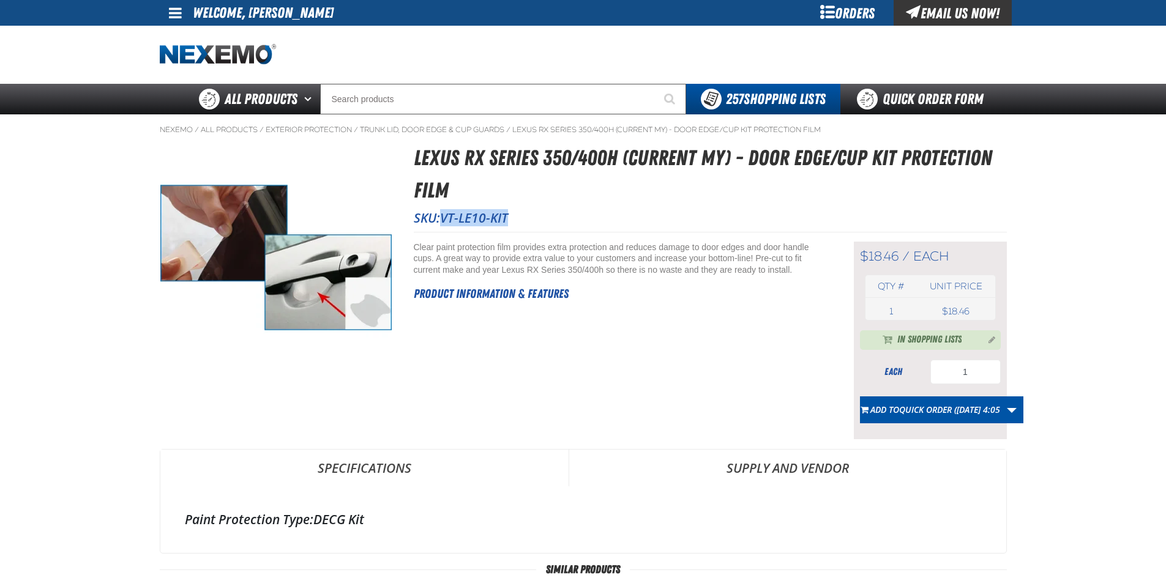
drag, startPoint x: 442, startPoint y: 219, endPoint x: 532, endPoint y: 217, distance: 90.0
click at [532, 217] on p "SKU: VT-LE10-KIT" at bounding box center [710, 217] width 593 height 17
copy span "VT-LE10-KIT"
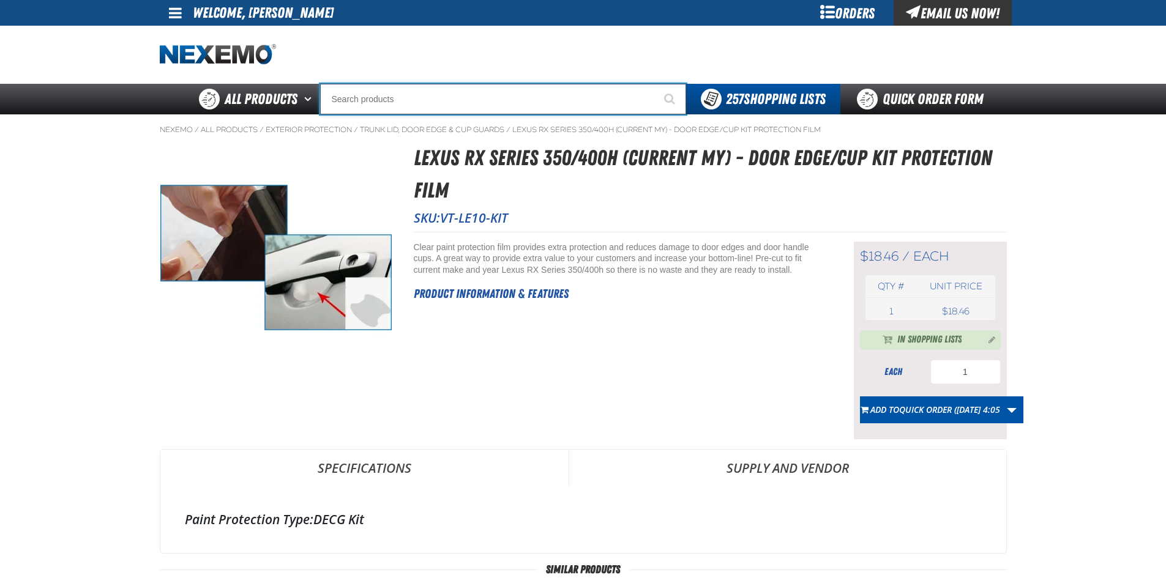
click at [380, 94] on input "Search" at bounding box center [503, 99] width 366 height 31
type input "D"
type input "D Alkaline Battery 1.5 Volt (ph)"
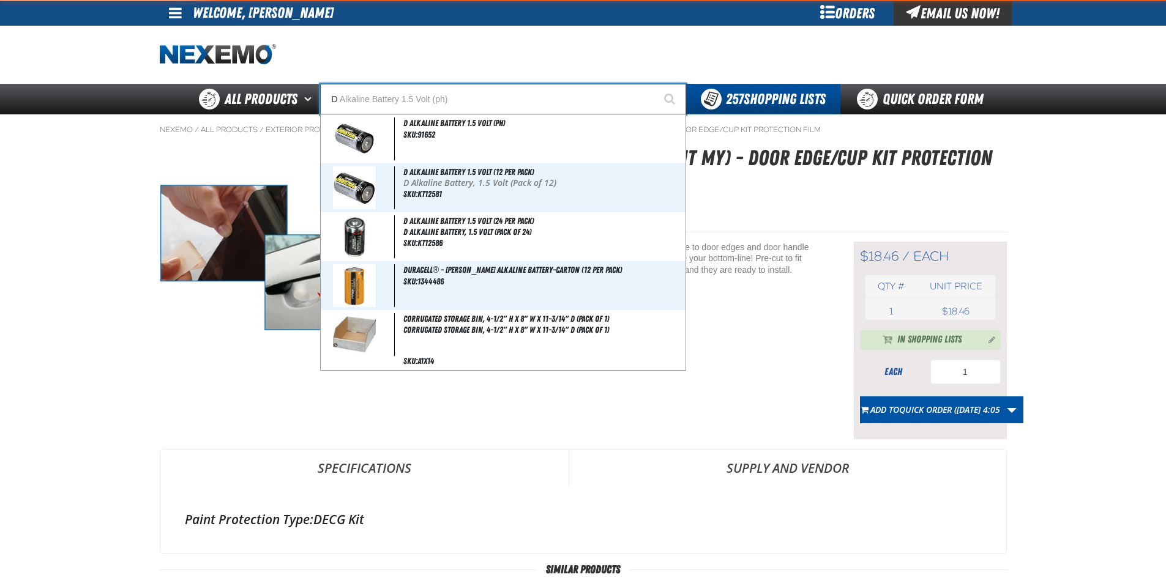
type input "DH"
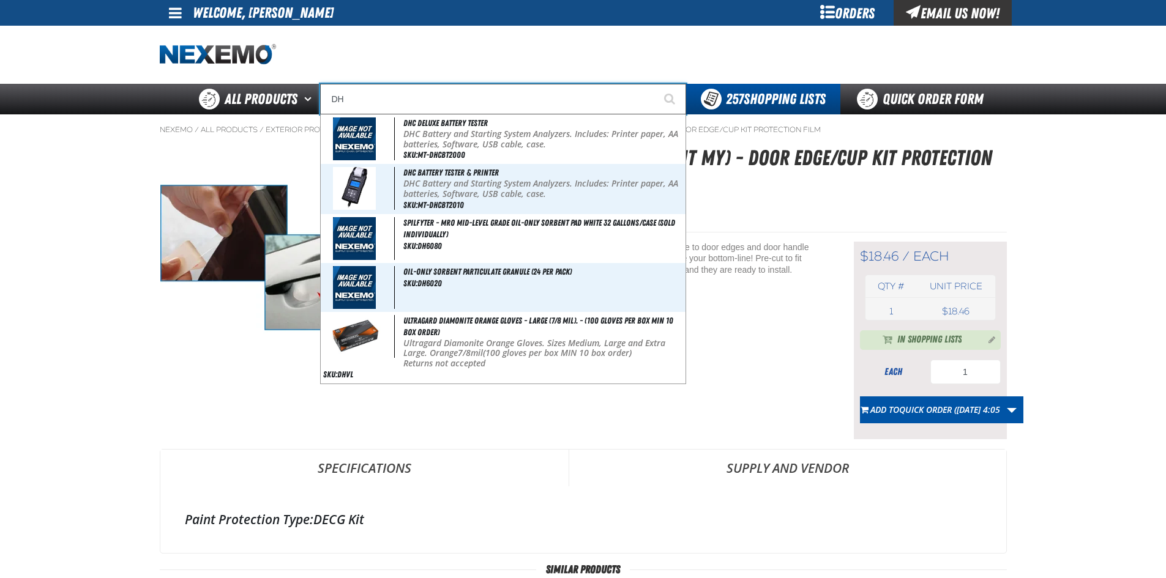
type input "DHC Deluxe Battery Tester"
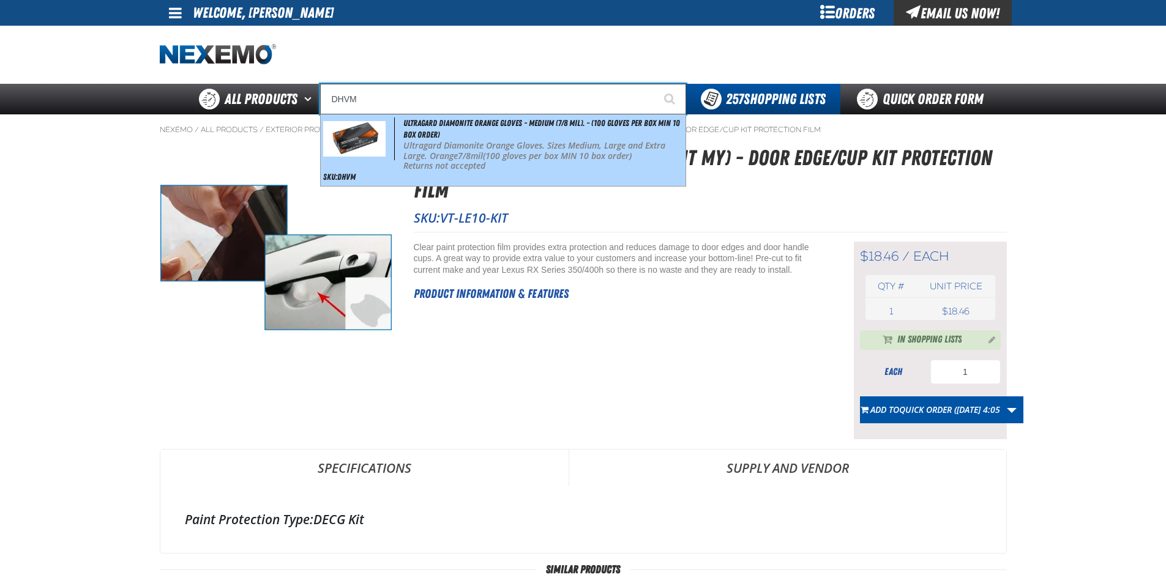
click at [438, 133] on span "Ultragard Diamonite Orange Gloves - Medium (7/8 mil). - (100 gloves per box MIN…" at bounding box center [541, 128] width 277 height 21
type input "Ultragard Diamonite Orange Gloves - Medium (7/8 mil). - (100 gloves per box MIN…"
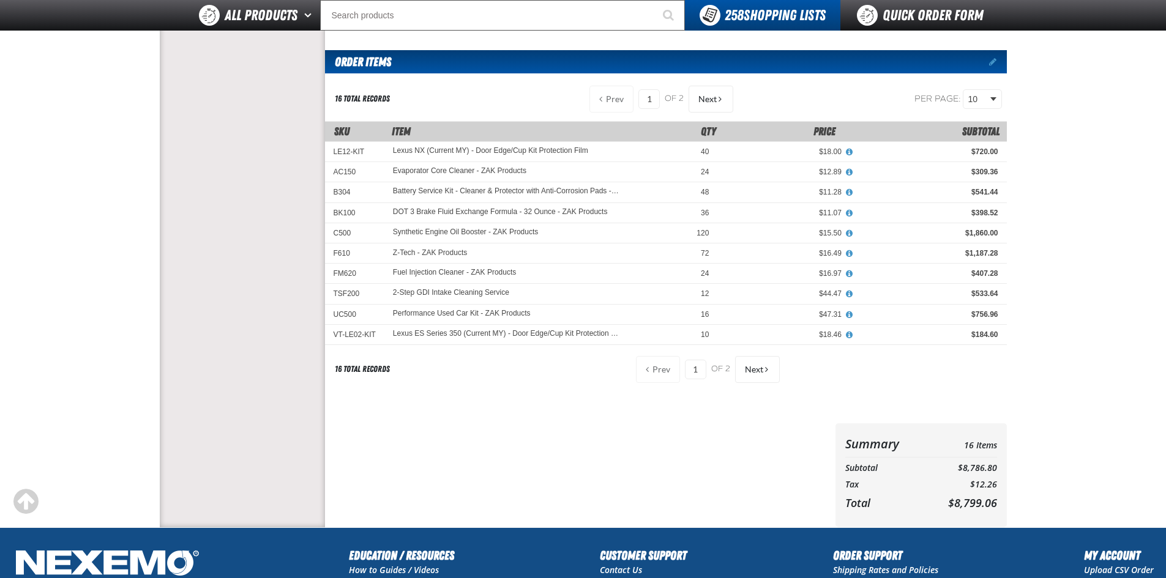
scroll to position [184, 0]
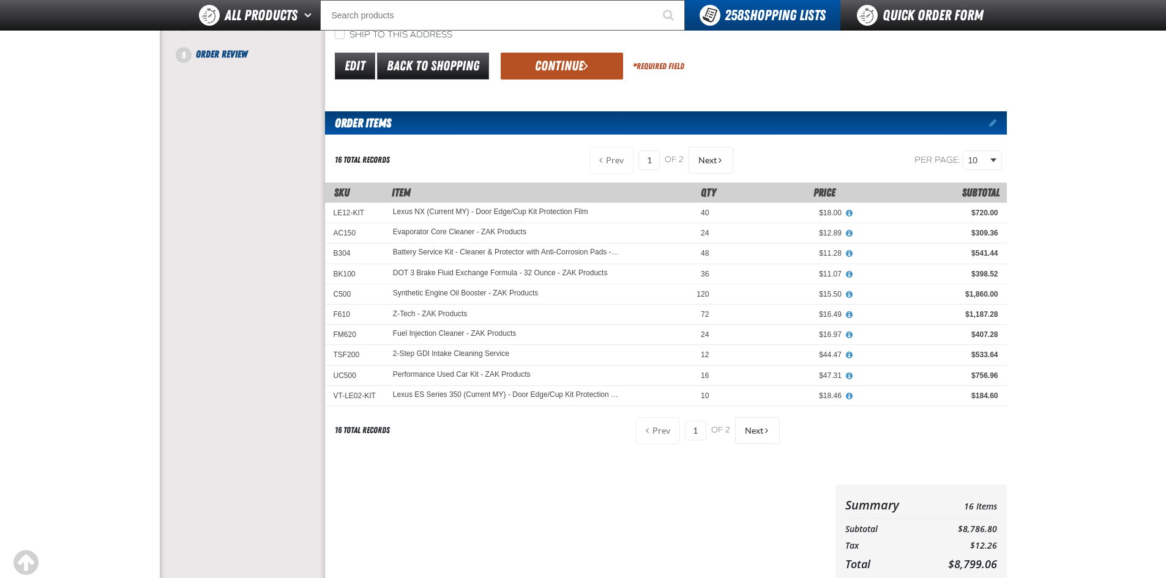
click at [554, 59] on button "Continue" at bounding box center [562, 66] width 122 height 27
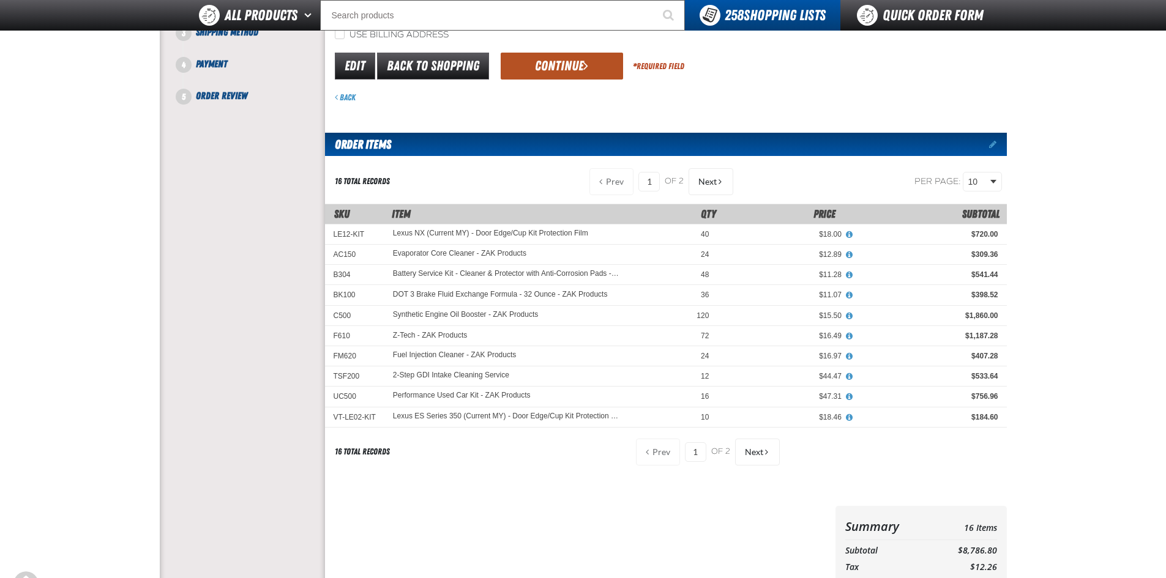
click at [566, 63] on button "Continue" at bounding box center [562, 66] width 122 height 27
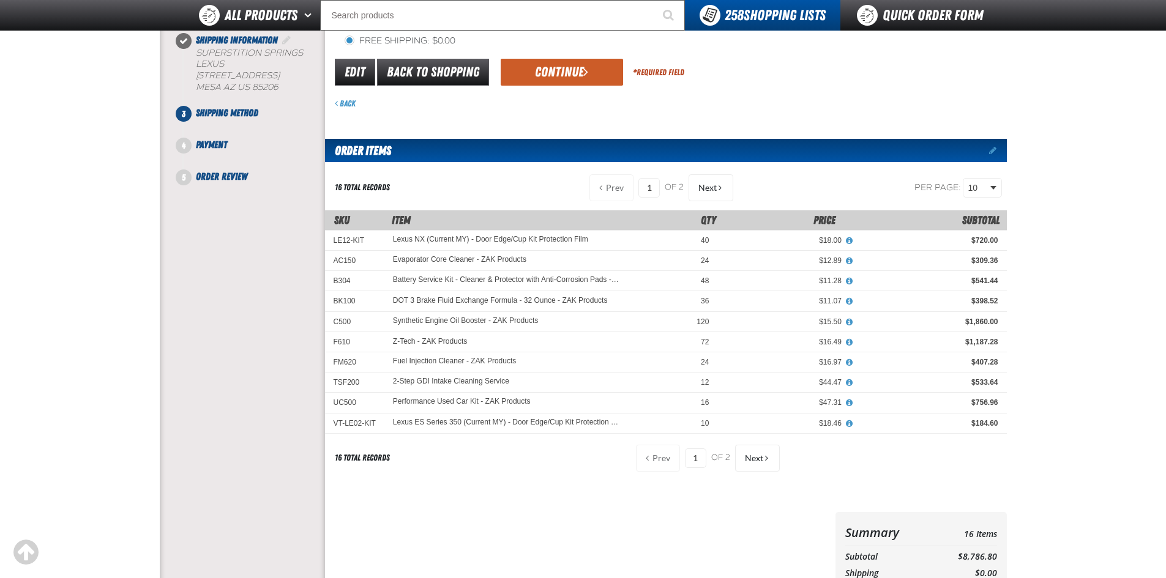
scroll to position [122, 0]
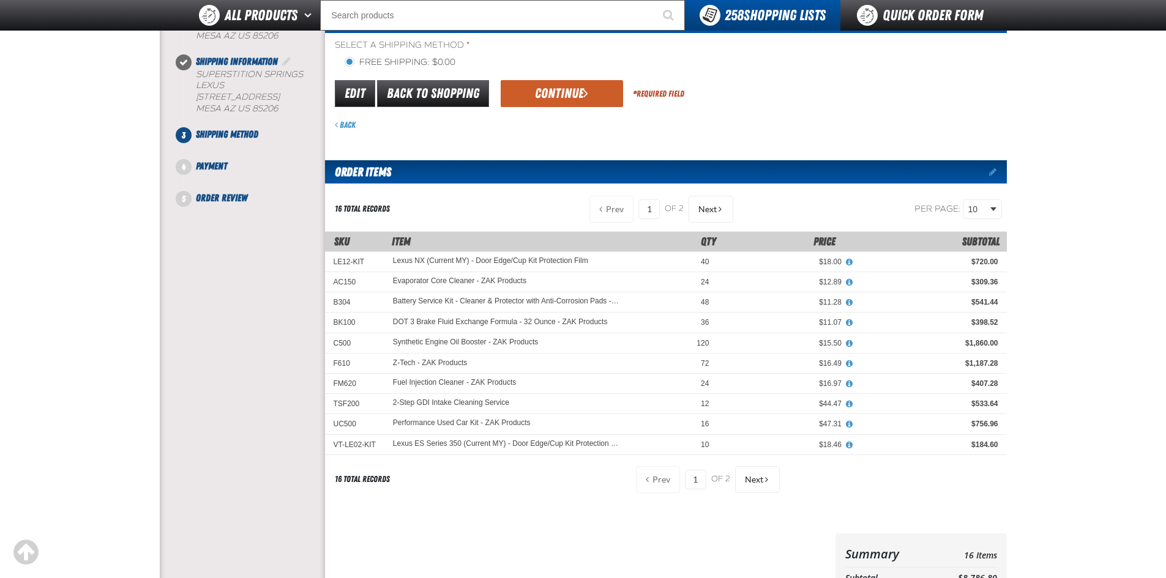
click at [563, 89] on button "Continue" at bounding box center [562, 93] width 122 height 27
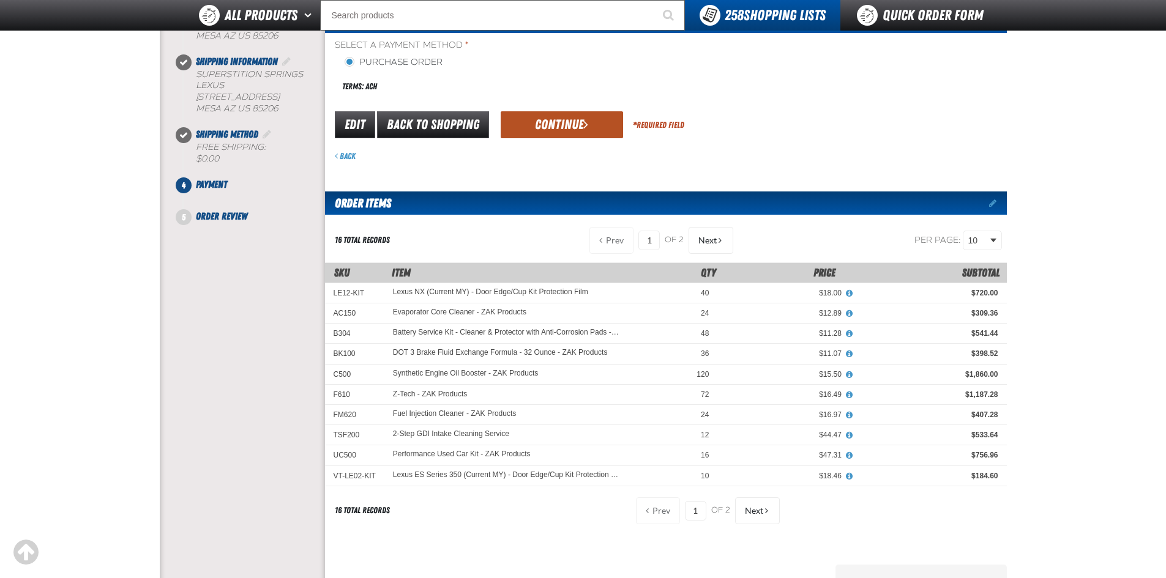
click at [567, 125] on button "Continue" at bounding box center [562, 124] width 122 height 27
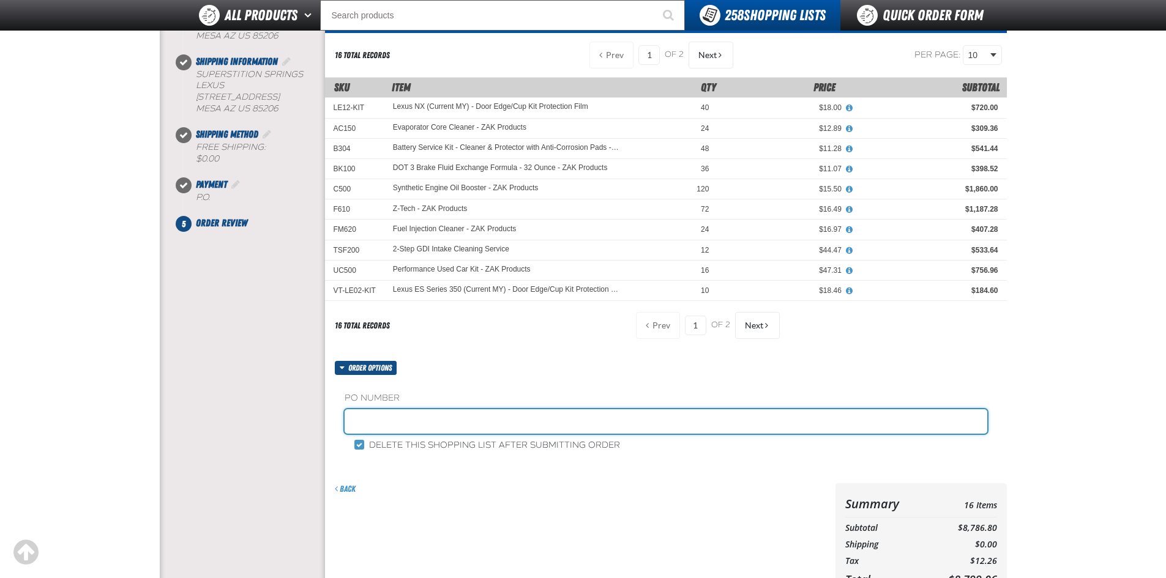
click at [386, 421] on input "text" at bounding box center [666, 422] width 643 height 24
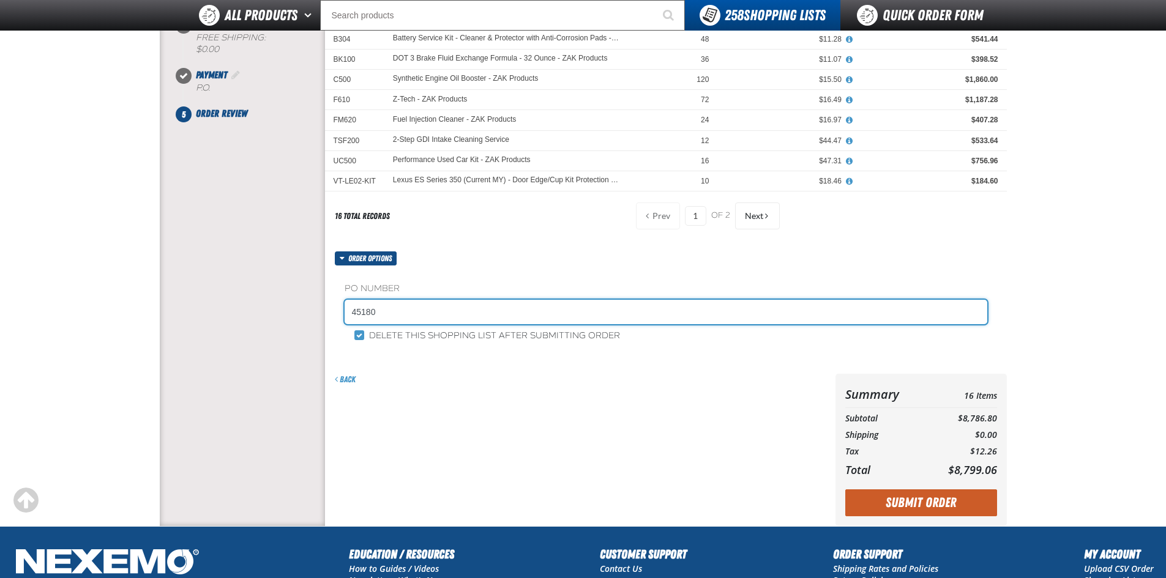
scroll to position [245, 0]
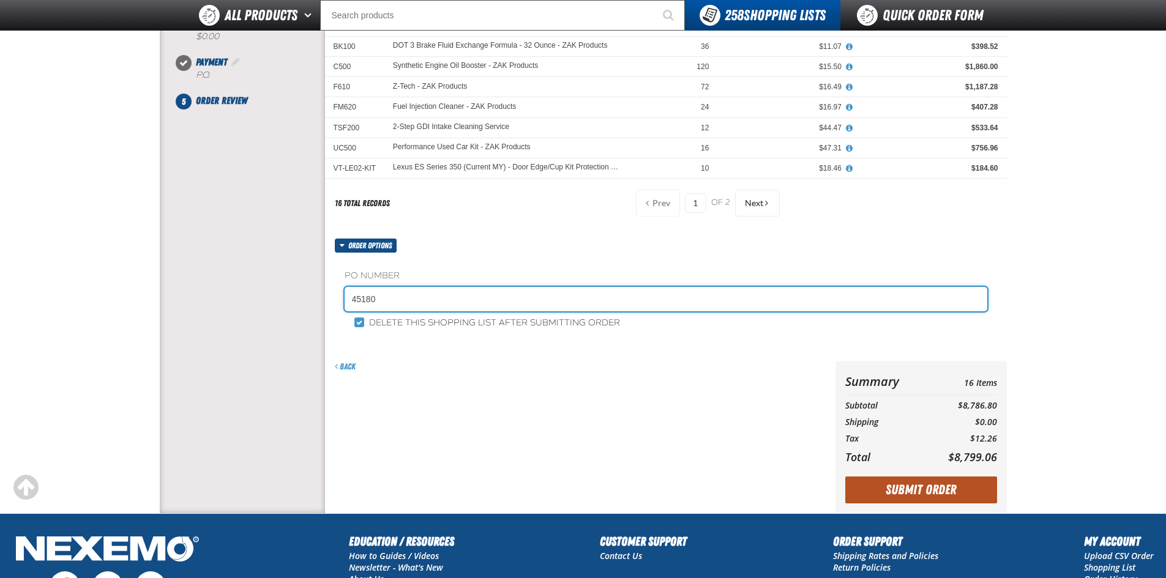
type input "45180"
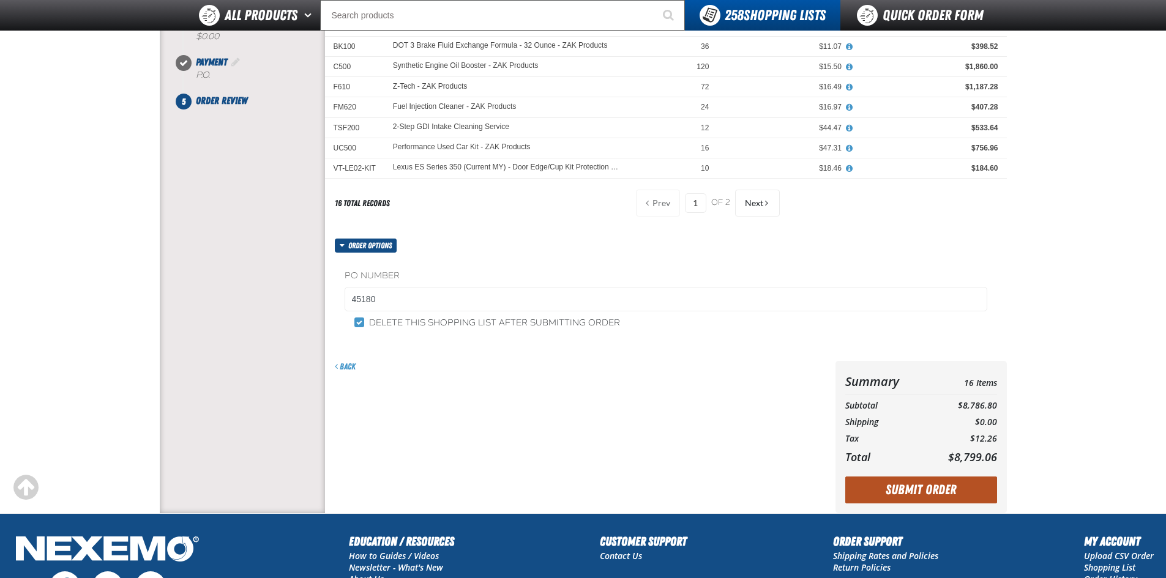
click at [935, 485] on button "Submit Order" at bounding box center [921, 490] width 152 height 27
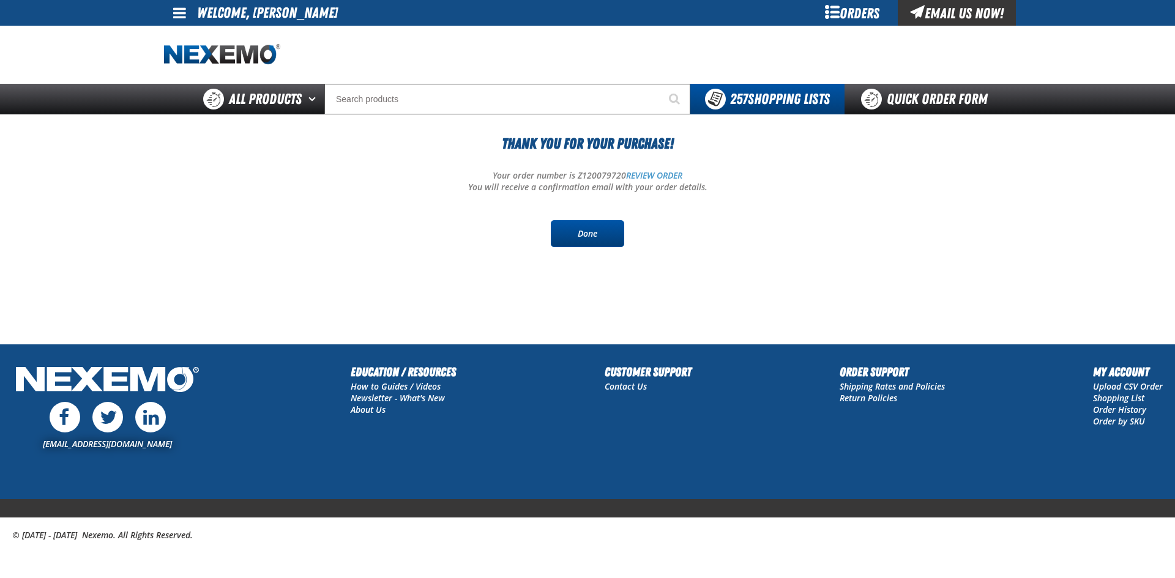
click at [598, 230] on link "Done" at bounding box center [587, 233] width 73 height 27
